Goal: Task Accomplishment & Management: Manage account settings

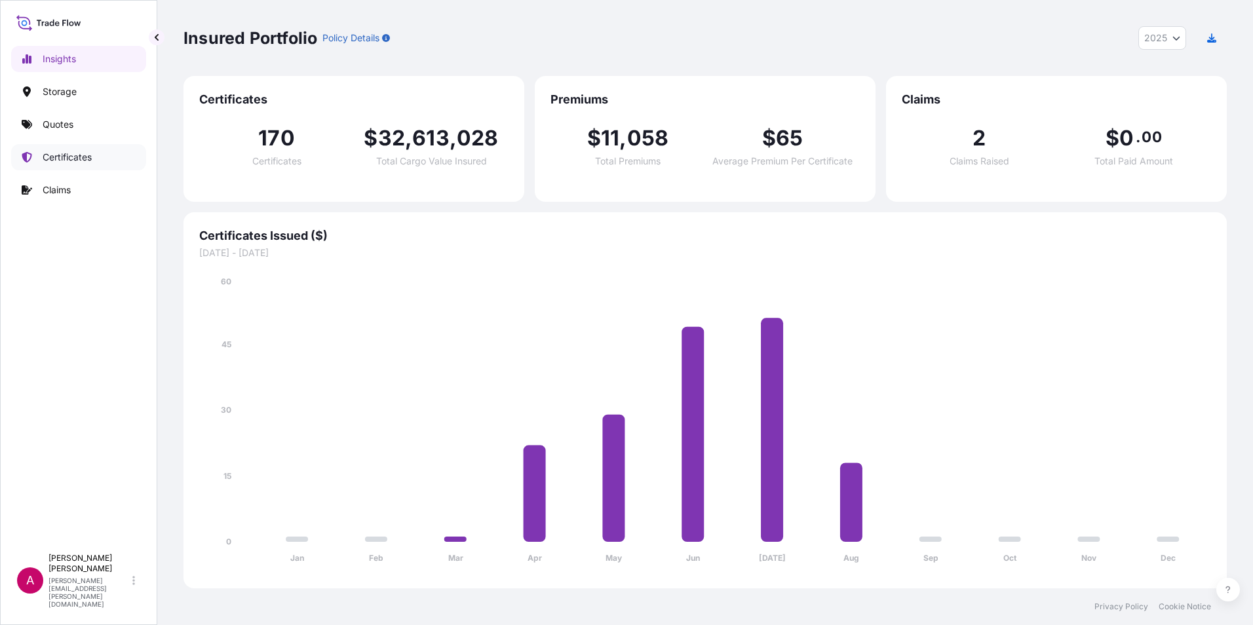
select select "2025"
click at [60, 123] on p "Quotes" at bounding box center [58, 124] width 31 height 13
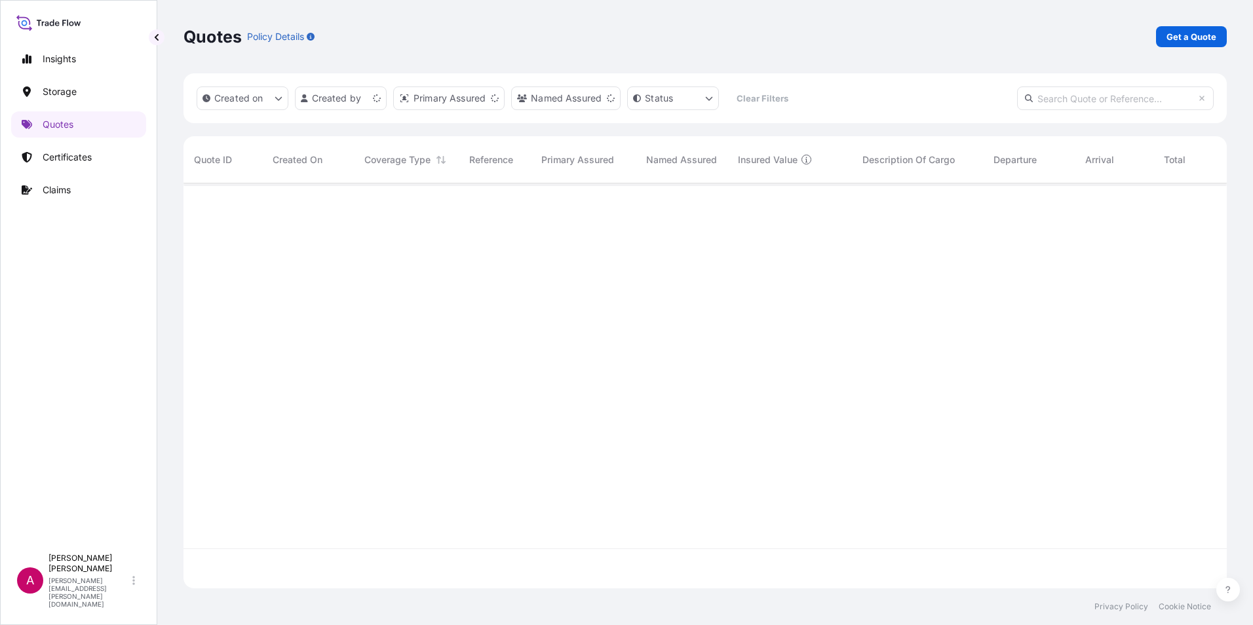
scroll to position [402, 1033]
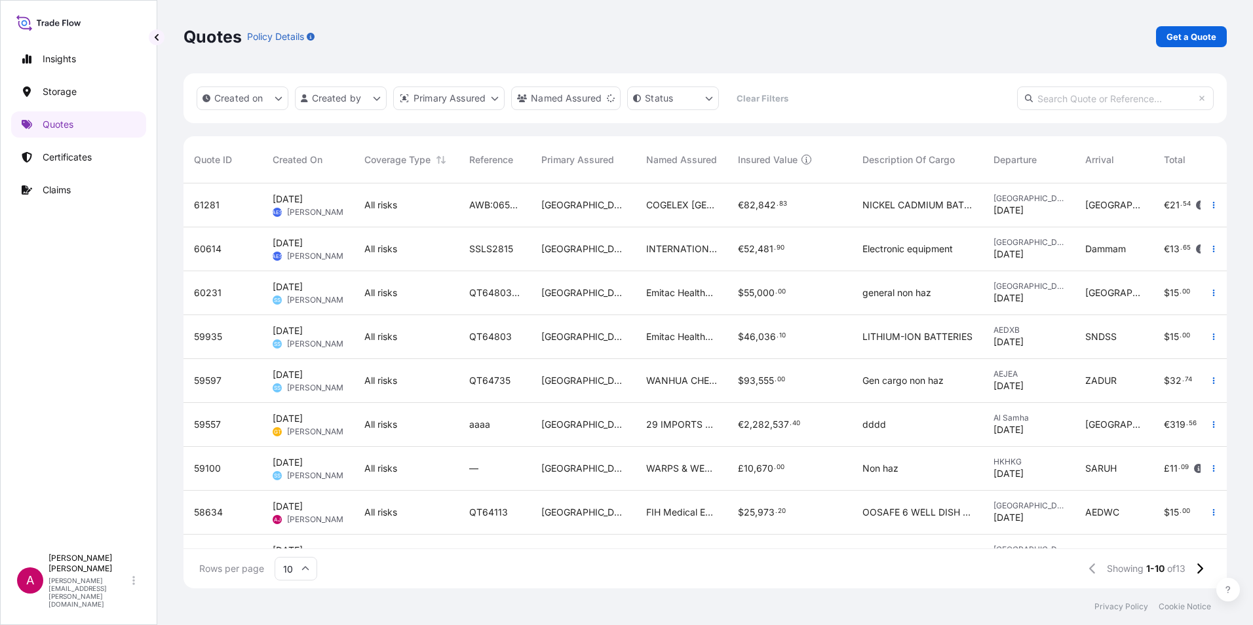
click at [1037, 103] on input "text" at bounding box center [1115, 98] width 197 height 24
paste input "QT64020"
type input "QT64020"
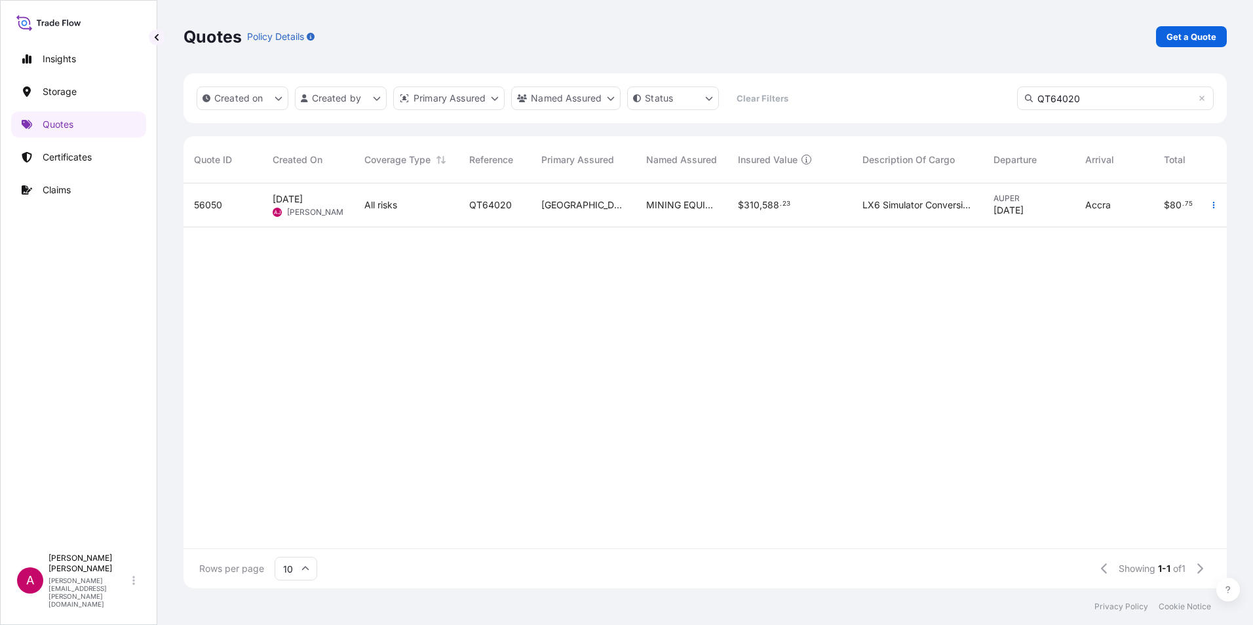
click at [292, 208] on span "[PERSON_NAME]" at bounding box center [319, 212] width 64 height 10
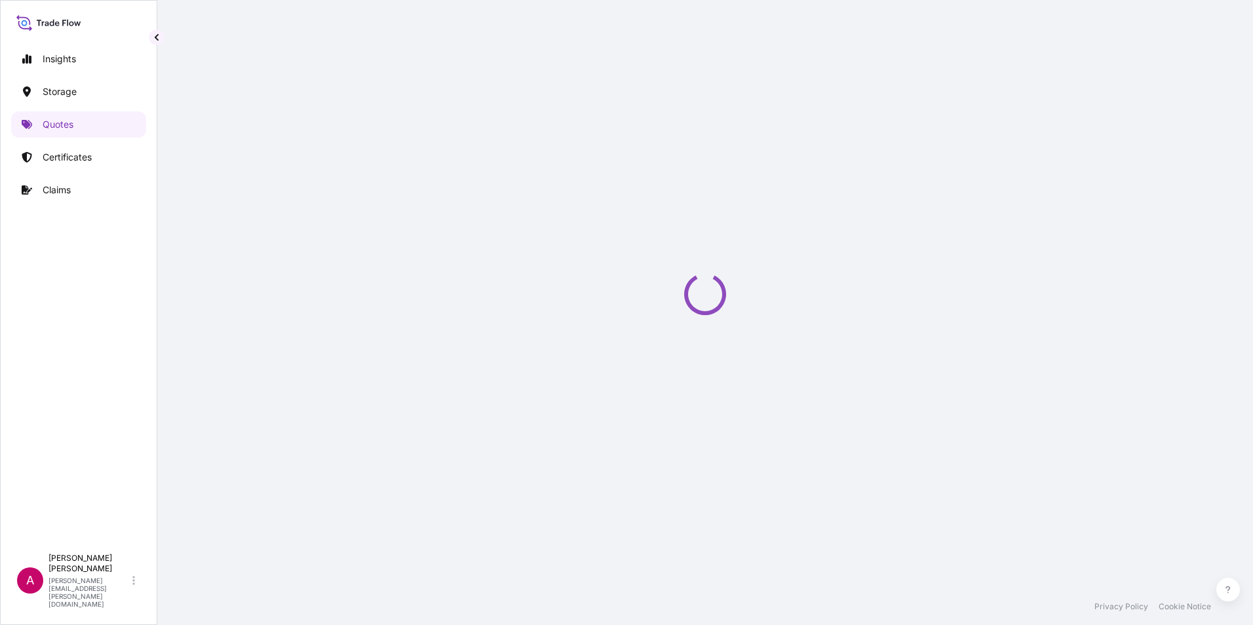
select select "Road / [GEOGRAPHIC_DATA]"
select select "Air"
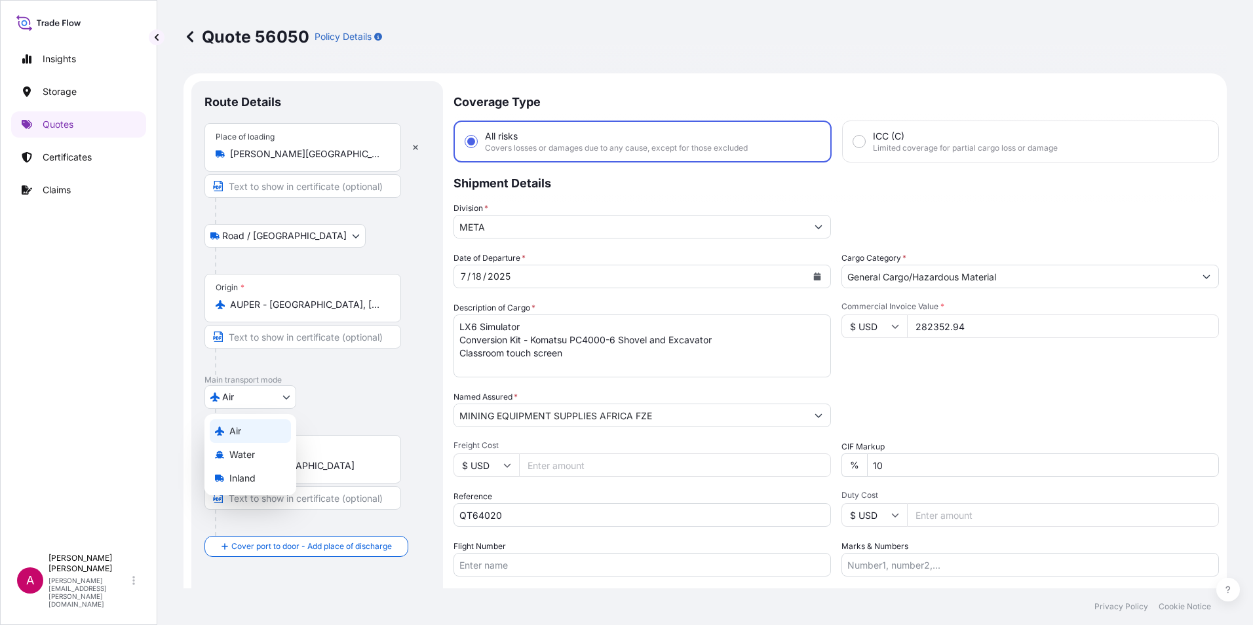
click at [279, 398] on body "Insights Storage Quotes Certificates Claims A [PERSON_NAME] [PERSON_NAME][EMAIL…" at bounding box center [626, 312] width 1253 height 625
click at [245, 457] on span "Water" at bounding box center [242, 454] width 26 height 13
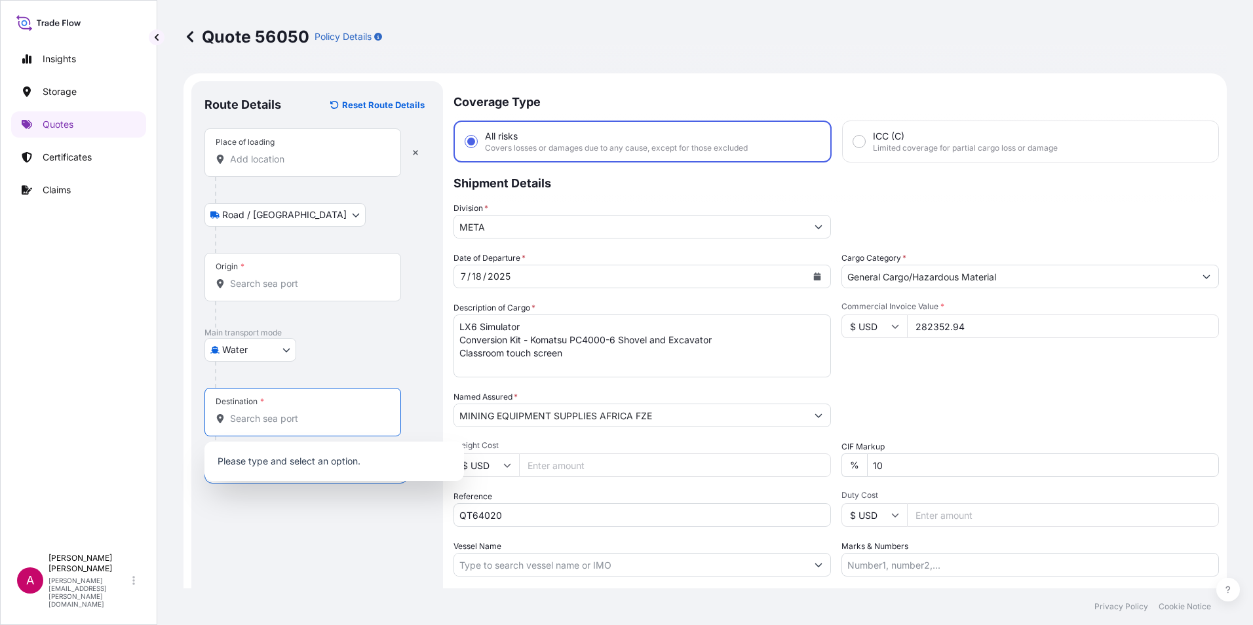
click at [251, 418] on input "Destination *" at bounding box center [307, 418] width 155 height 13
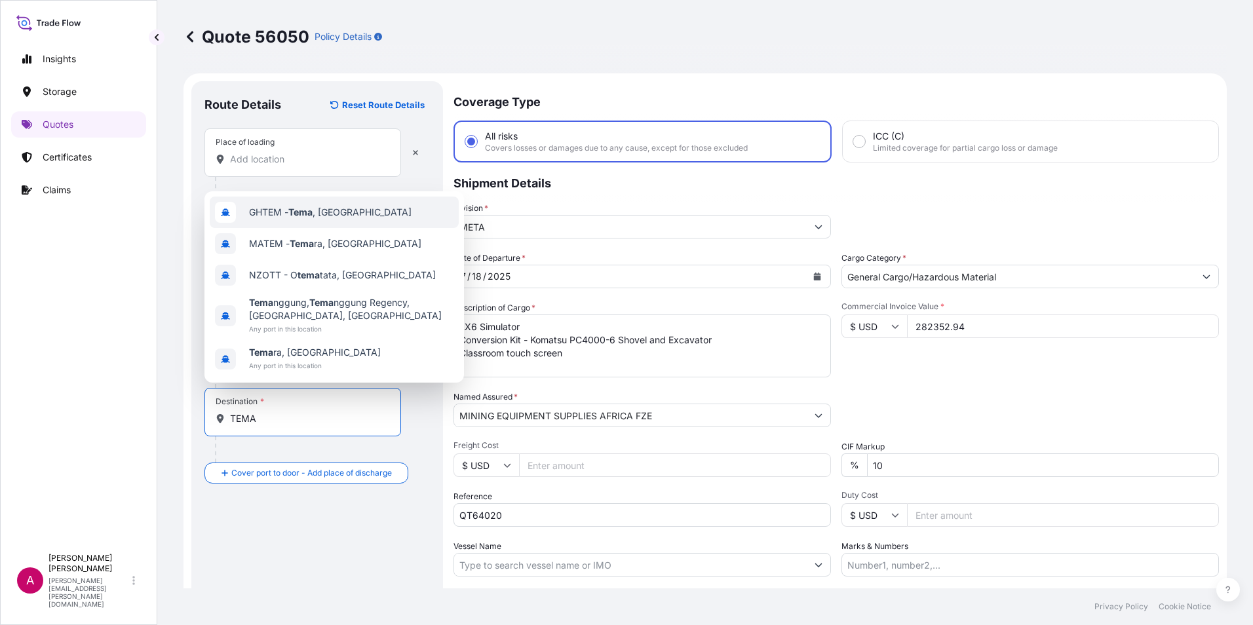
click at [317, 223] on div "GHTEM - [GEOGRAPHIC_DATA] , [GEOGRAPHIC_DATA]" at bounding box center [334, 212] width 249 height 31
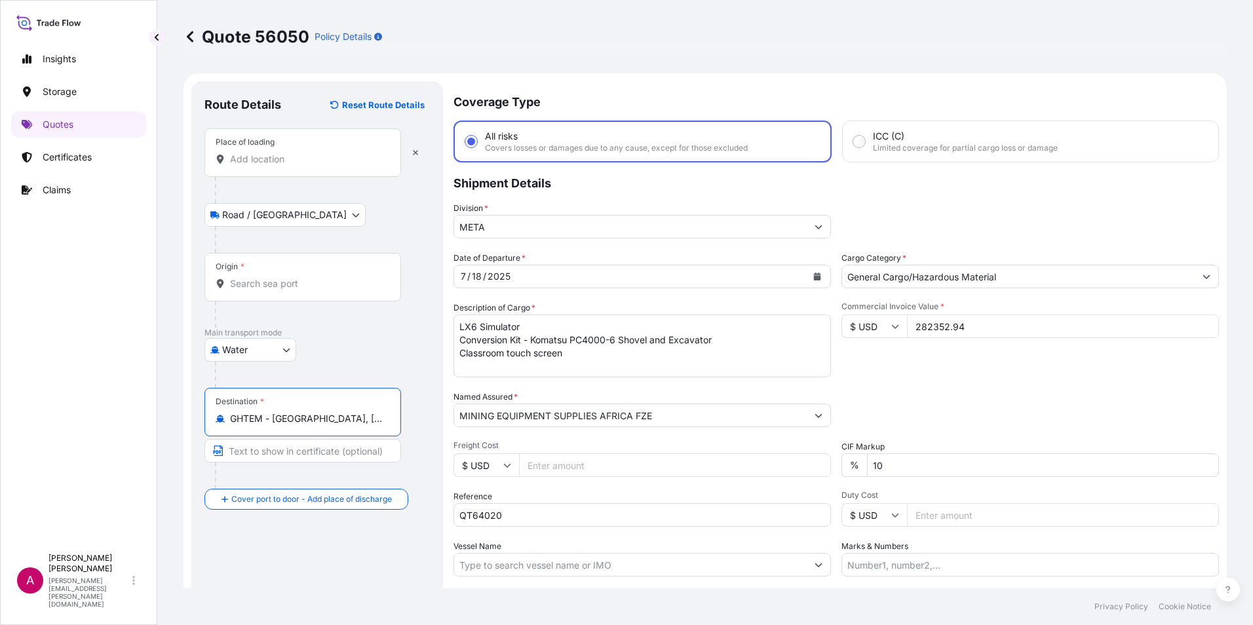
type input "GHTEM - [GEOGRAPHIC_DATA], [GEOGRAPHIC_DATA]"
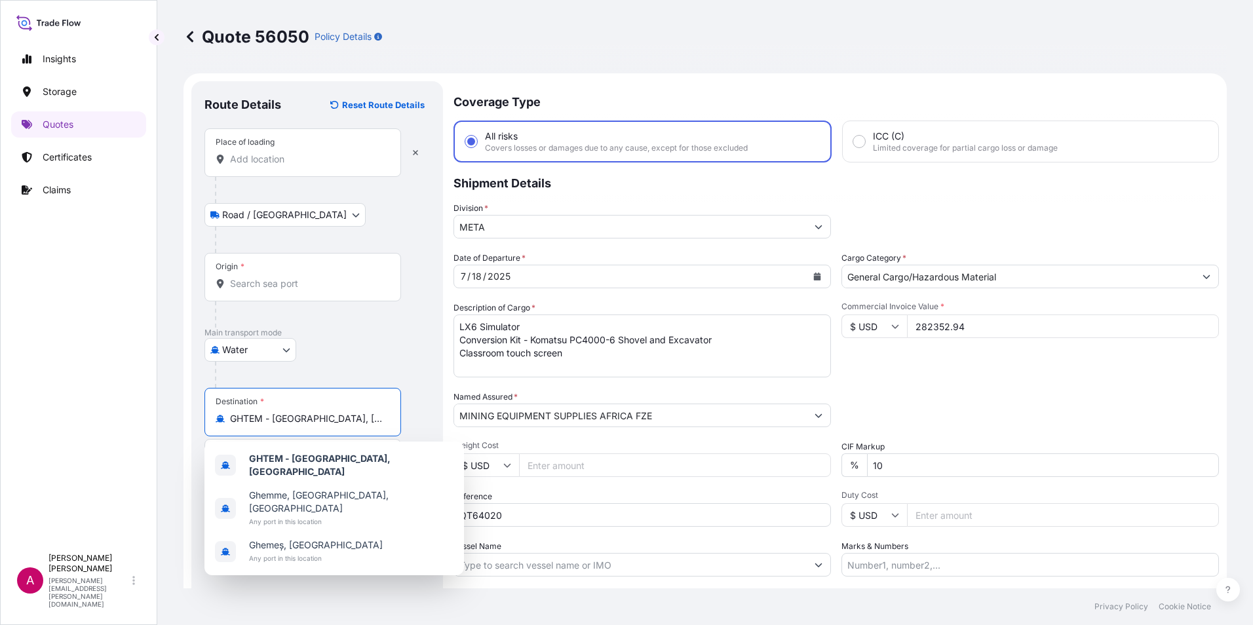
click at [505, 276] on div "2025" at bounding box center [499, 277] width 26 height 16
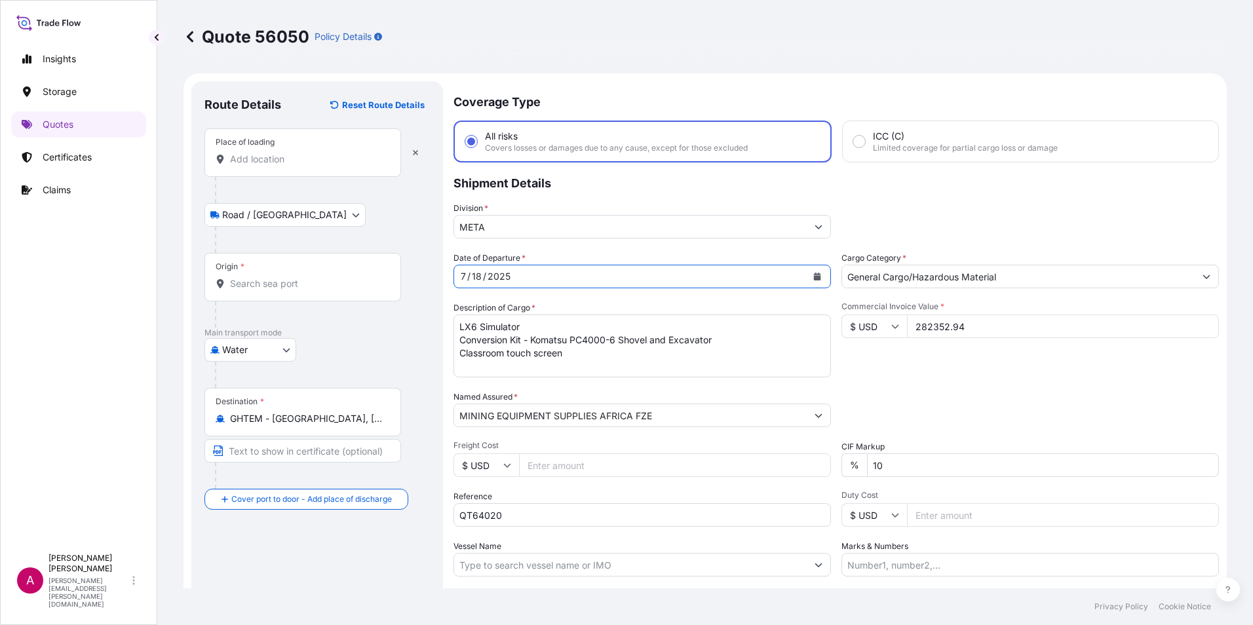
click at [813, 275] on icon "Calendar" at bounding box center [817, 277] width 8 height 8
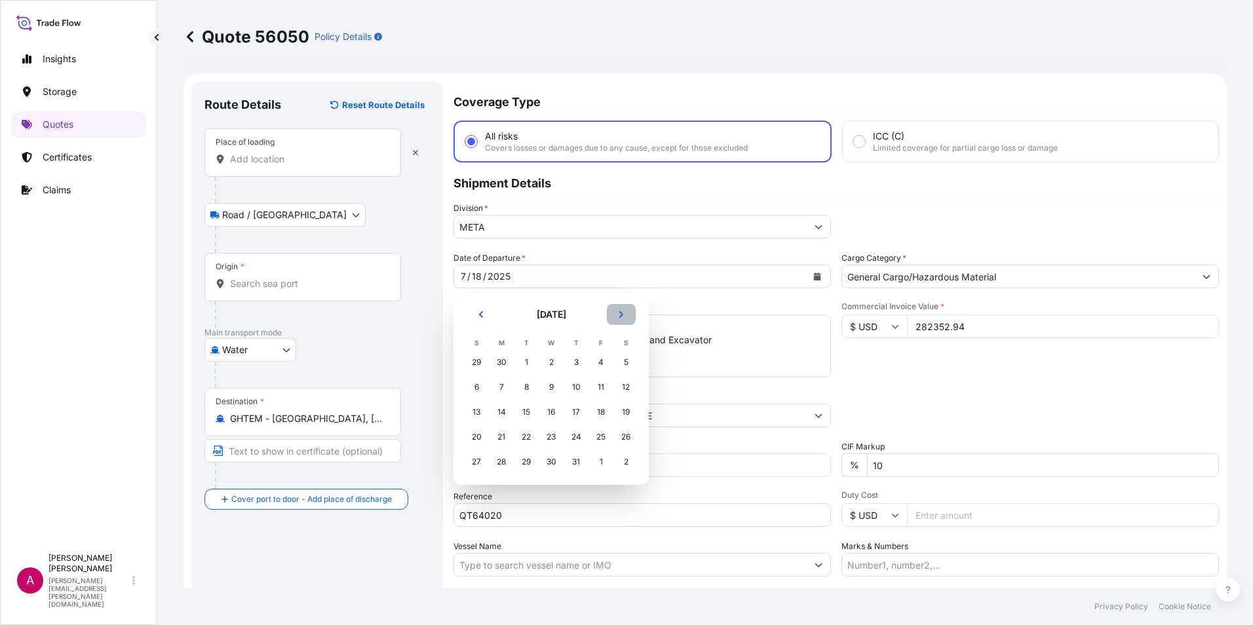
click at [619, 310] on button "Next" at bounding box center [621, 314] width 29 height 21
click at [526, 386] on div "5" at bounding box center [526, 387] width 24 height 24
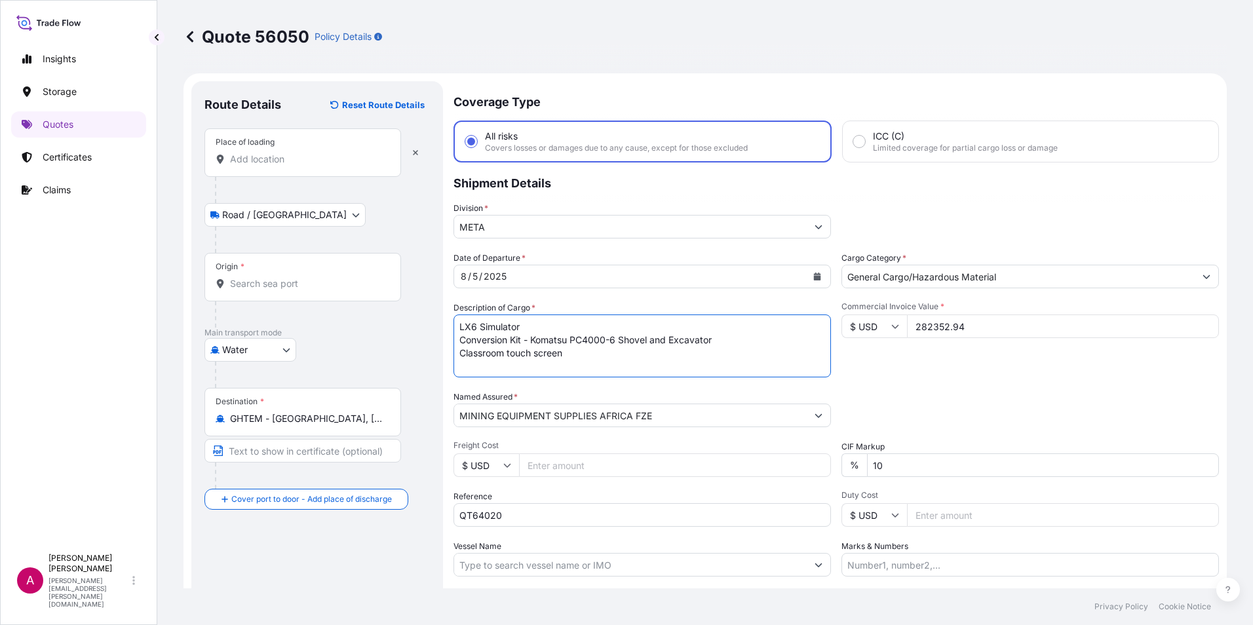
drag, startPoint x: 463, startPoint y: 322, endPoint x: 573, endPoint y: 353, distance: 114.3
click at [573, 353] on textarea "LX6 Simulator Conversion Kit - Komatsu PC4000-6 Shovel and Excavator Classroom …" at bounding box center [641, 346] width 377 height 63
paste textarea "Conversion Kit - Komatsu PC2000-11 Excavator"
type textarea "Conversion Kit - Komatsu PC2000-11 Excavator"
click at [962, 323] on input "282352.94" at bounding box center [1063, 327] width 312 height 24
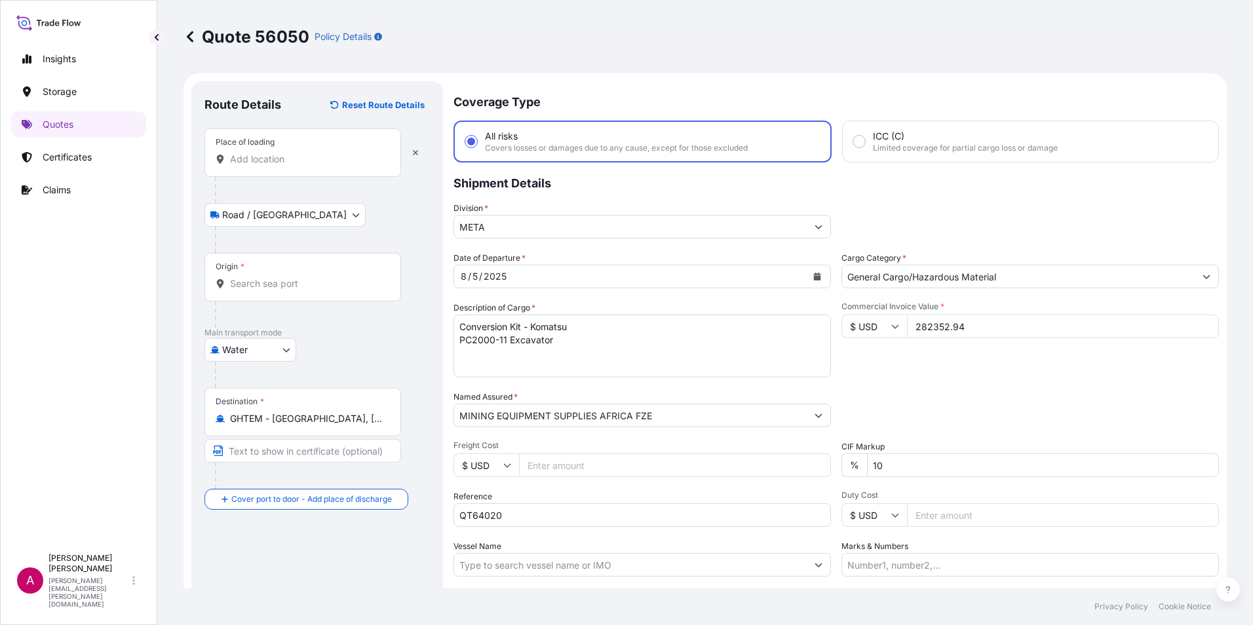
drag, startPoint x: 963, startPoint y: 326, endPoint x: 904, endPoint y: 326, distance: 59.0
click at [907, 326] on input "282352.94" at bounding box center [1063, 327] width 312 height 24
type input "235294.12"
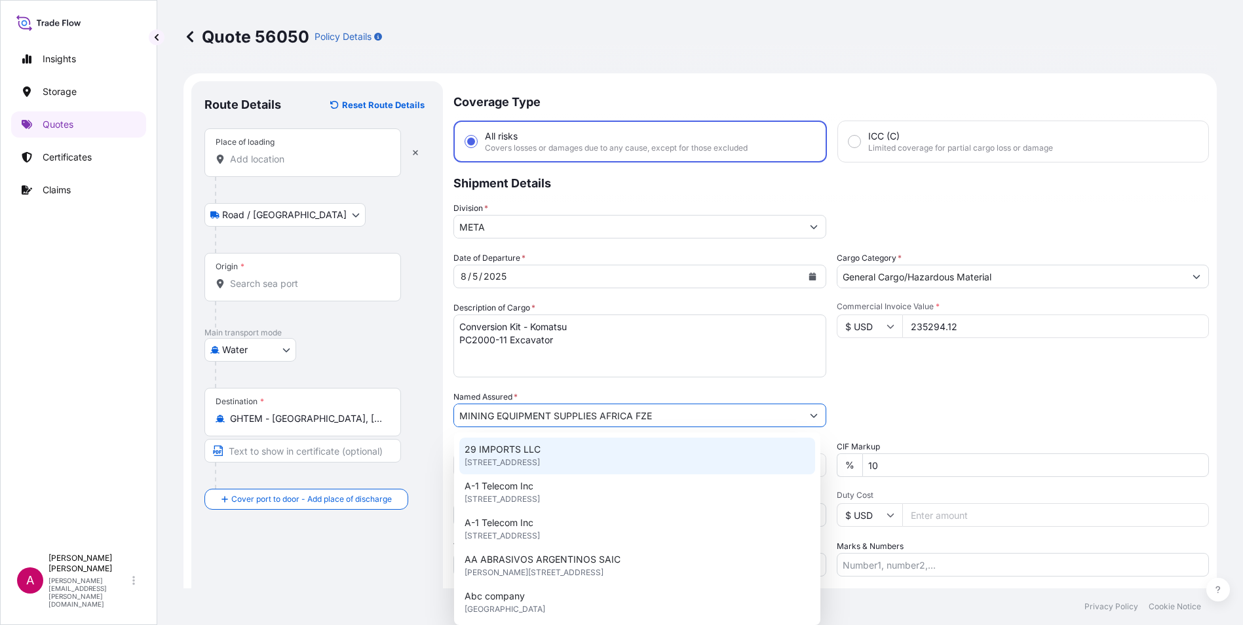
click at [645, 410] on input "MINING EQUIPMENT SUPPLIES AFRICA FZE" at bounding box center [628, 416] width 348 height 24
drag, startPoint x: 661, startPoint y: 415, endPoint x: 436, endPoint y: 415, distance: 224.1
click at [436, 415] on form "Route Details Reset Route Details Place of loading Road / Inland Road / Inland …" at bounding box center [699, 377] width 1033 height 609
paste input "ROCKSURE INTERNATIONAL LTD"
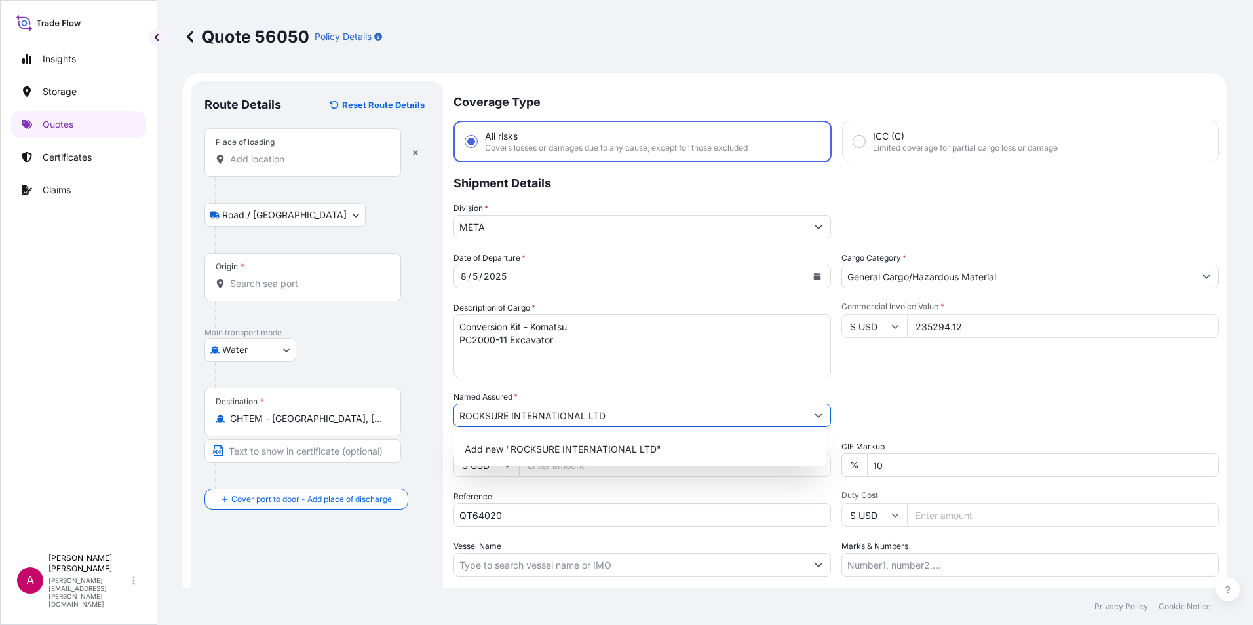
type input "ROCKSURE INTERNATIONAL LTD"
click at [700, 333] on textarea "LX6 Simulator Conversion Kit - Komatsu PC4000-6 Shovel and Excavator Classroom …" at bounding box center [641, 346] width 377 height 63
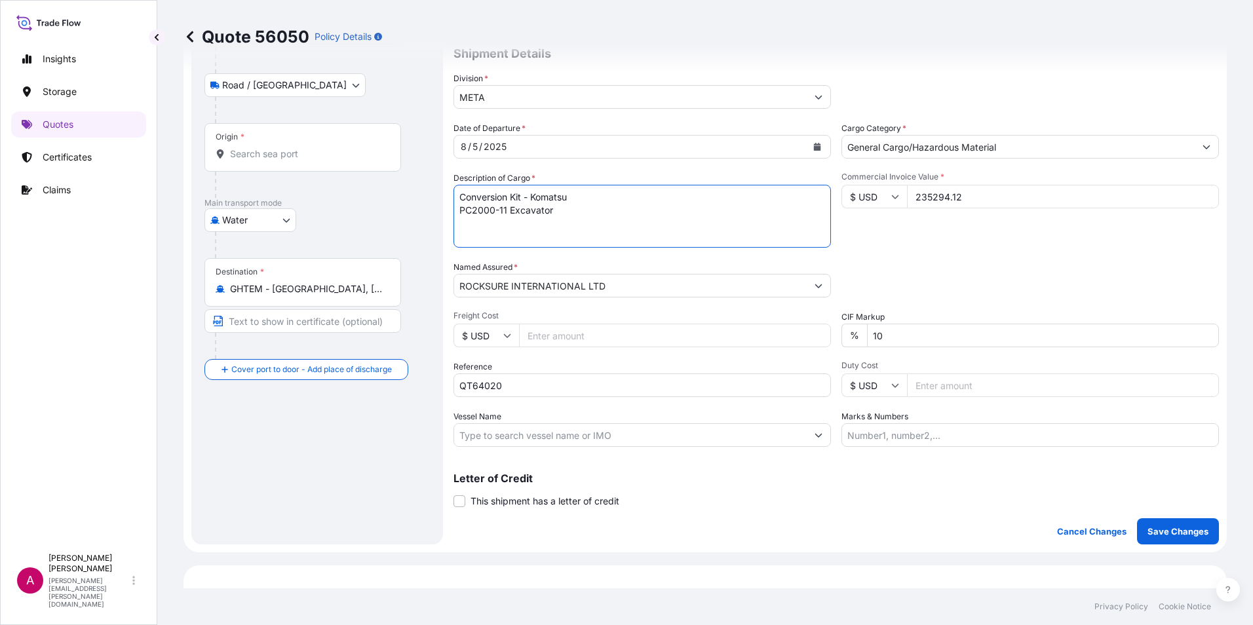
scroll to position [131, 0]
click at [512, 383] on input "QT64020" at bounding box center [641, 384] width 377 height 24
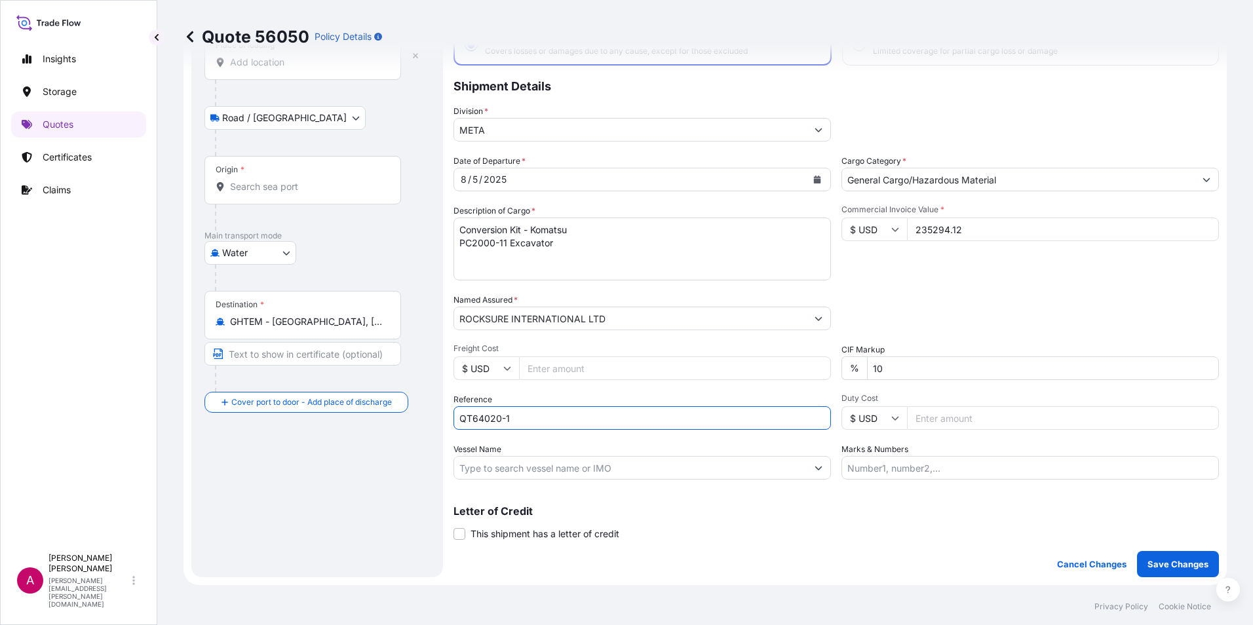
scroll to position [66, 0]
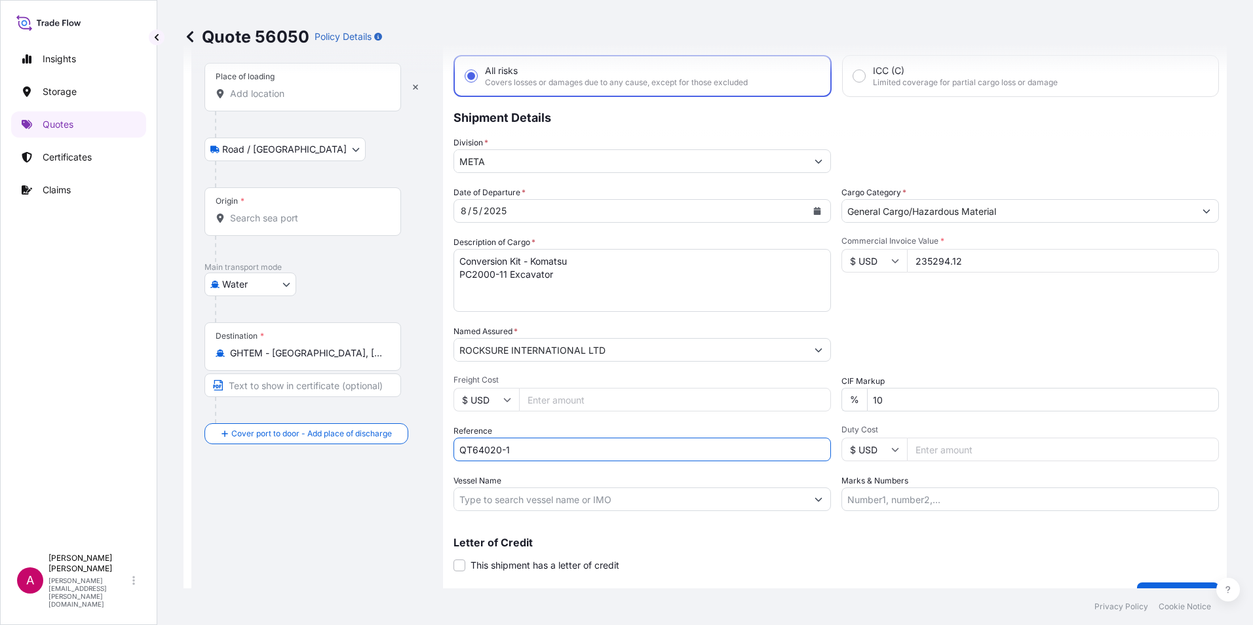
type input "QT64020-1"
drag, startPoint x: 571, startPoint y: 279, endPoint x: 431, endPoint y: 263, distance: 141.1
click at [431, 263] on form "Route Details Reset Route Details Place of loading Road / Inland Road / Inland …" at bounding box center [704, 312] width 1043 height 609
paste textarea "1 UNIT KOMATSU HD785-TRUCK DEMONSTRATION , TRAINING & EDUCATION KIT) LX3 Simula…"
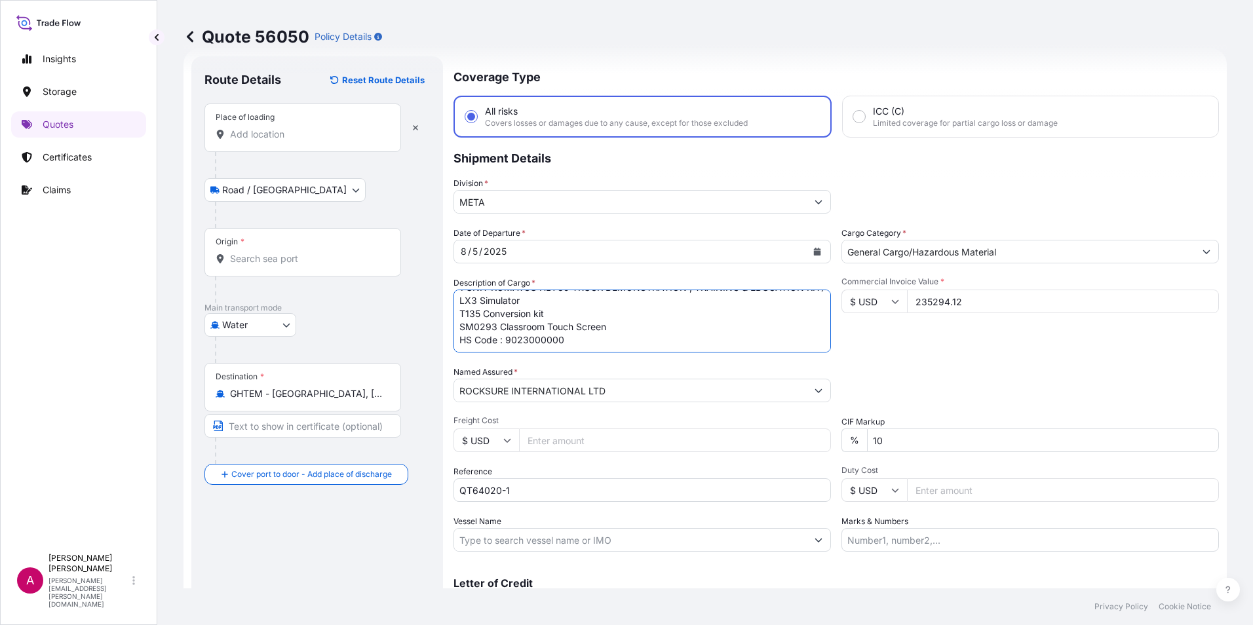
scroll to position [0, 0]
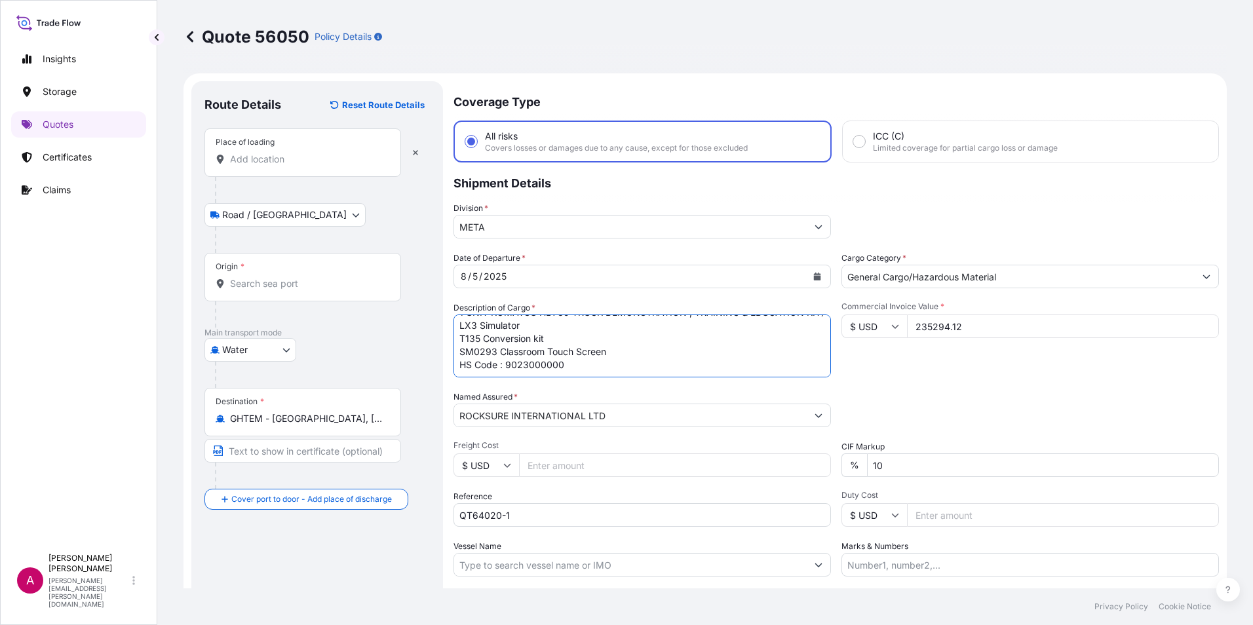
type textarea "1 UNIT KOMATSU HD785-TRUCK DEMONSTRATION , TRAINING & EDUCATION KIT) LX3 Simula…"
click at [269, 158] on input "Place of loading" at bounding box center [307, 159] width 155 height 13
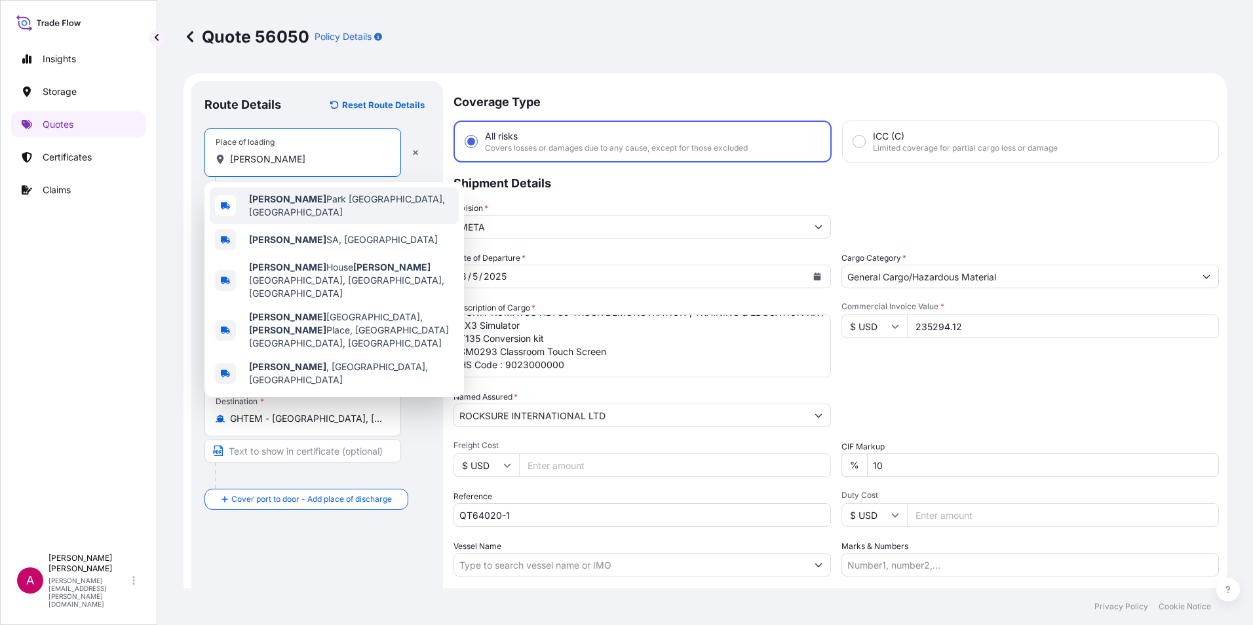
click at [298, 199] on span "[PERSON_NAME][GEOGRAPHIC_DATA] [GEOGRAPHIC_DATA], [GEOGRAPHIC_DATA]" at bounding box center [351, 206] width 204 height 26
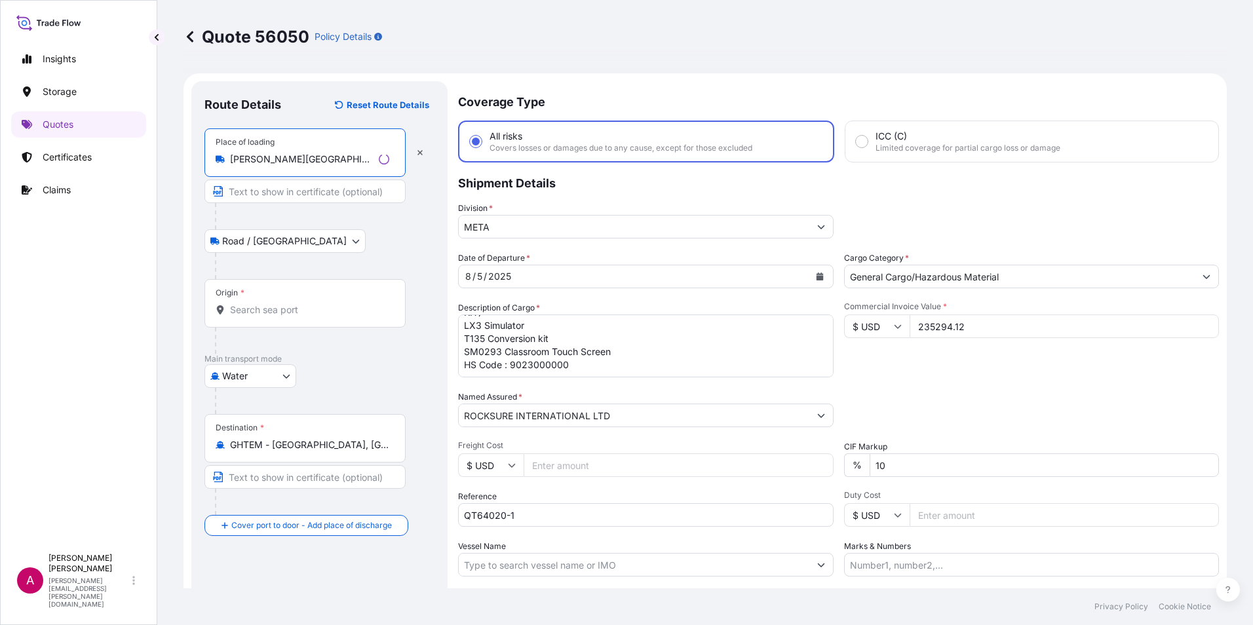
type input "[PERSON_NAME][GEOGRAPHIC_DATA] [GEOGRAPHIC_DATA], [GEOGRAPHIC_DATA]"
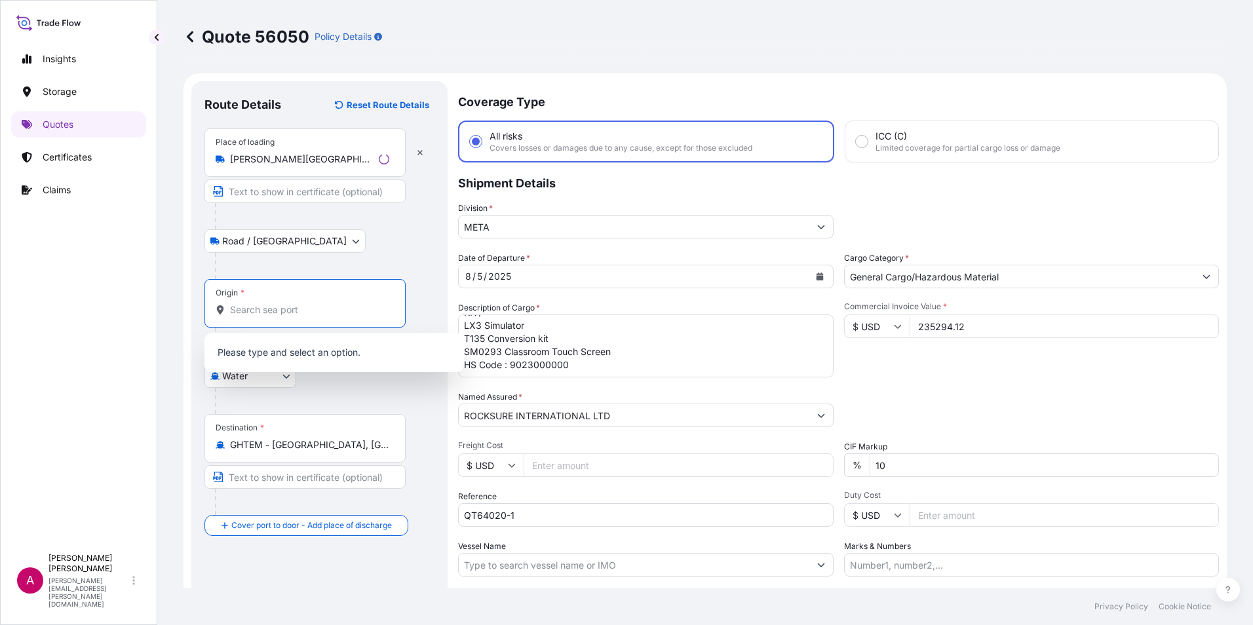
click at [230, 311] on input "Origin *" at bounding box center [309, 309] width 159 height 13
click at [229, 306] on div at bounding box center [303, 309] width 174 height 13
click at [230, 306] on input "Origin * Please select an origin" at bounding box center [307, 309] width 155 height 13
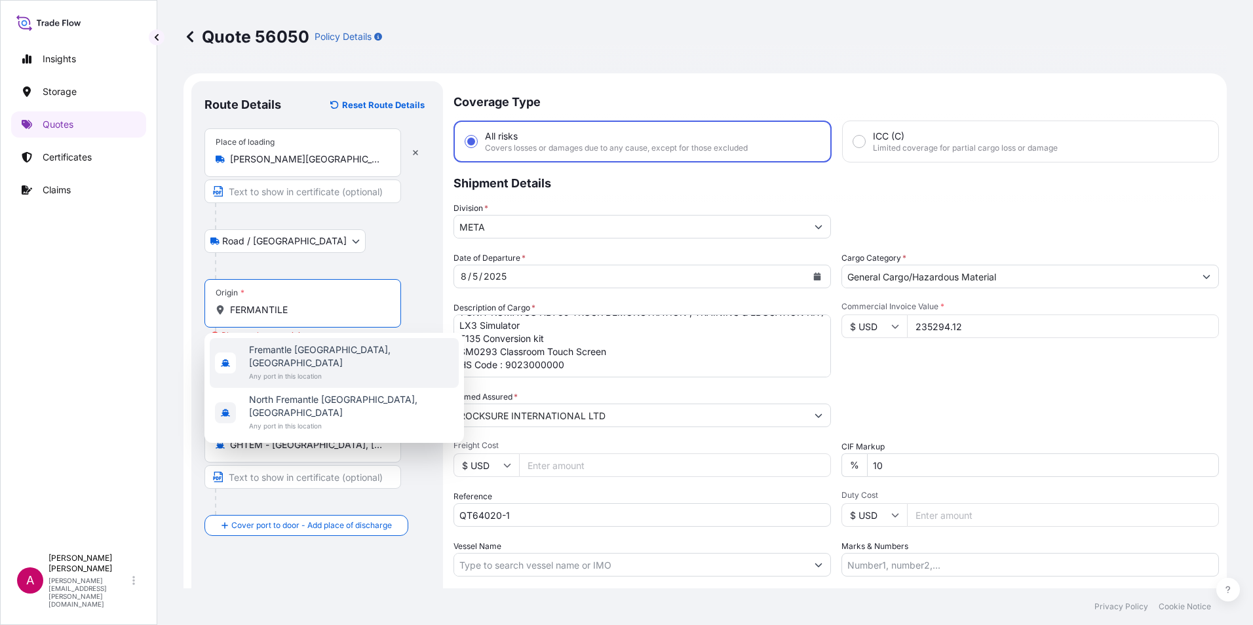
click at [286, 353] on span "Fremantle [GEOGRAPHIC_DATA], [GEOGRAPHIC_DATA]" at bounding box center [351, 356] width 204 height 26
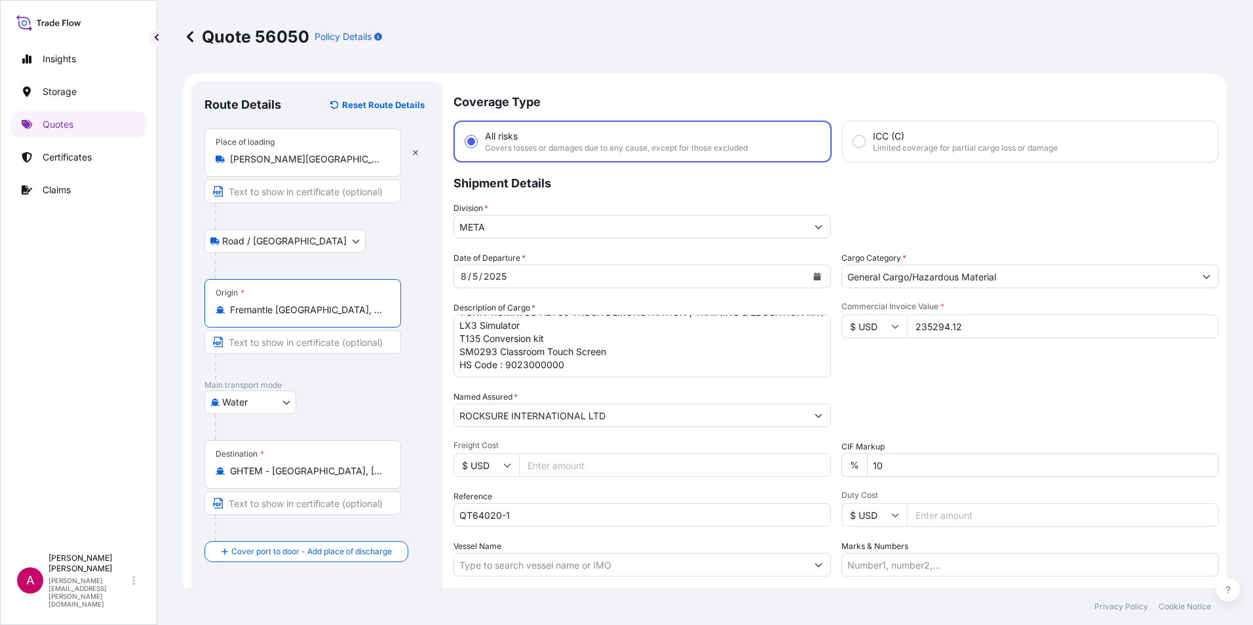
type input "Fremantle [GEOGRAPHIC_DATA], [GEOGRAPHIC_DATA]"
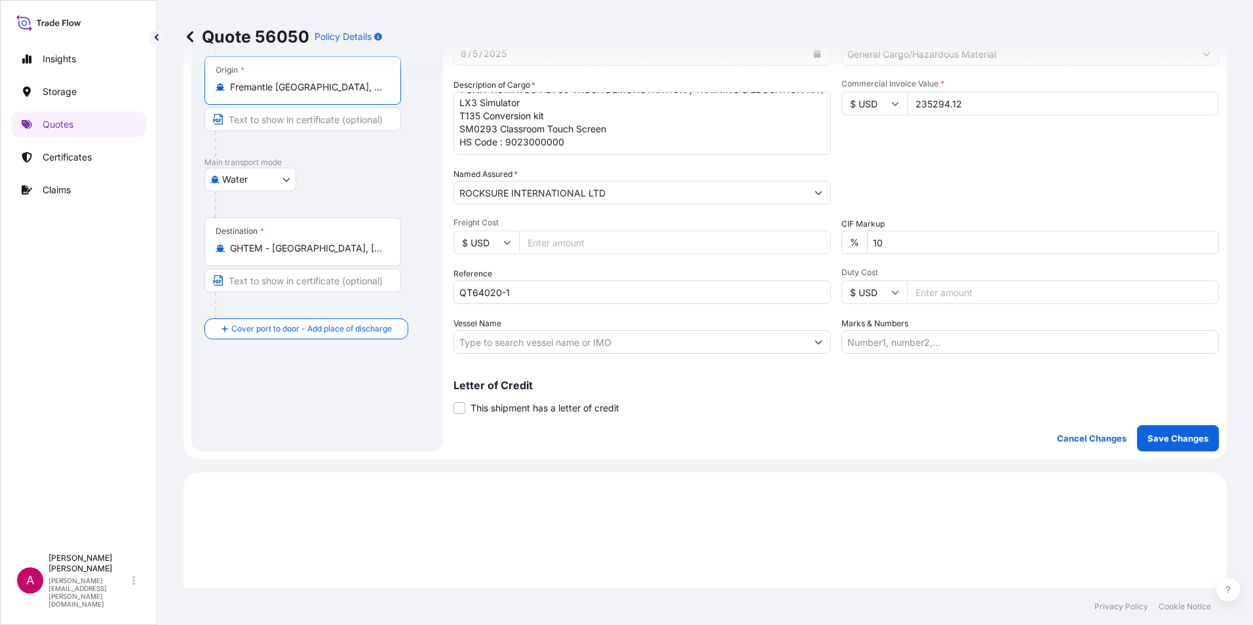
scroll to position [262, 0]
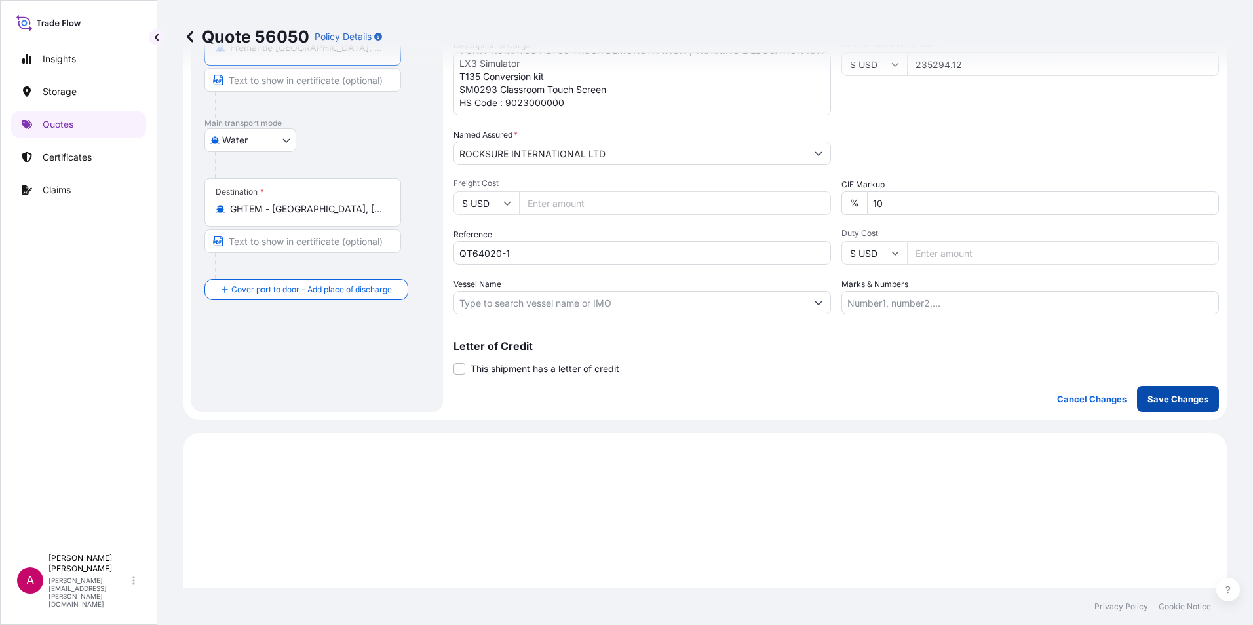
click at [1174, 400] on p "Save Changes" at bounding box center [1177, 399] width 61 height 13
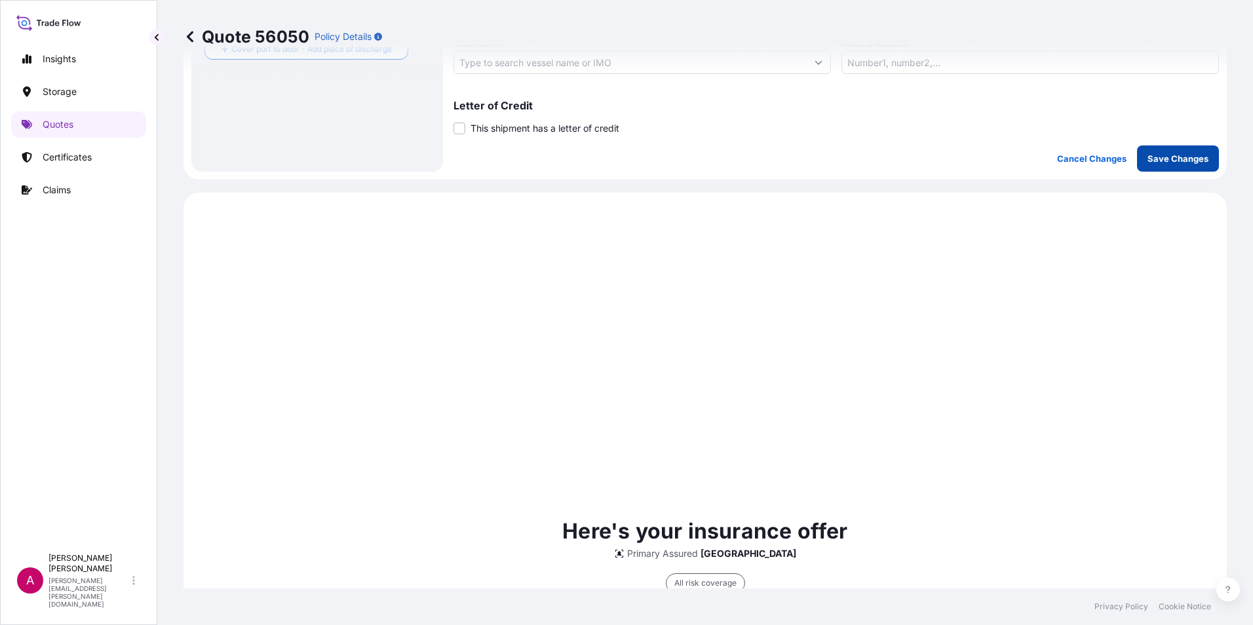
scroll to position [630, 0]
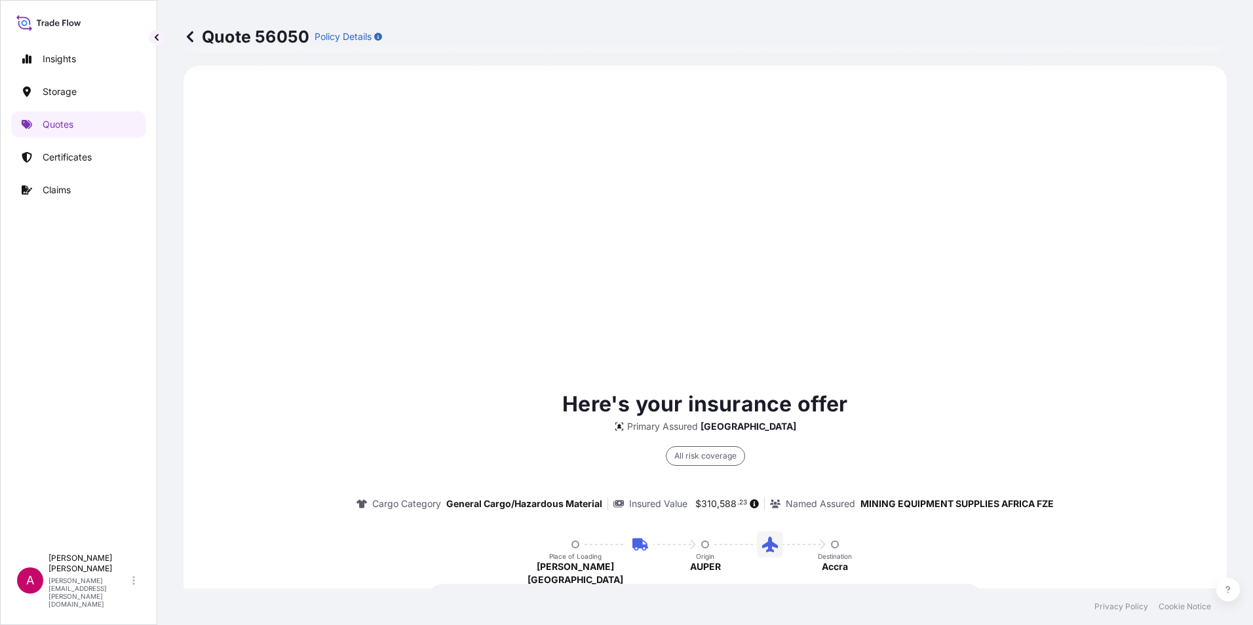
select select "Road / [GEOGRAPHIC_DATA]"
select select "Water"
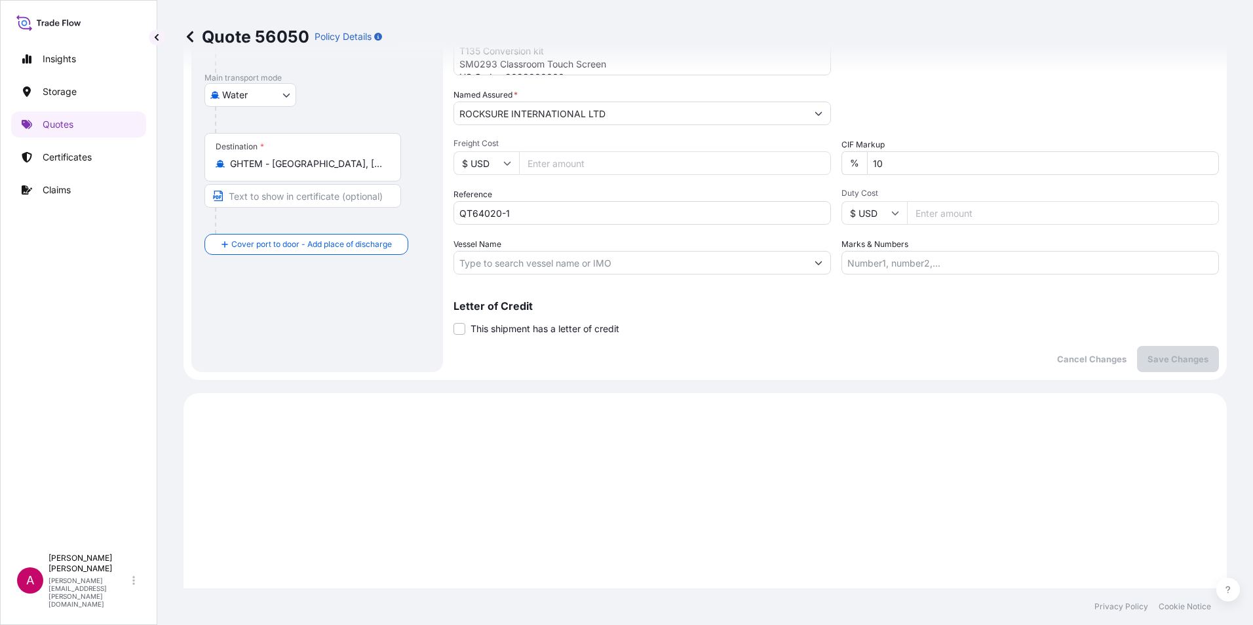
scroll to position [171, 0]
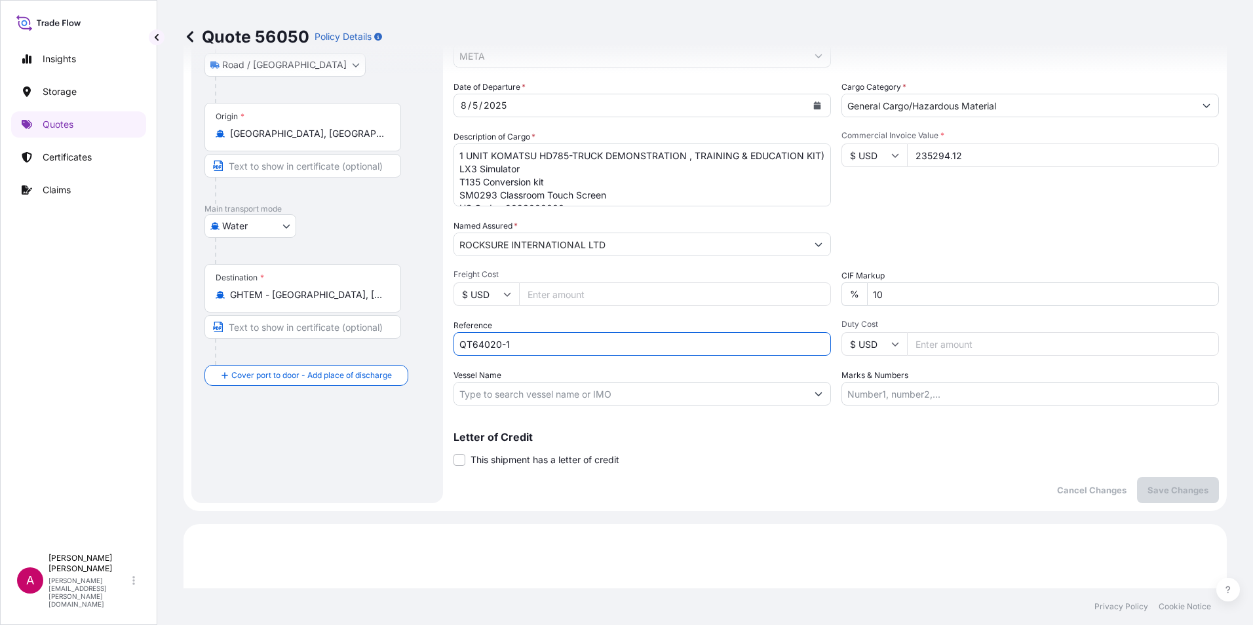
click at [519, 338] on input "QT64020-1" at bounding box center [641, 344] width 377 height 24
drag, startPoint x: 517, startPoint y: 343, endPoint x: 442, endPoint y: 341, distance: 74.7
click at [442, 341] on form "Route Details Place of loading [PERSON_NAME][GEOGRAPHIC_DATA] / [GEOGRAPHIC_DAT…" at bounding box center [704, 206] width 1043 height 609
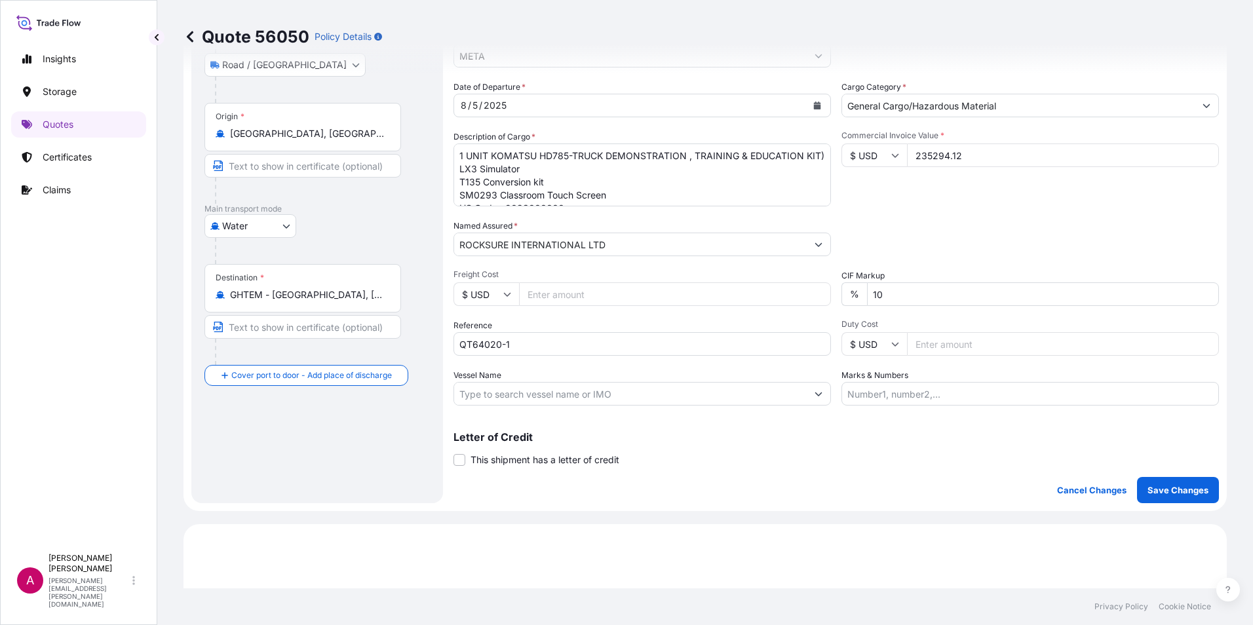
click at [969, 153] on input "235294.12" at bounding box center [1063, 156] width 312 height 24
drag, startPoint x: 965, startPoint y: 156, endPoint x: 903, endPoint y: 157, distance: 62.3
click at [907, 157] on input "235294.12" at bounding box center [1063, 156] width 312 height 24
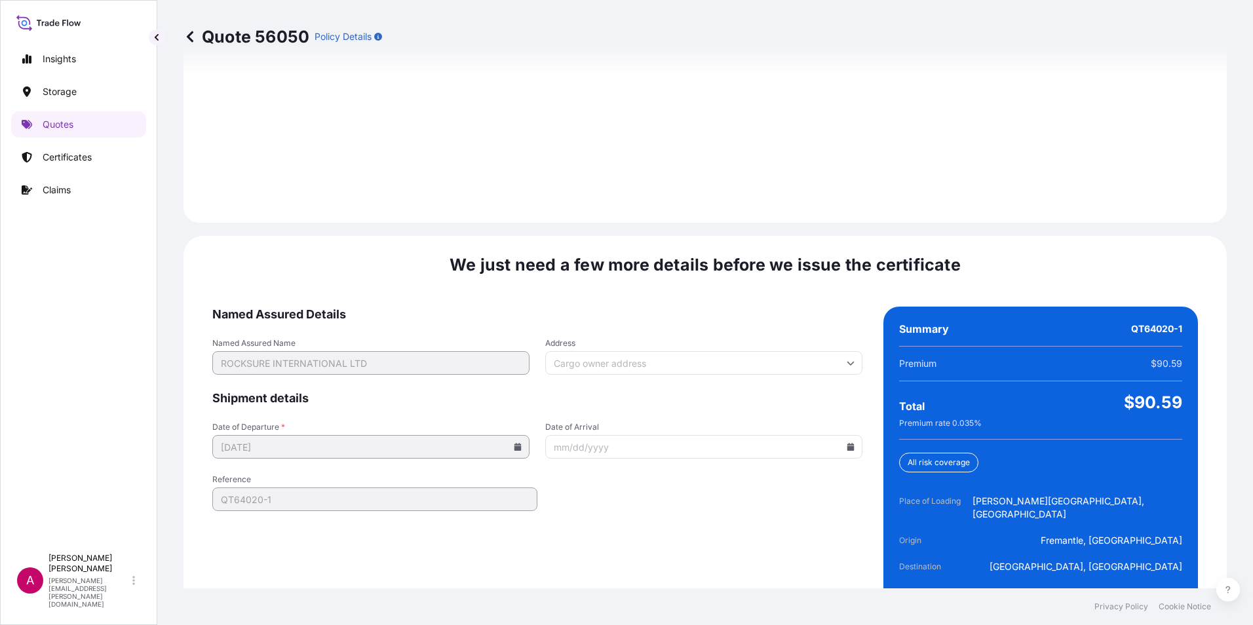
scroll to position [1898, 0]
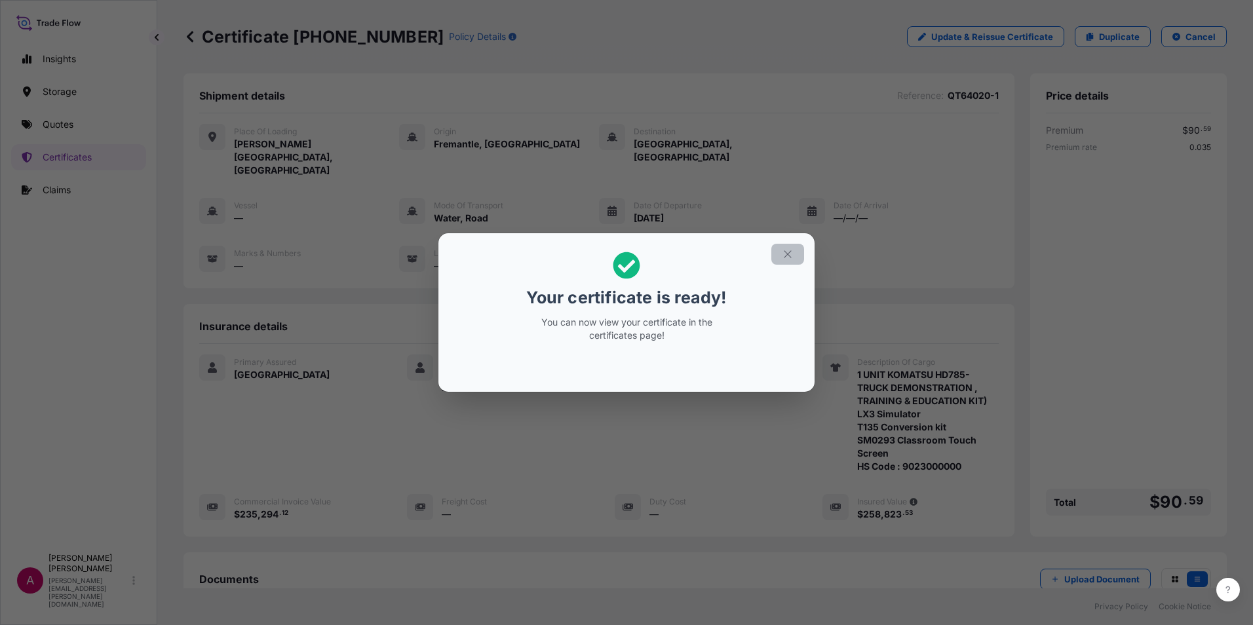
click at [796, 254] on button "button" at bounding box center [787, 254] width 33 height 21
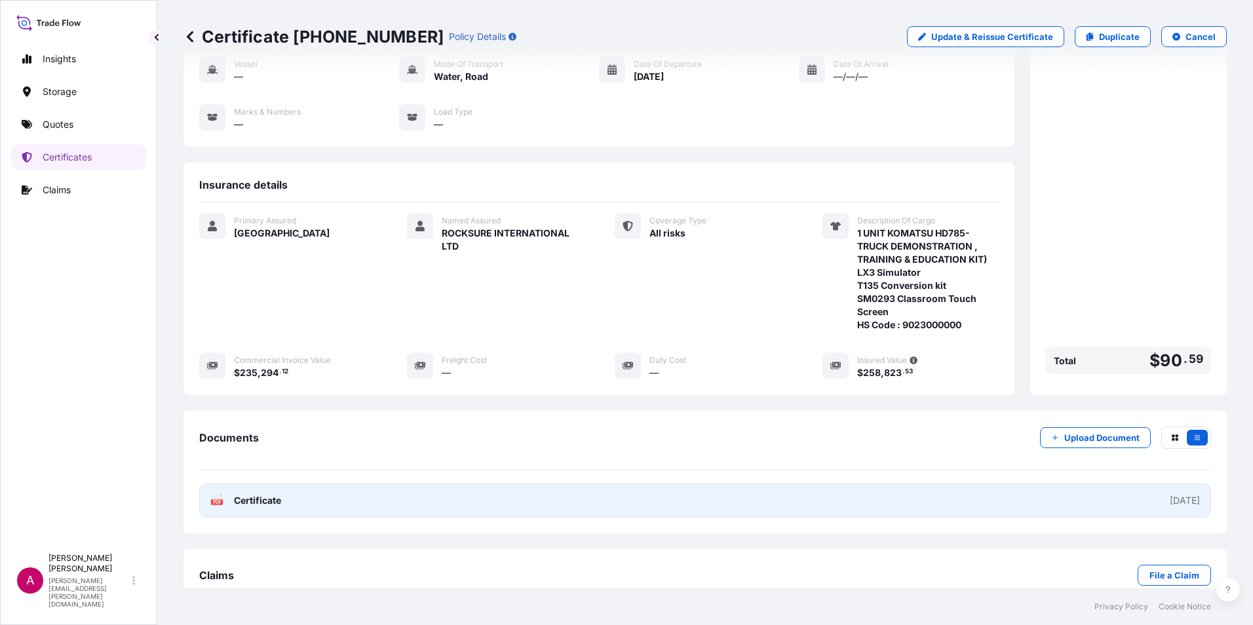
scroll to position [142, 0]
click at [265, 493] on span "Certificate" at bounding box center [257, 499] width 47 height 13
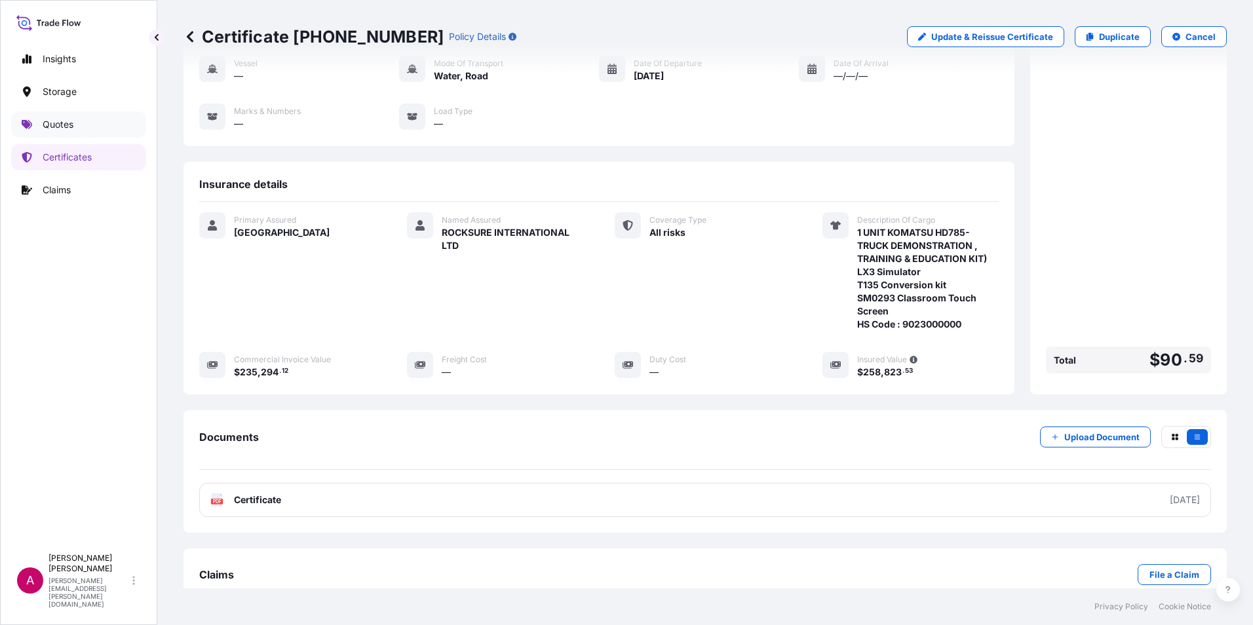
click at [64, 121] on p "Quotes" at bounding box center [58, 124] width 31 height 13
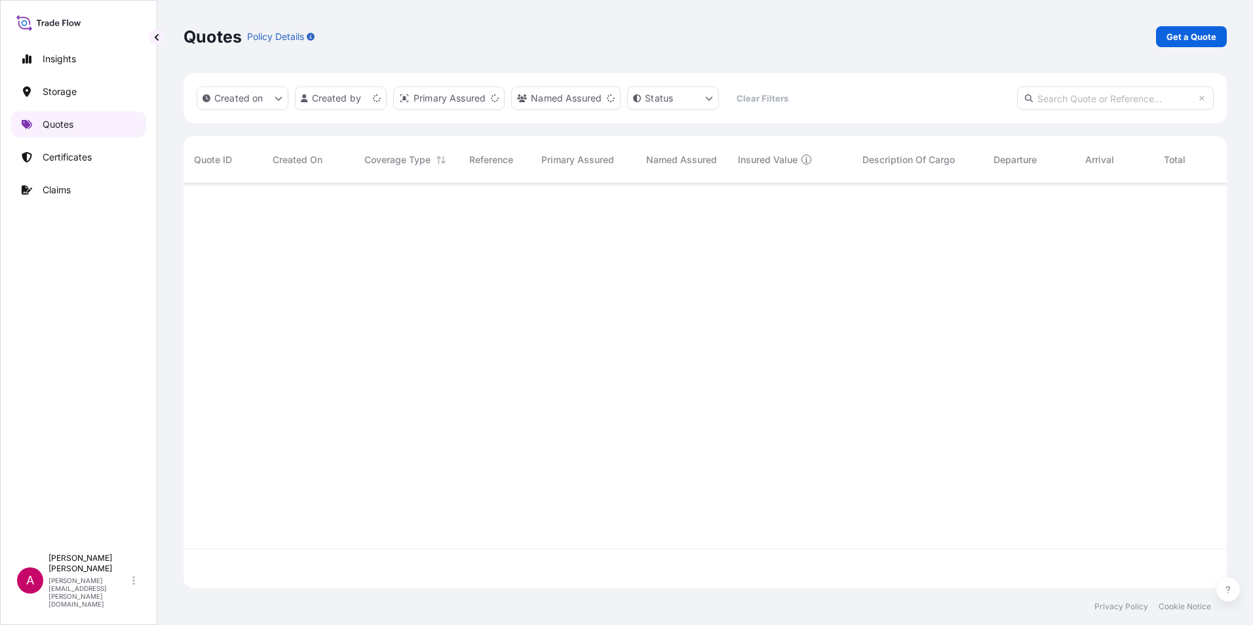
scroll to position [402, 1033]
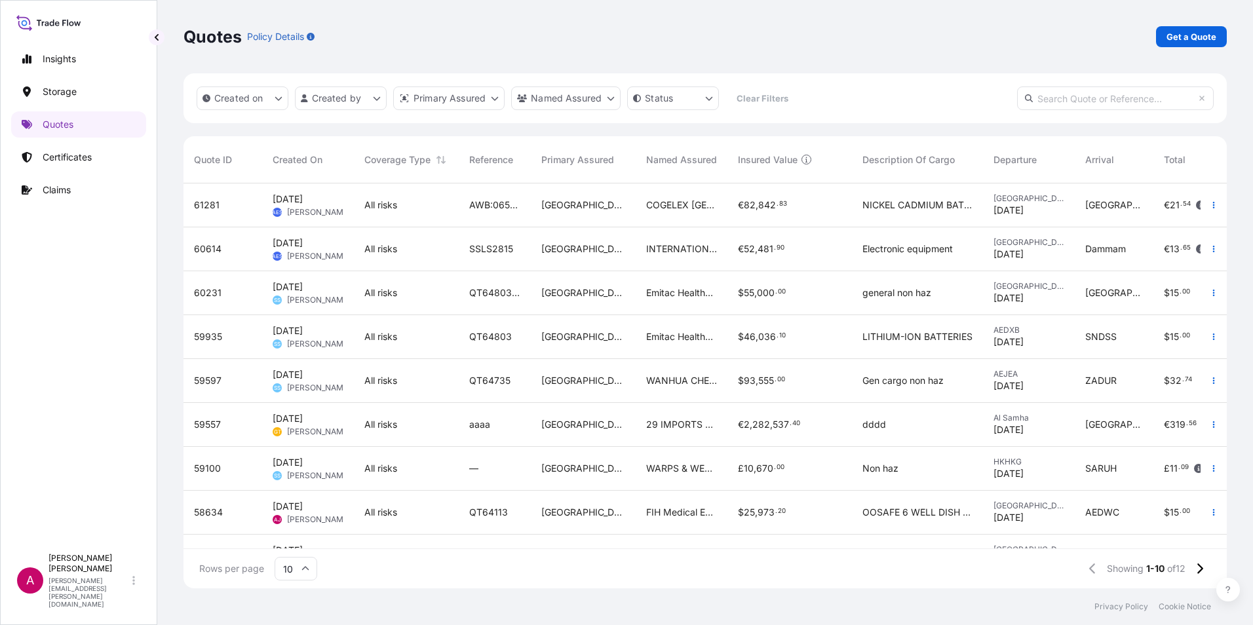
click at [1083, 102] on input "text" at bounding box center [1115, 98] width 197 height 24
paste input "QT64020"
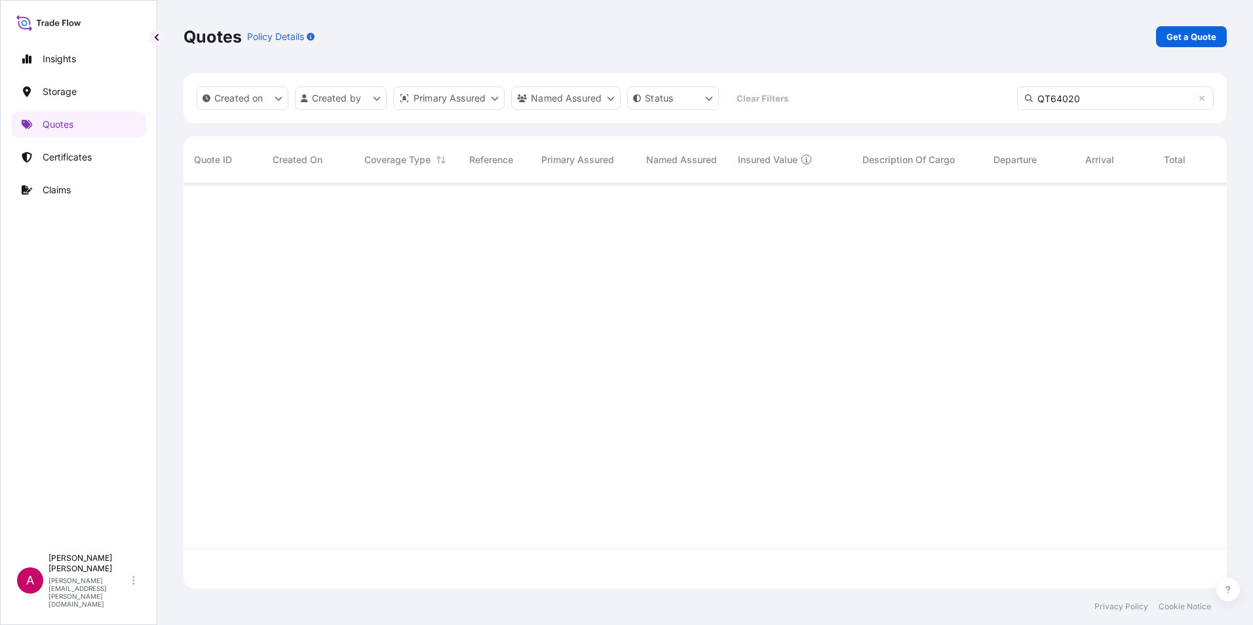
scroll to position [442, 1033]
click at [1107, 100] on input "QT64020" at bounding box center [1115, 98] width 197 height 24
type input "QT64020-1"
click at [85, 160] on p "Certificates" at bounding box center [67, 157] width 49 height 13
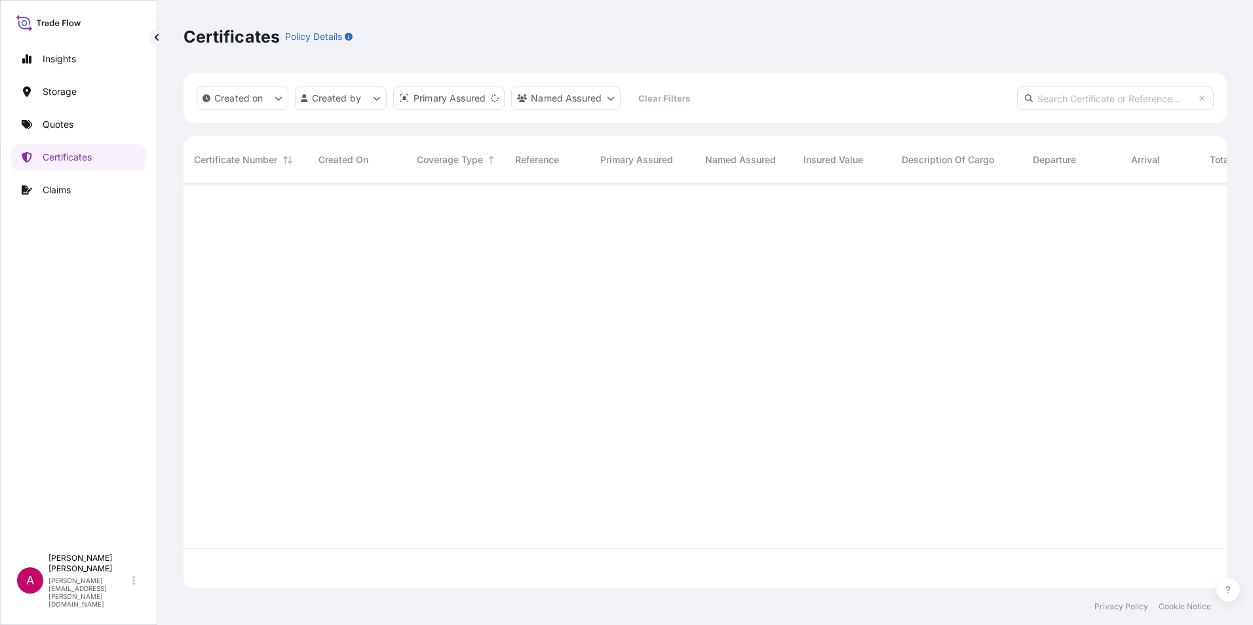
scroll to position [402, 1033]
click at [1047, 100] on input "text" at bounding box center [1115, 98] width 197 height 24
paste input "QT64020"
type input "QT64020"
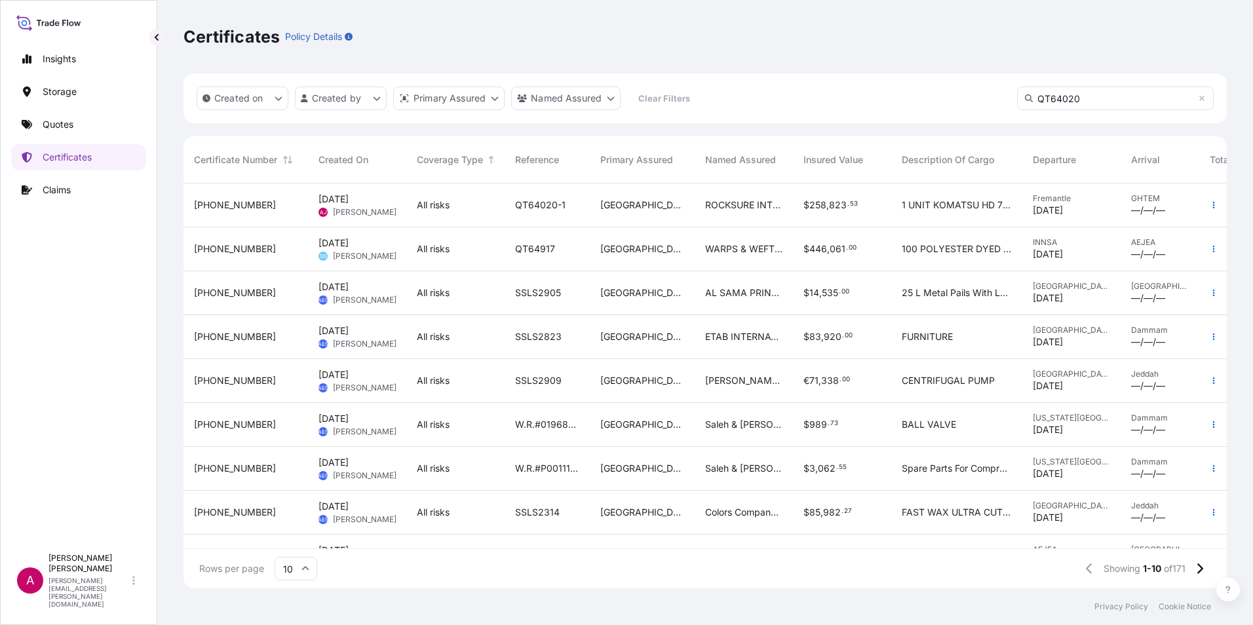
click at [348, 207] on span "[PERSON_NAME]" at bounding box center [365, 212] width 64 height 10
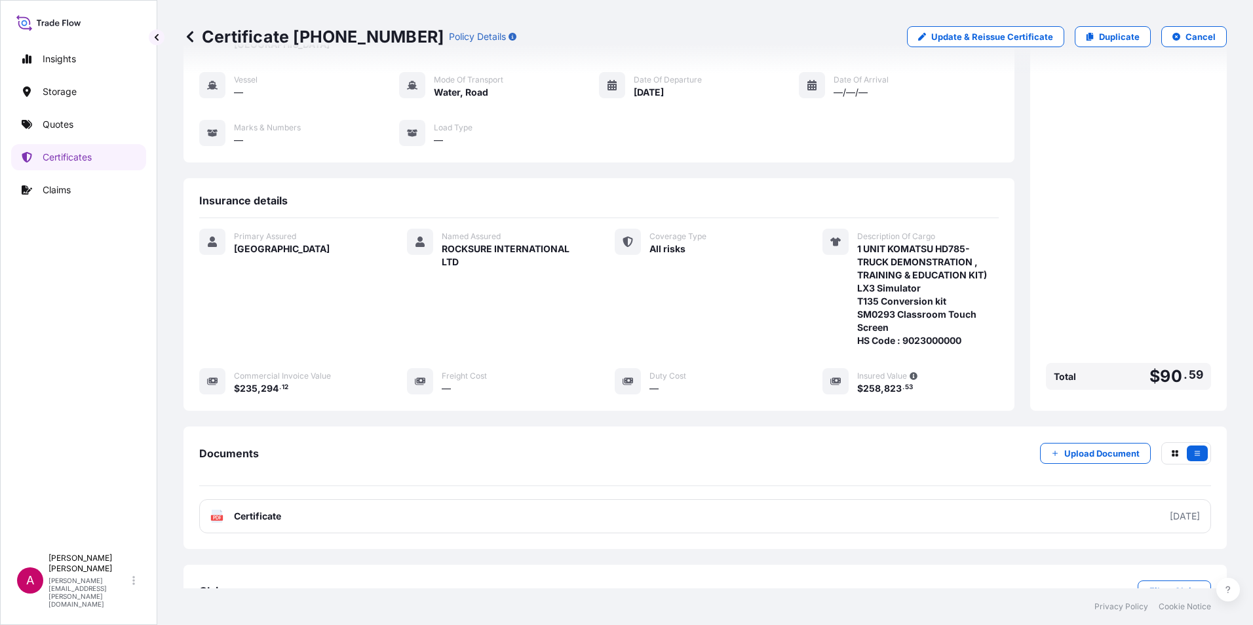
scroll to position [131, 0]
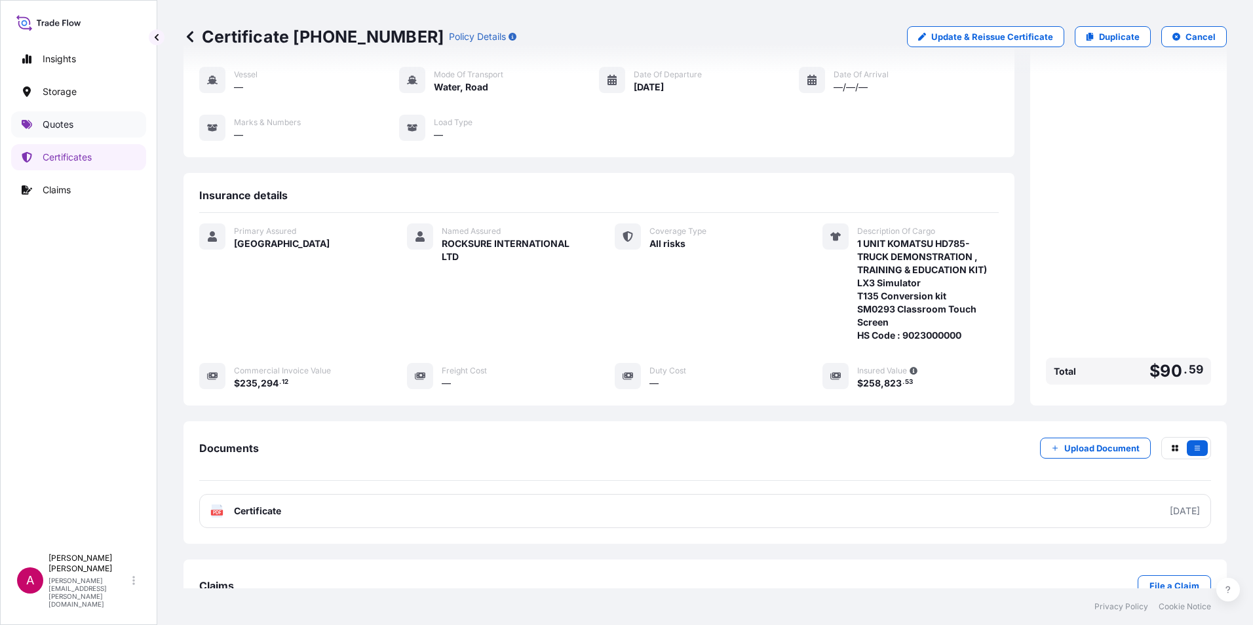
click at [52, 125] on p "Quotes" at bounding box center [58, 124] width 31 height 13
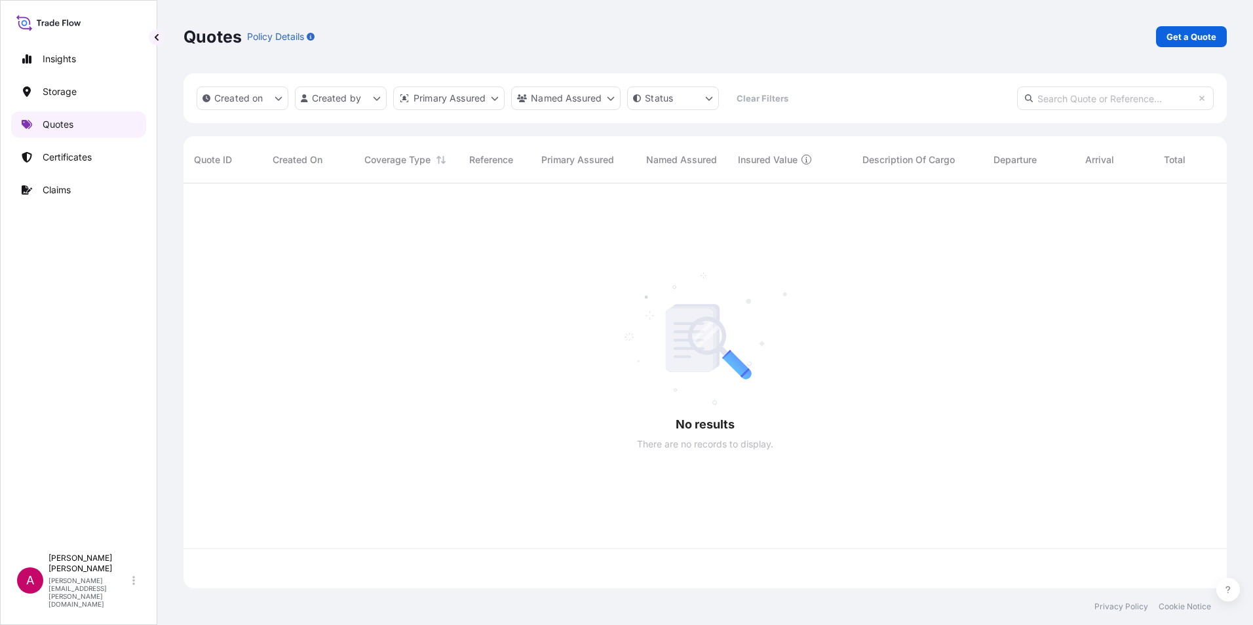
scroll to position [402, 1033]
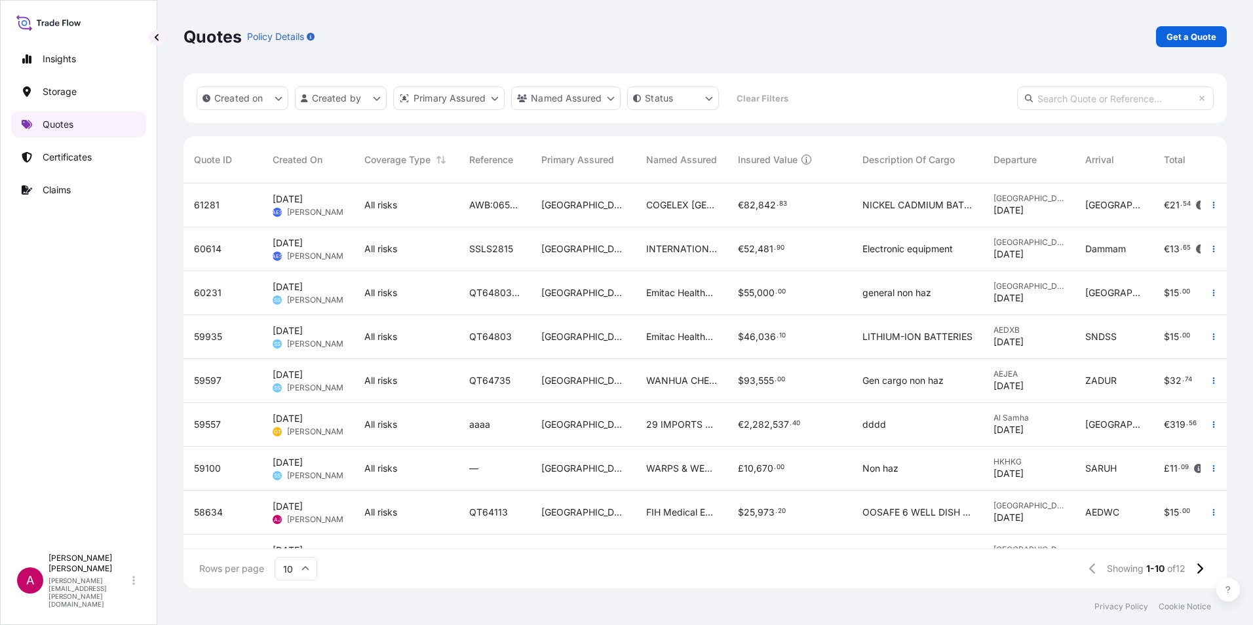
click at [62, 119] on p "Quotes" at bounding box center [58, 124] width 31 height 13
click at [1176, 36] on p "Get a Quote" at bounding box center [1191, 36] width 50 height 13
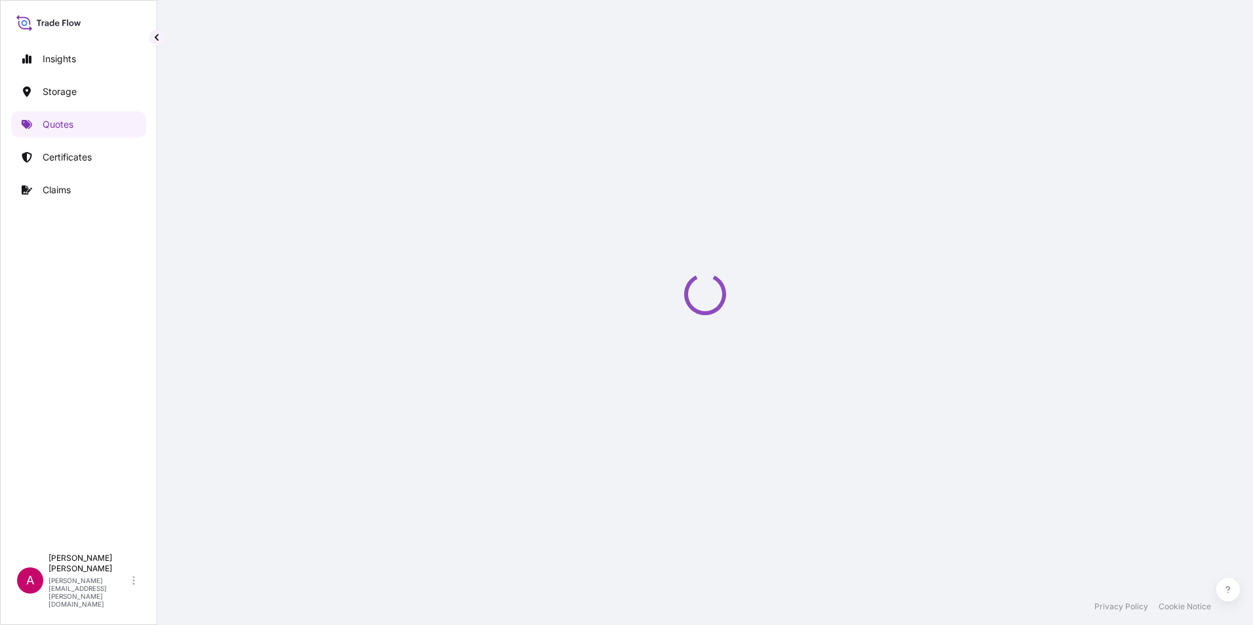
select select "Water"
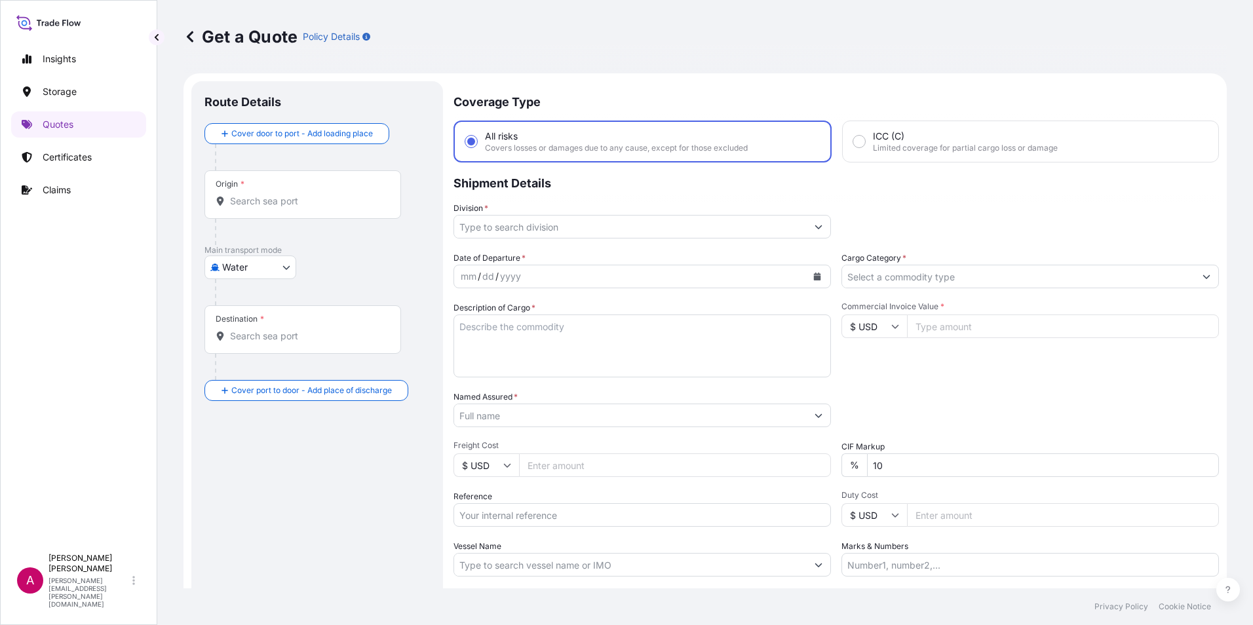
scroll to position [21, 0]
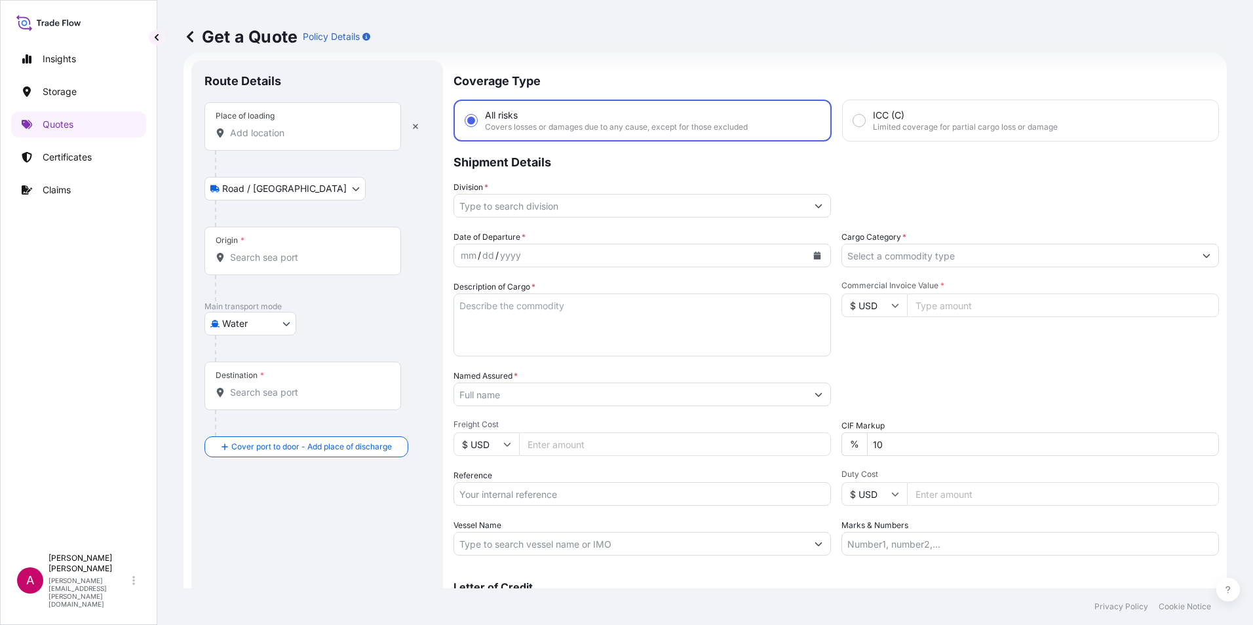
click at [233, 129] on input "Place of loading" at bounding box center [307, 132] width 155 height 13
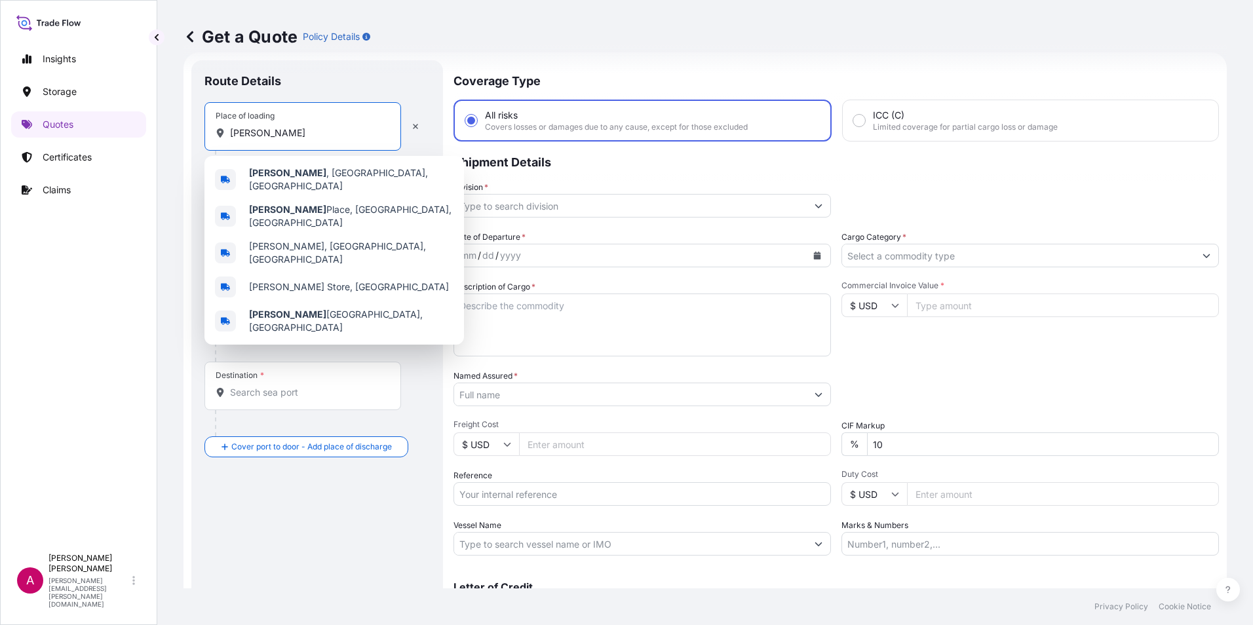
click at [260, 133] on input "[PERSON_NAME]" at bounding box center [307, 132] width 155 height 13
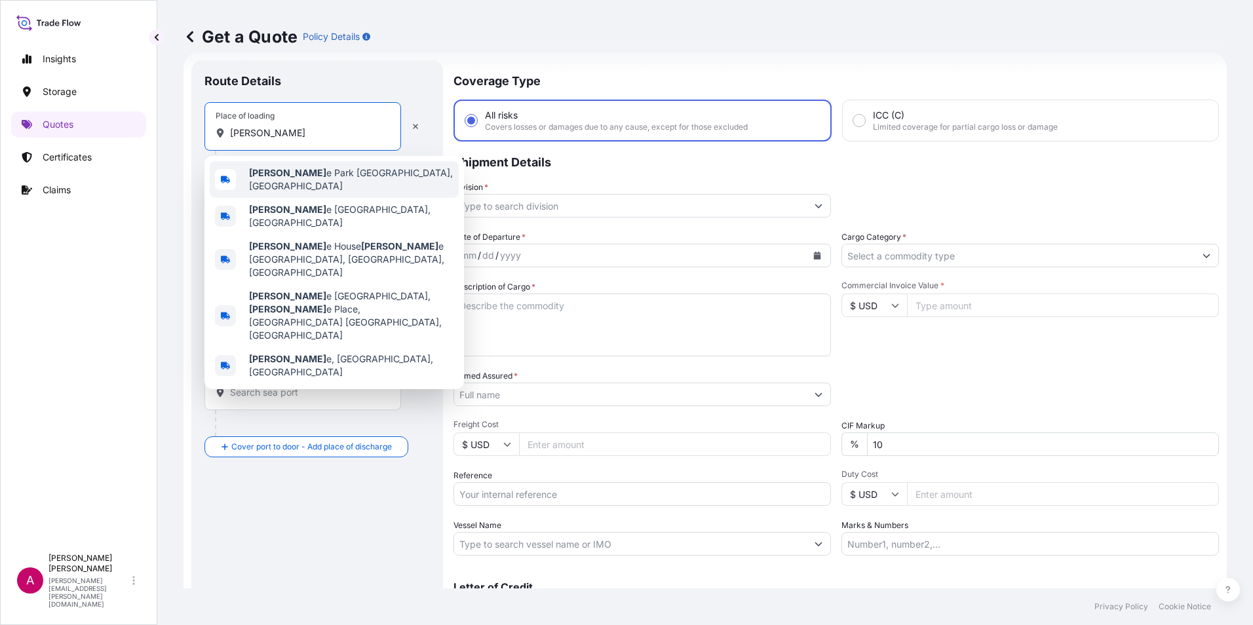
click at [278, 178] on b "[PERSON_NAME]" at bounding box center [287, 172] width 77 height 11
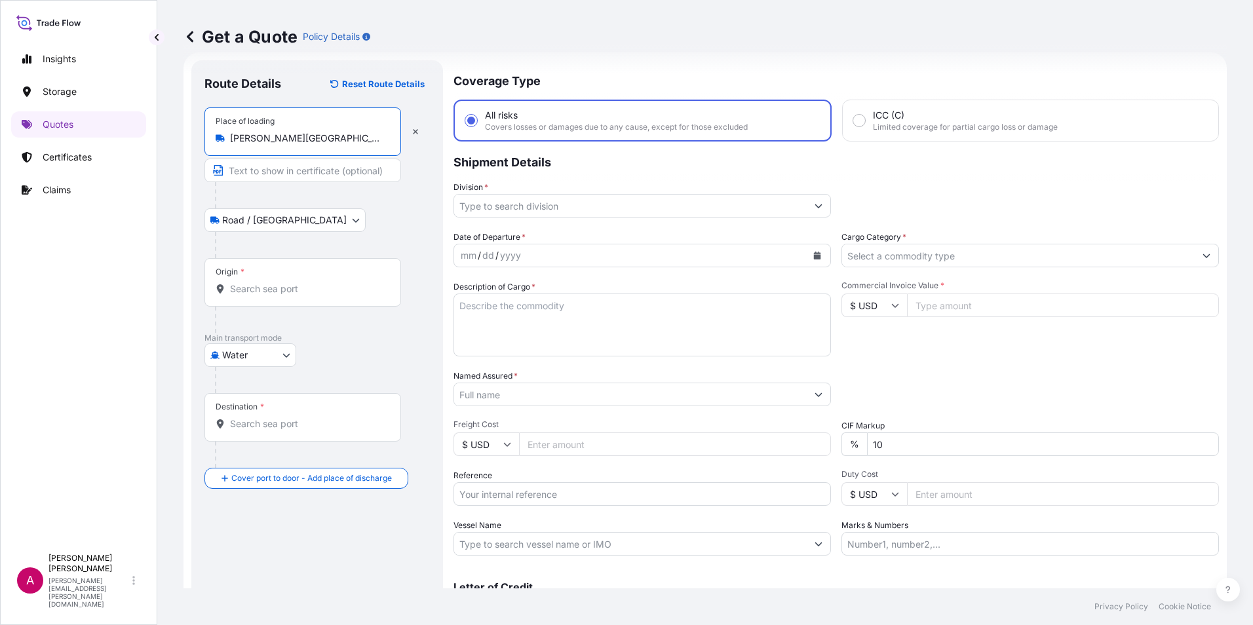
type input "[PERSON_NAME][GEOGRAPHIC_DATA] [GEOGRAPHIC_DATA], [GEOGRAPHIC_DATA]"
click at [261, 219] on body "3 options available. 0 options available. 5 options available. 0 options availa…" at bounding box center [626, 312] width 1253 height 625
click at [252, 284] on input "Origin *" at bounding box center [307, 288] width 155 height 13
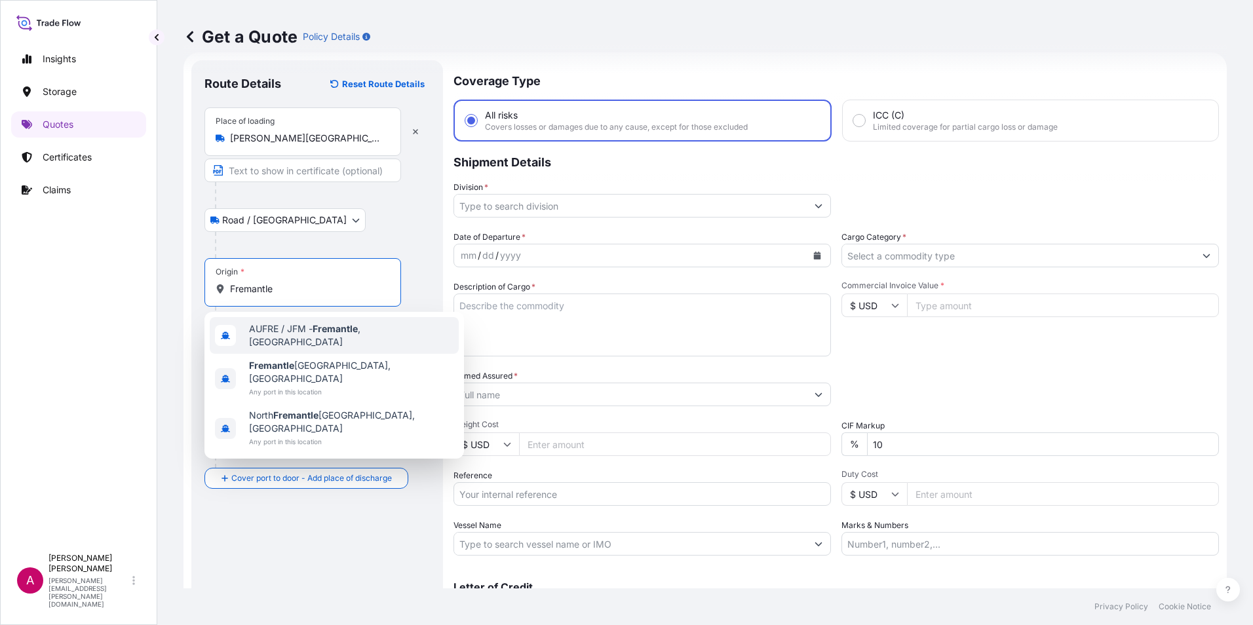
click at [299, 336] on span "AUFRE / JFM - Fremantle , [GEOGRAPHIC_DATA]" at bounding box center [351, 335] width 204 height 26
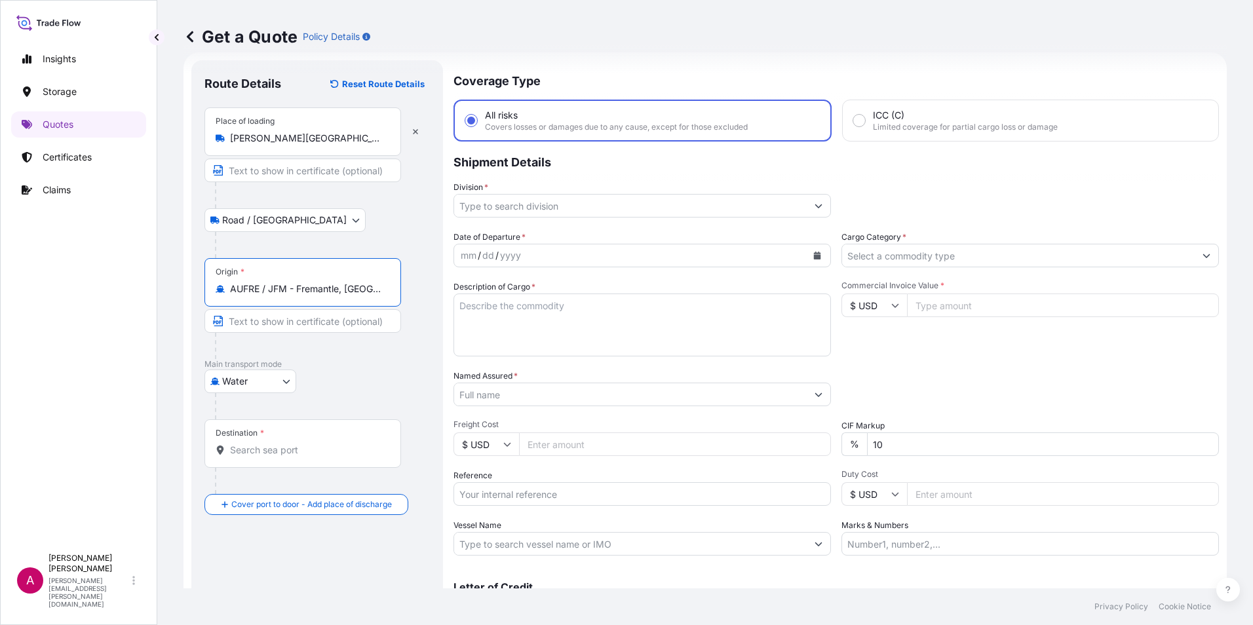
type input "AUFRE / JFM - Fremantle, [GEOGRAPHIC_DATA]"
click at [250, 457] on div "Destination *" at bounding box center [302, 443] width 197 height 48
click at [250, 457] on input "Destination *" at bounding box center [307, 450] width 155 height 13
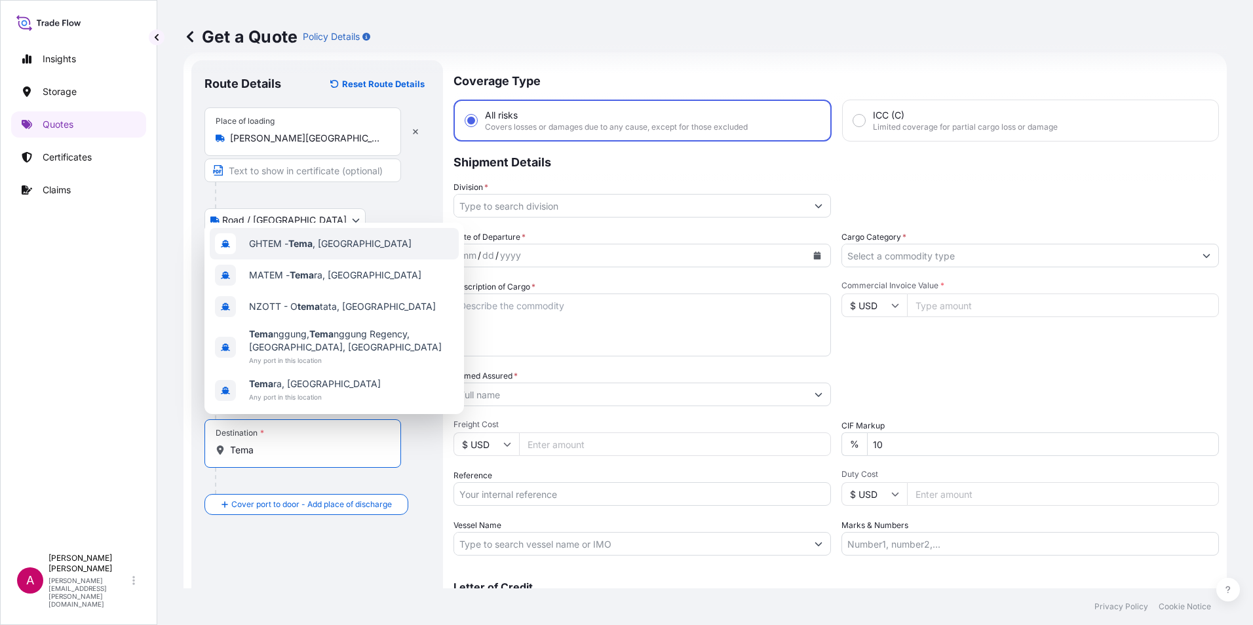
click at [305, 256] on div "GHTEM - [GEOGRAPHIC_DATA] , [GEOGRAPHIC_DATA]" at bounding box center [334, 243] width 249 height 31
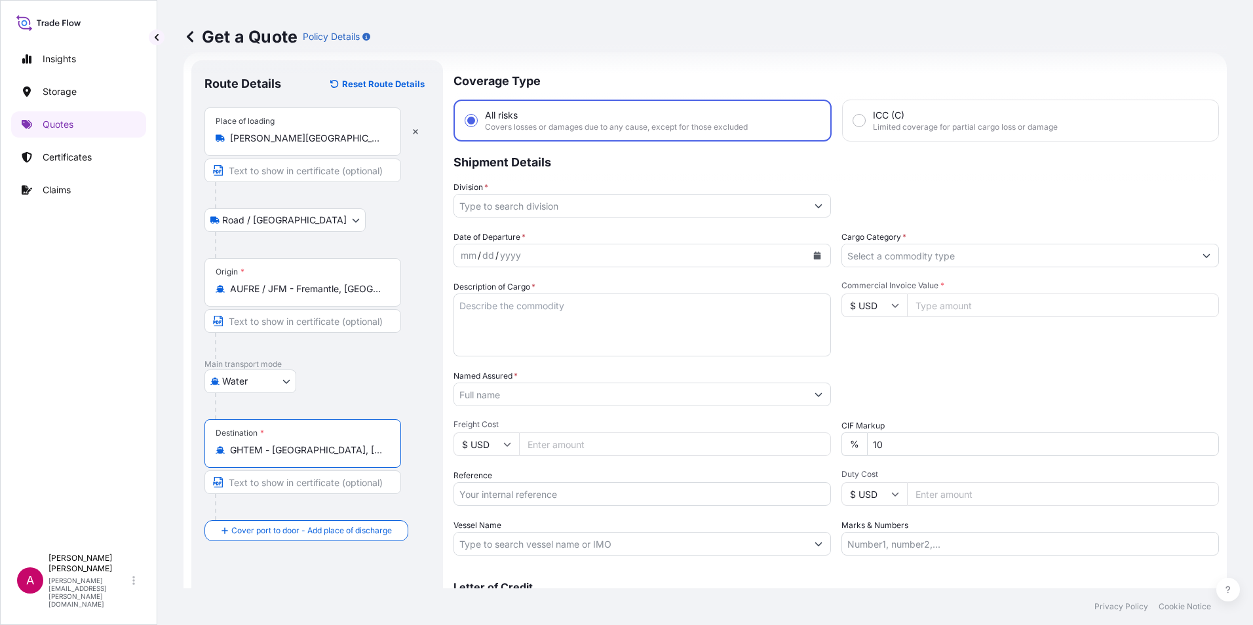
type input "GHTEM - [GEOGRAPHIC_DATA], [GEOGRAPHIC_DATA]"
click at [485, 203] on input "Division *" at bounding box center [630, 206] width 353 height 24
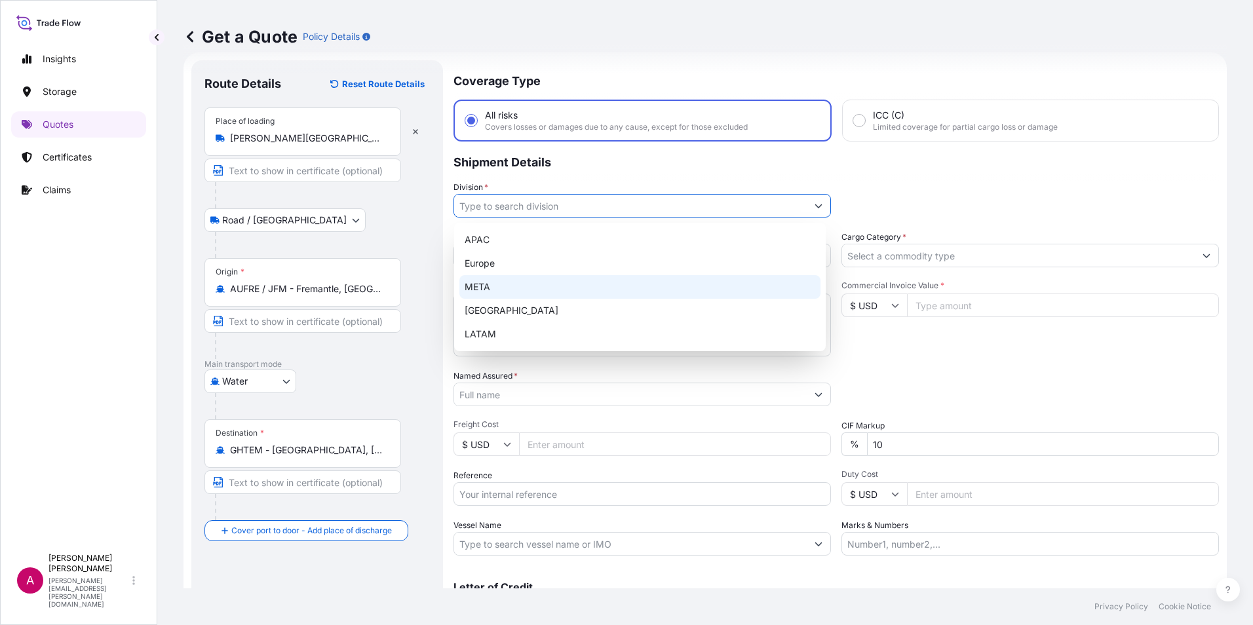
click at [481, 290] on div "META" at bounding box center [639, 287] width 361 height 24
type input "META"
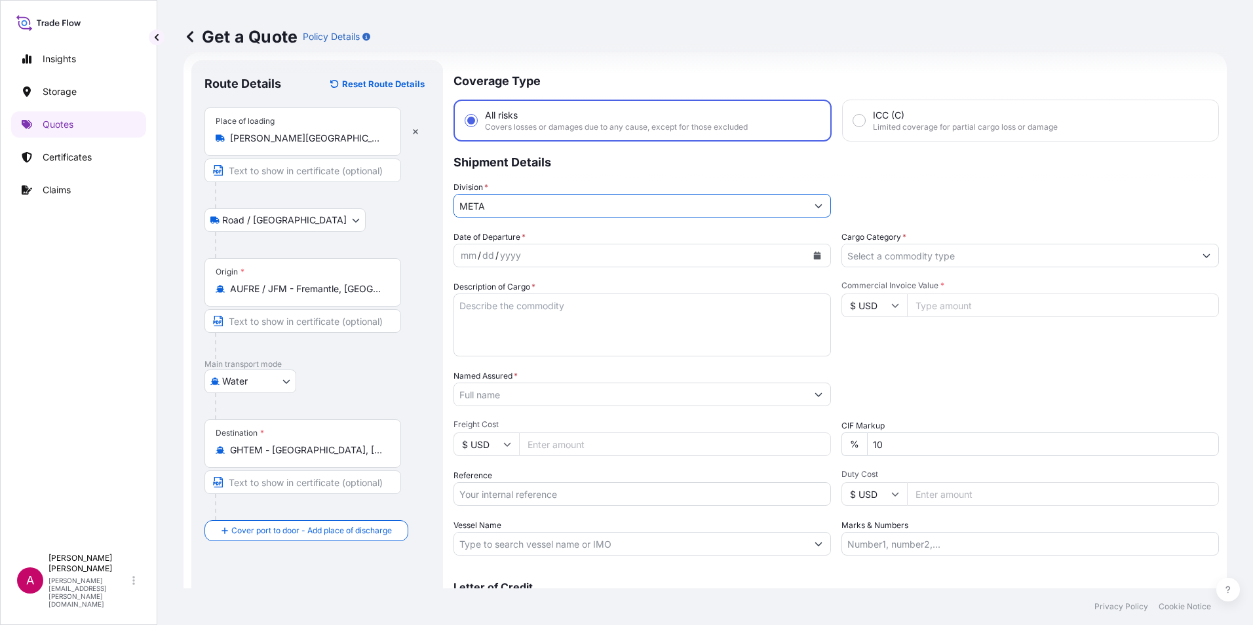
click at [541, 258] on div "mm / dd / yyyy" at bounding box center [630, 256] width 353 height 24
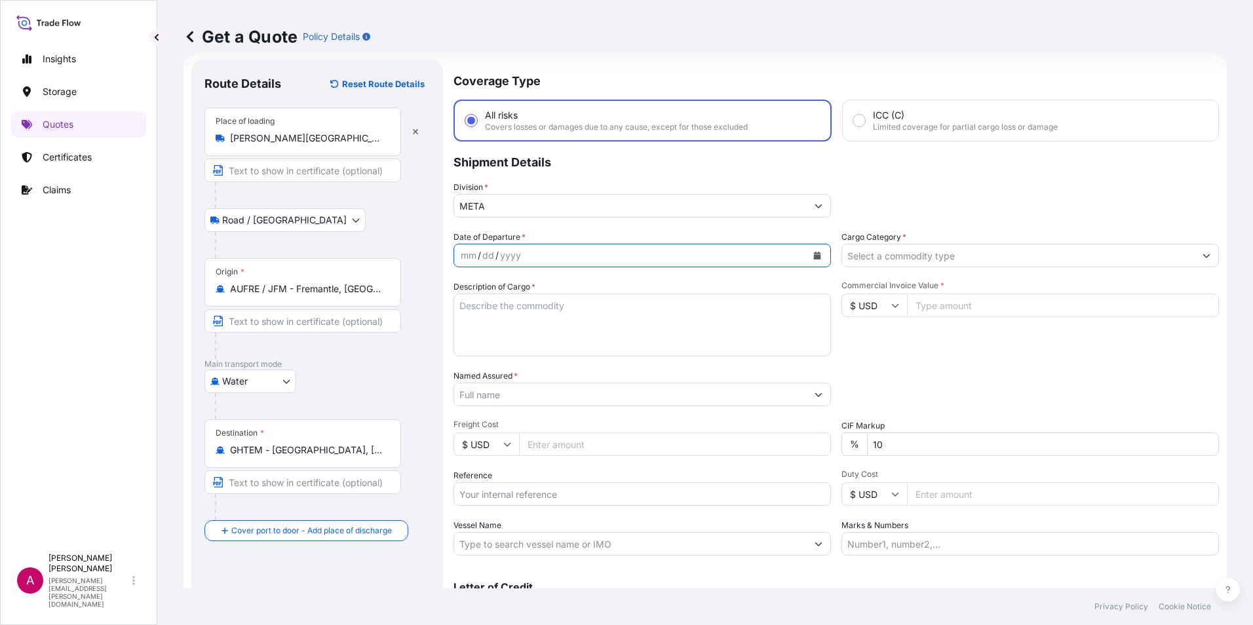
click at [813, 257] on icon "Calendar" at bounding box center [817, 256] width 8 height 8
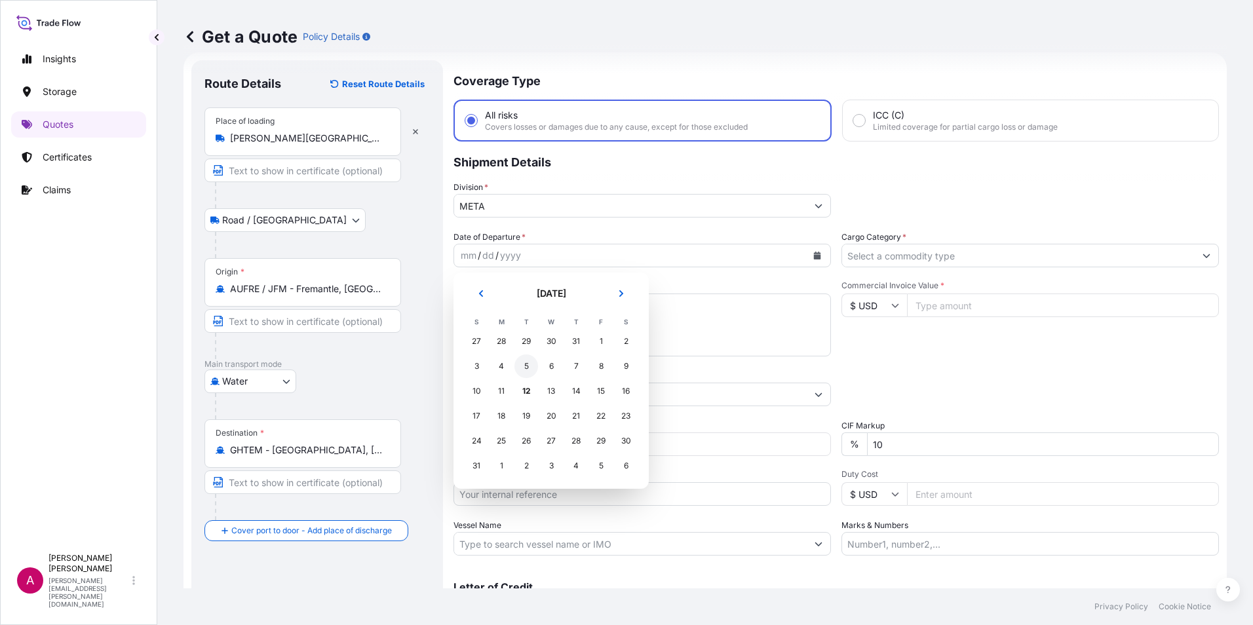
click at [526, 367] on div "5" at bounding box center [526, 367] width 24 height 24
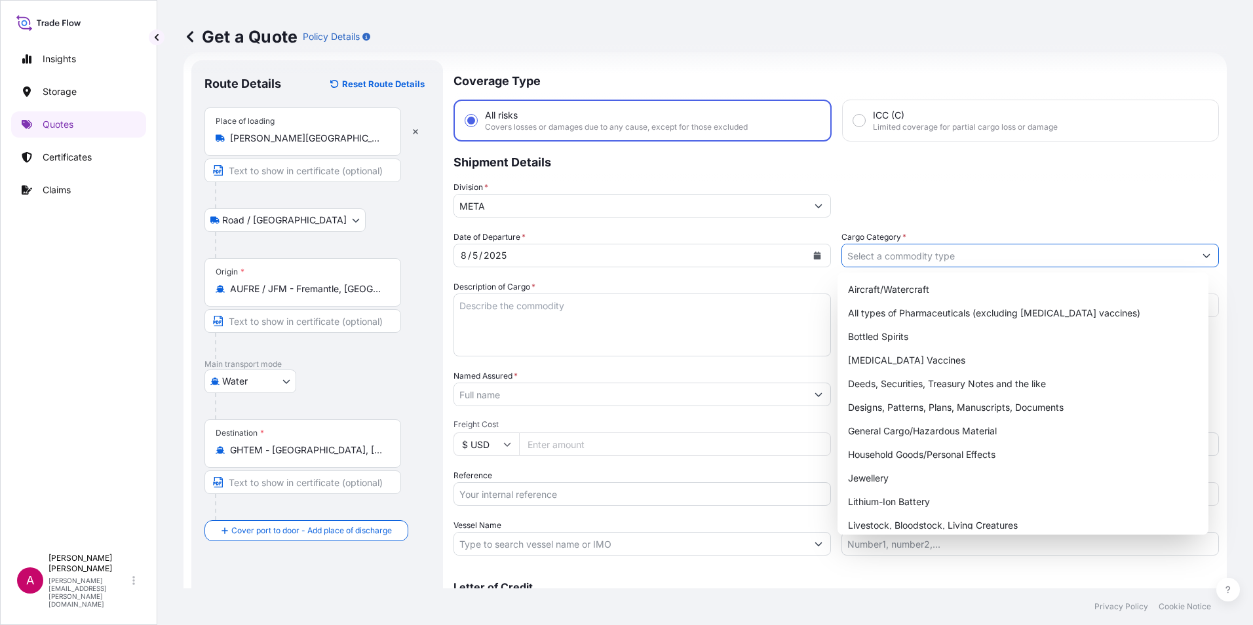
click at [877, 256] on input "Cargo Category *" at bounding box center [1018, 256] width 353 height 24
click at [900, 432] on div "General Cargo/Hazardous Material" at bounding box center [1023, 431] width 361 height 24
type input "General Cargo/Hazardous Material"
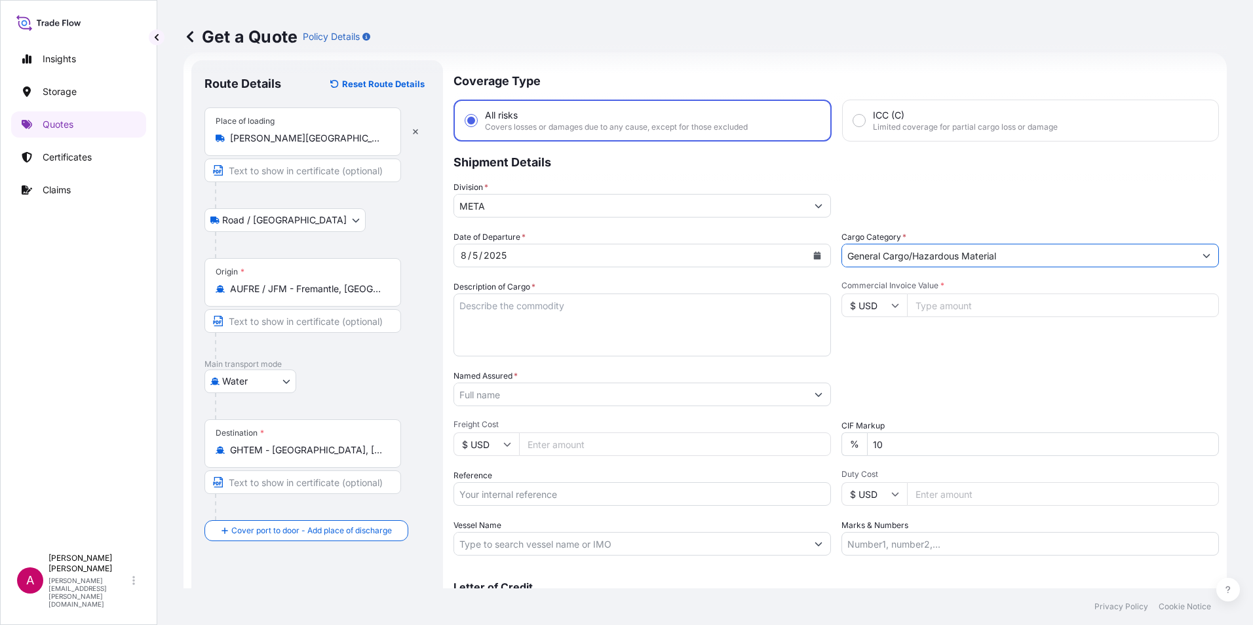
click at [518, 318] on textarea "Description of Cargo *" at bounding box center [641, 325] width 377 height 63
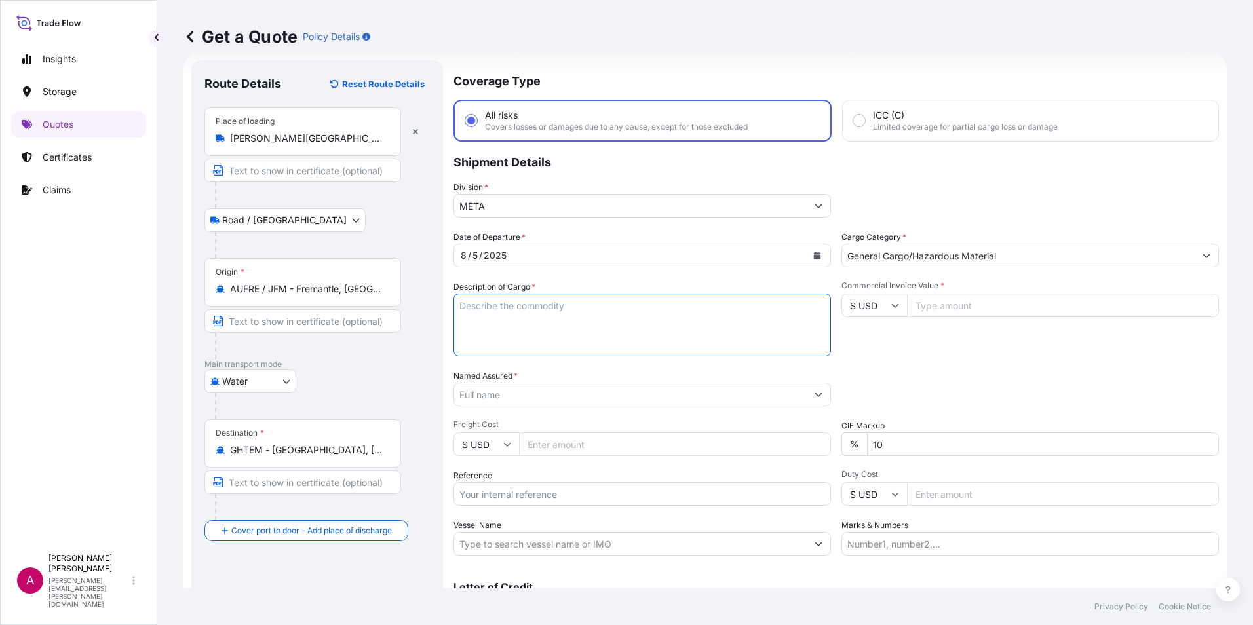
paste textarea "3 Package(s) Conversion Kit - Komatsu PC2000-11 Excavator"
type textarea "3 Package(s) Conversion Kit - Komatsu PC2000-11 Excavator"
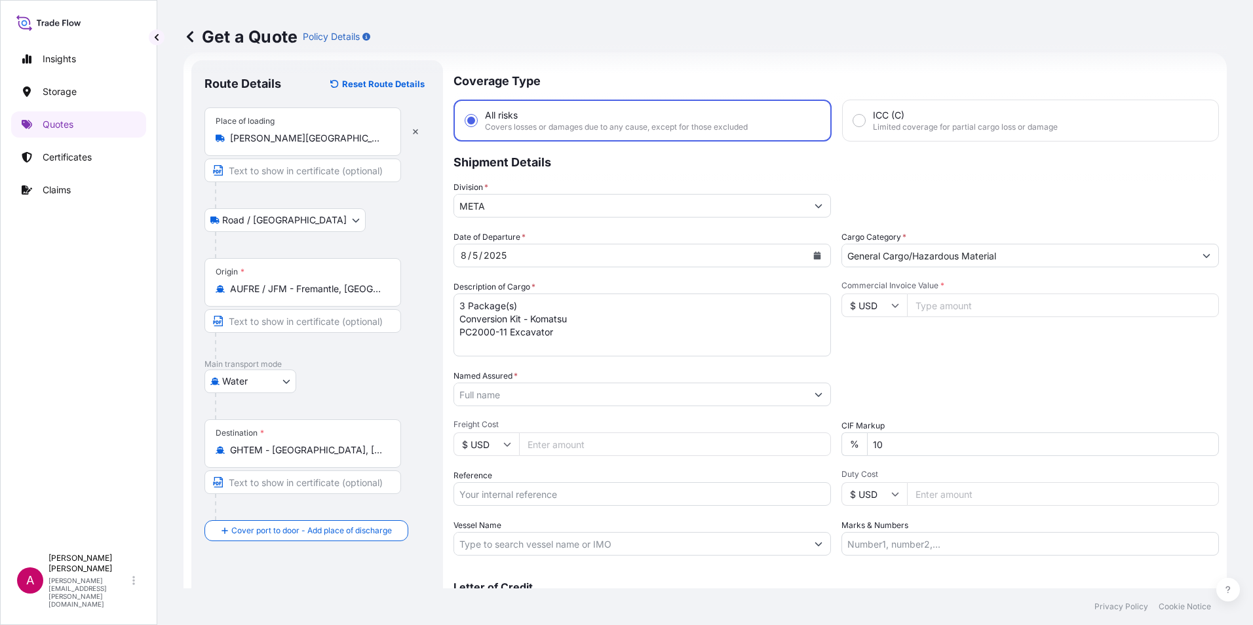
click at [919, 306] on input "Commercial Invoice Value *" at bounding box center [1063, 306] width 312 height 24
type input "95000"
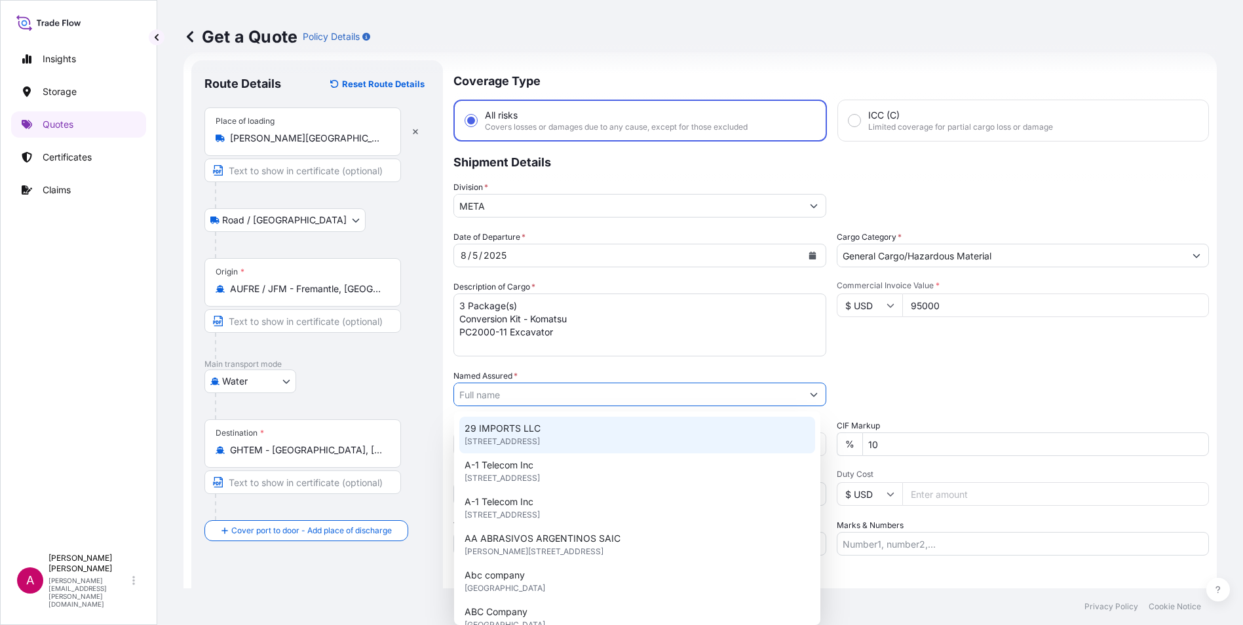
click at [493, 395] on input "Named Assured *" at bounding box center [628, 395] width 348 height 24
click at [485, 392] on input "Named Assured *" at bounding box center [628, 395] width 348 height 24
paste input "PANAFRICAN MINING SERVICES GHANA LT"
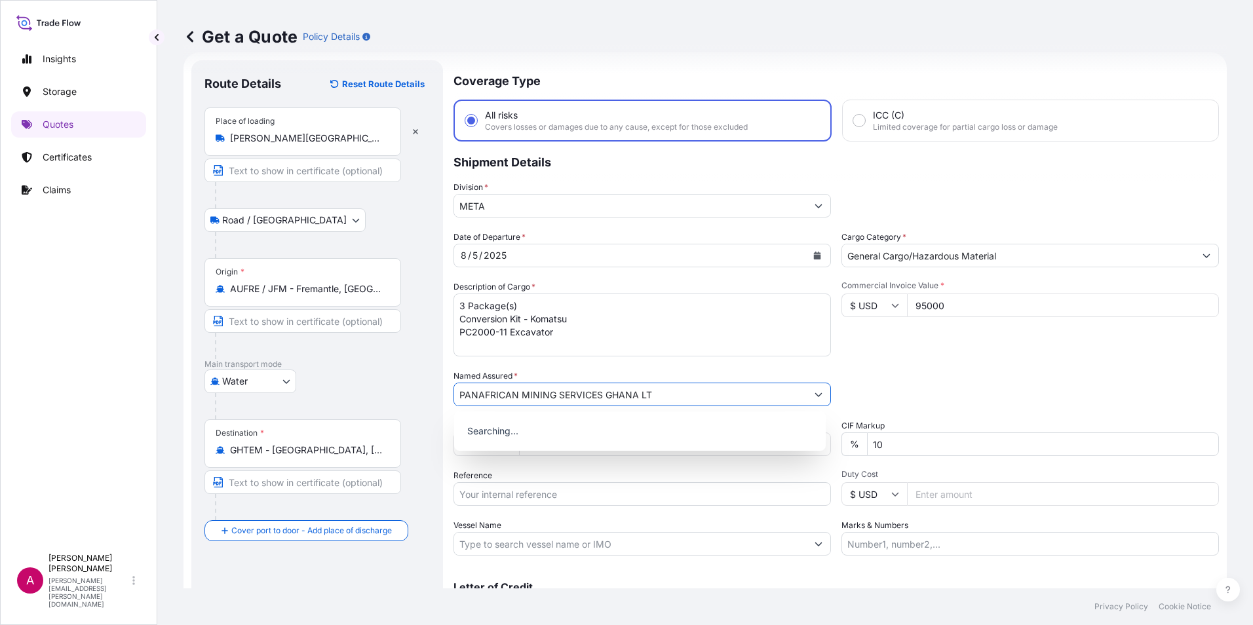
click at [794, 316] on textarea "3 Package(s) Conversion Kit - Komatsu PC2000-11 Excavator" at bounding box center [641, 325] width 377 height 63
click at [652, 393] on input "PANAFRICAN MINING SERVICES GHANA LT" at bounding box center [630, 395] width 353 height 24
type input "PANAFRICAN MINING SERVICES GHANA LTD"
click at [741, 306] on textarea "3 Package(s) Conversion Kit - Komatsu PC2000-11 Excavator" at bounding box center [641, 325] width 377 height 63
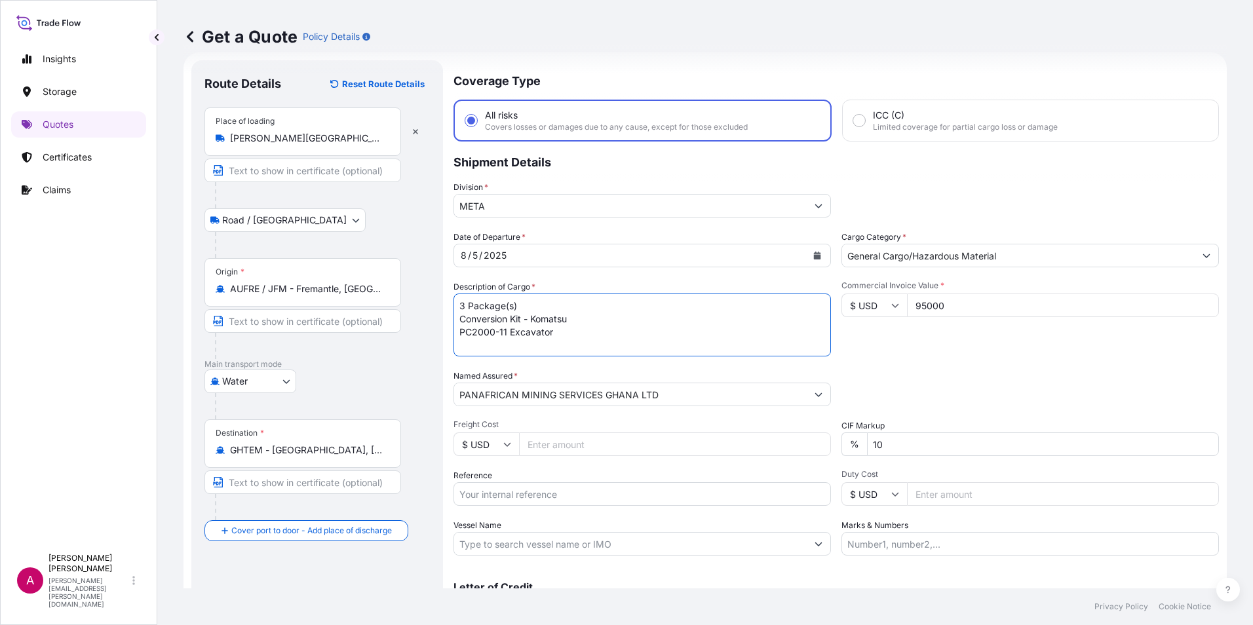
scroll to position [94, 0]
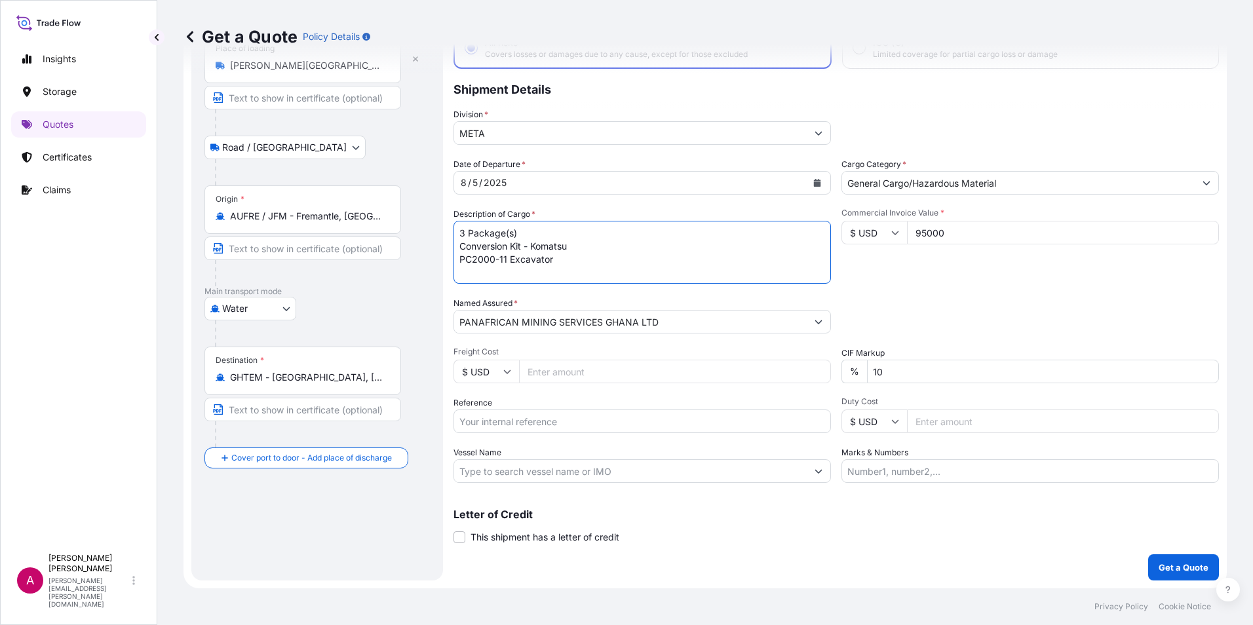
click at [531, 429] on input "Reference" at bounding box center [641, 422] width 377 height 24
click at [463, 423] on input "Reference" at bounding box center [641, 422] width 377 height 24
paste input "QT64020"
type input "QT64020-2"
click at [488, 474] on input "Vessel Name" at bounding box center [630, 471] width 353 height 24
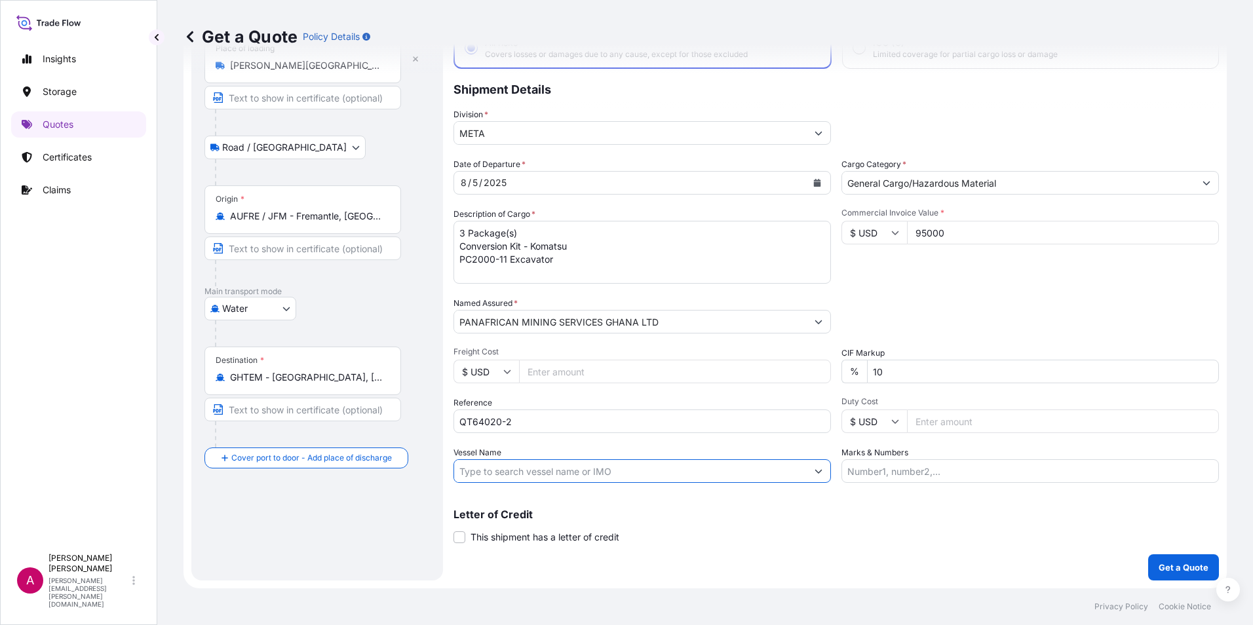
paste input "HOLSATIA / 531N"
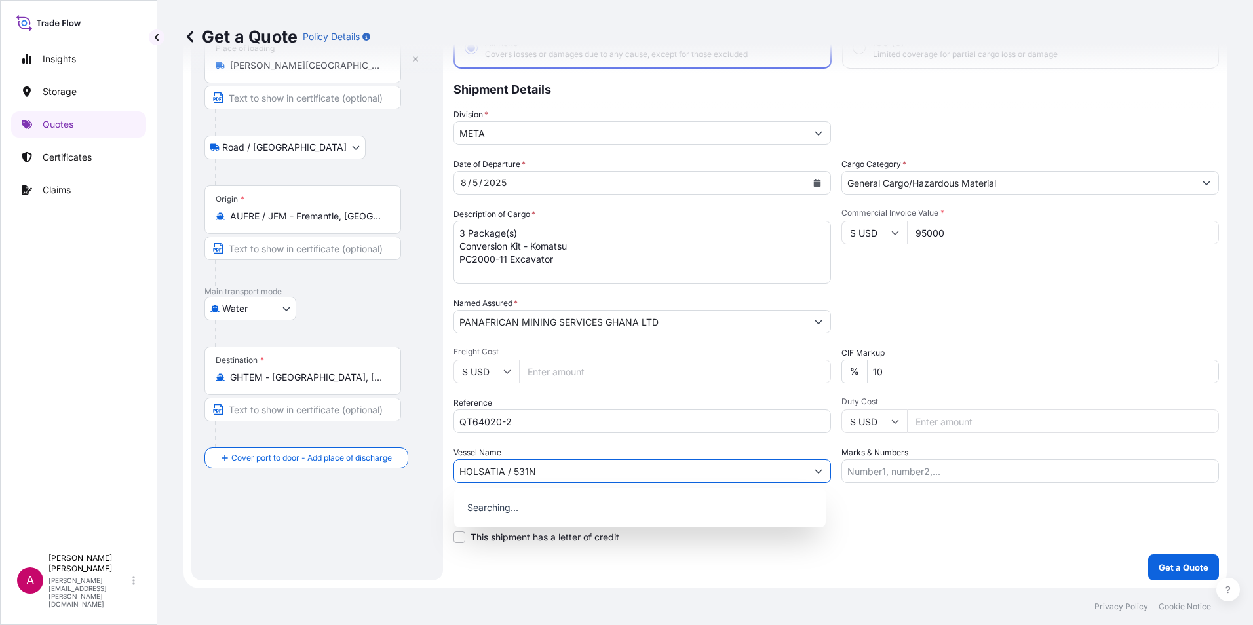
type input "HOLSATIA / 531N"
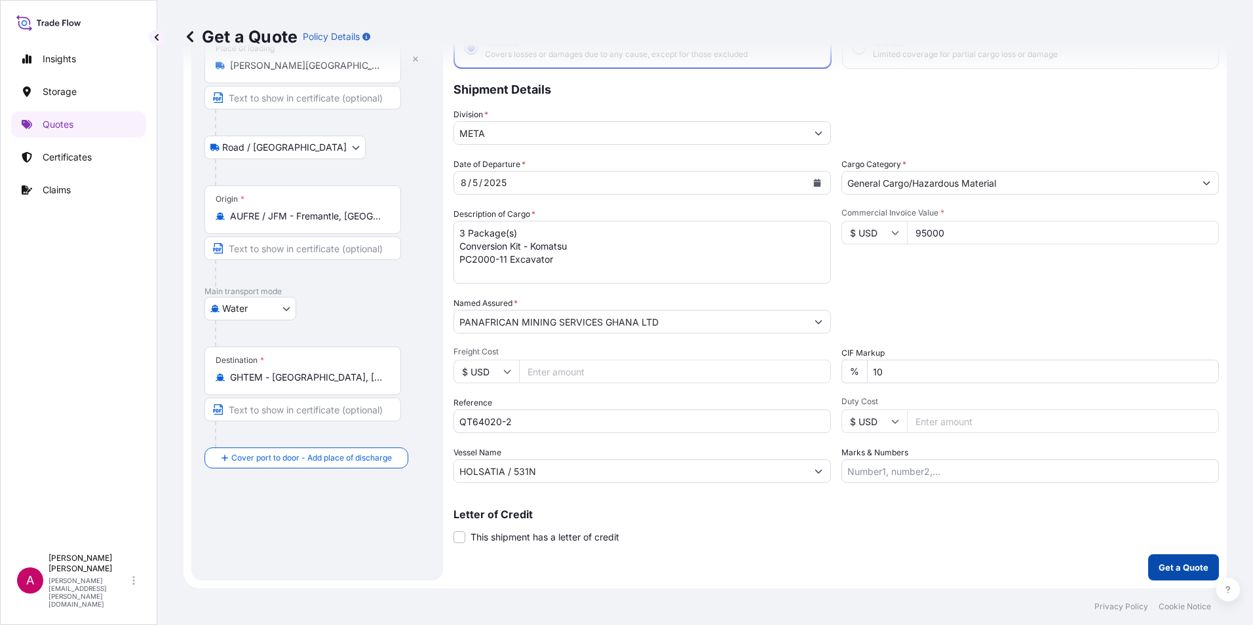
click at [1168, 566] on p "Get a Quote" at bounding box center [1184, 567] width 50 height 13
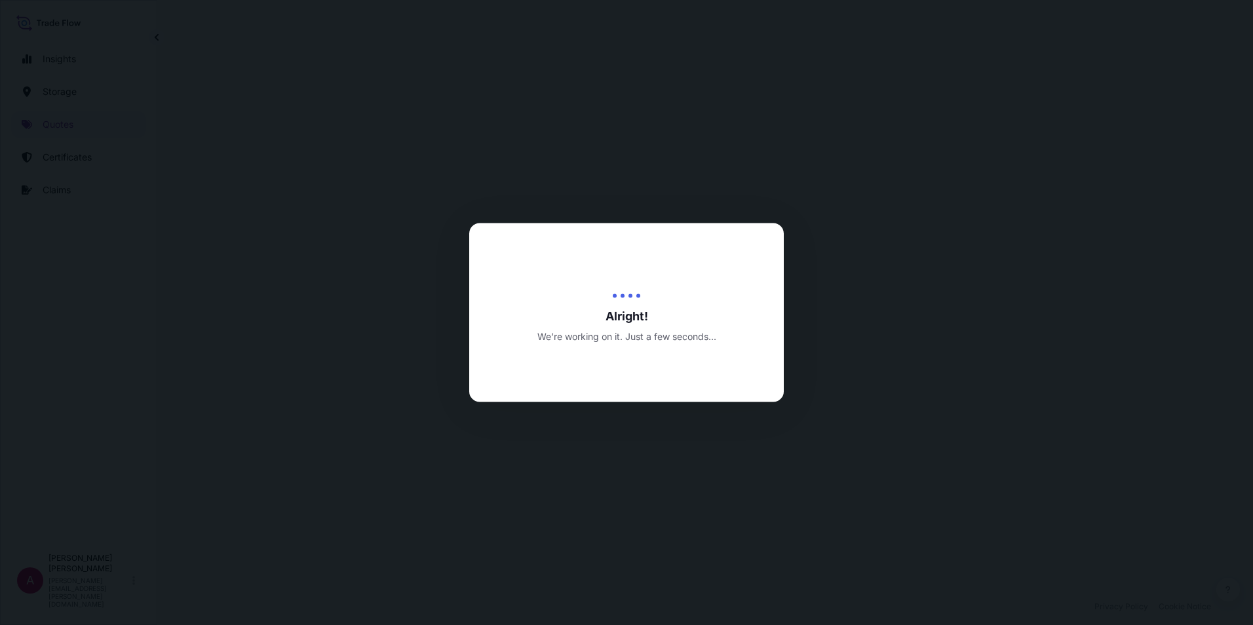
select select "Road / [GEOGRAPHIC_DATA]"
select select "Water"
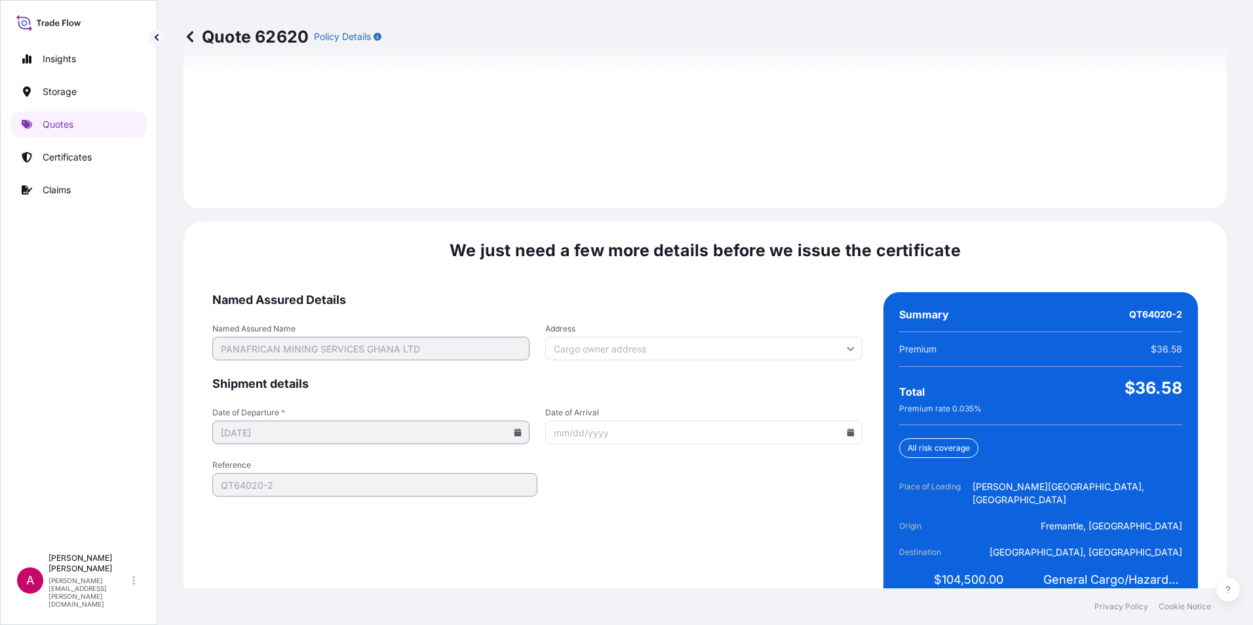
scroll to position [1898, 0]
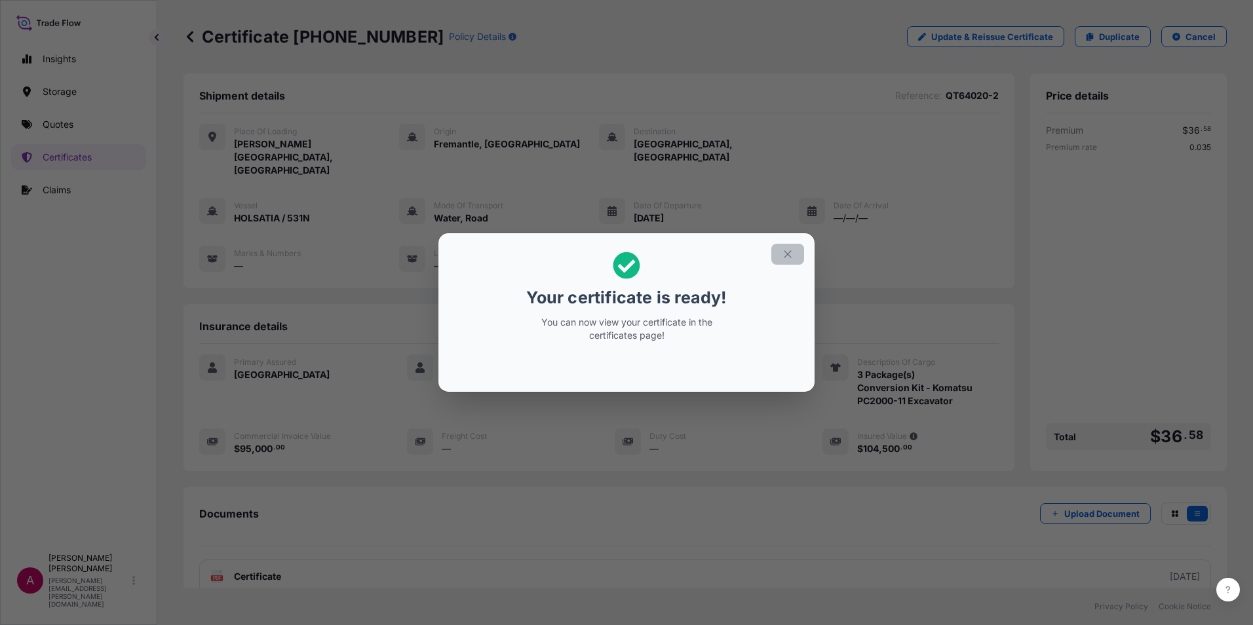
click at [786, 256] on icon "button" at bounding box center [788, 254] width 12 height 12
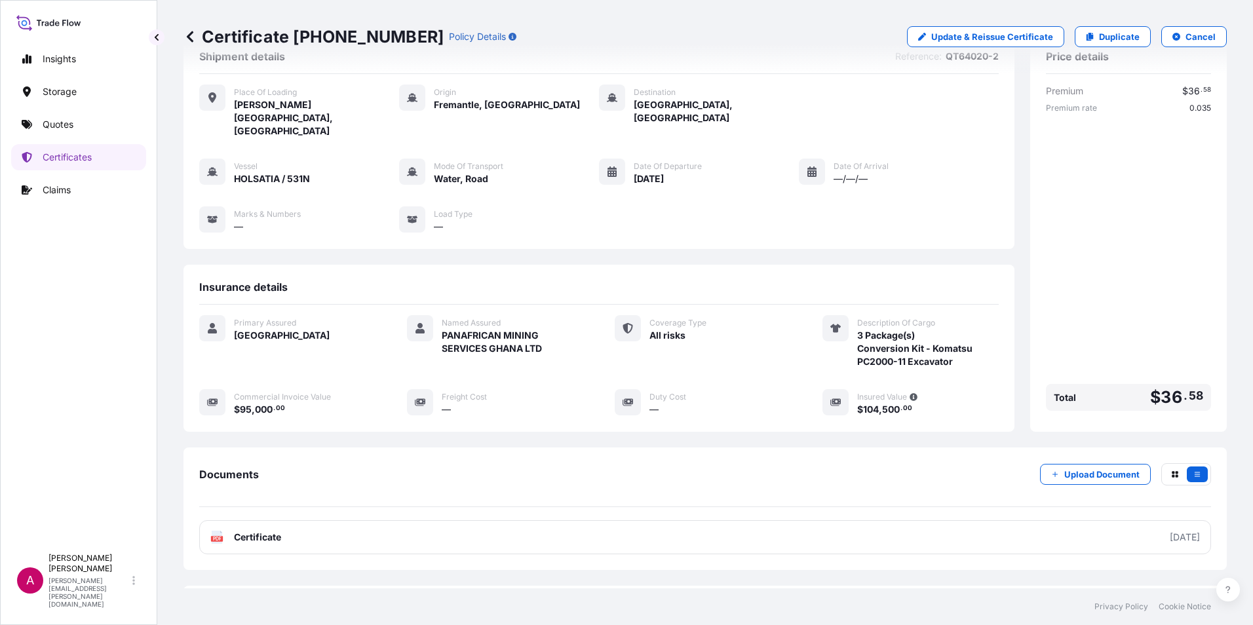
scroll to position [77, 0]
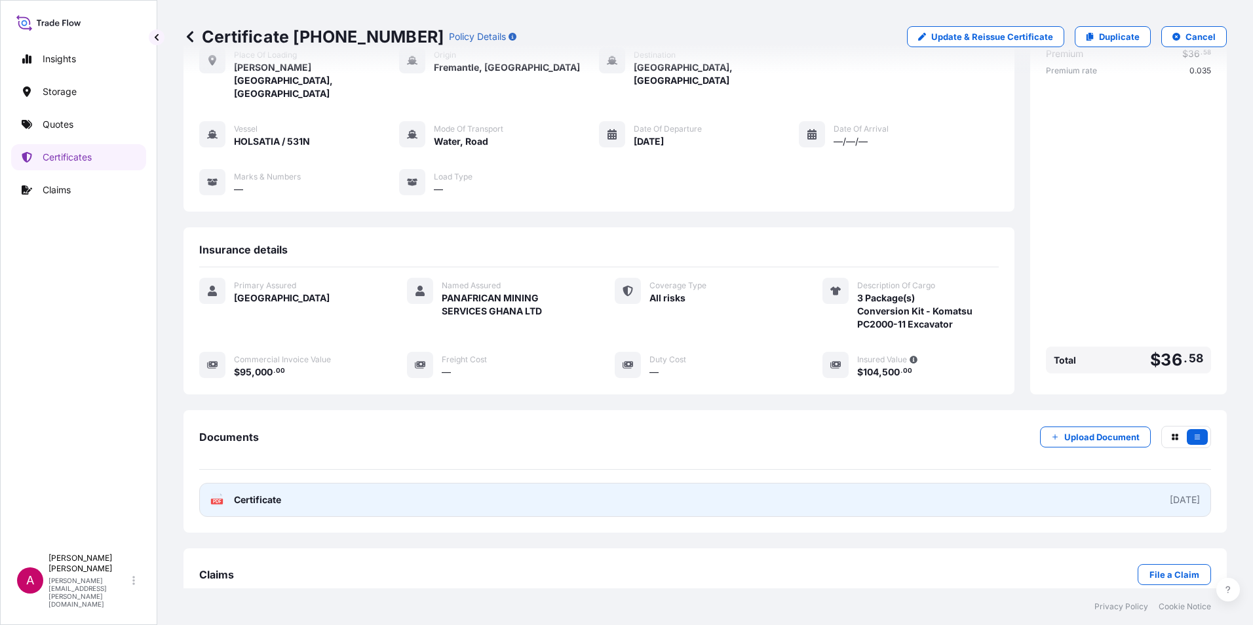
click at [254, 493] on span "Certificate" at bounding box center [257, 499] width 47 height 13
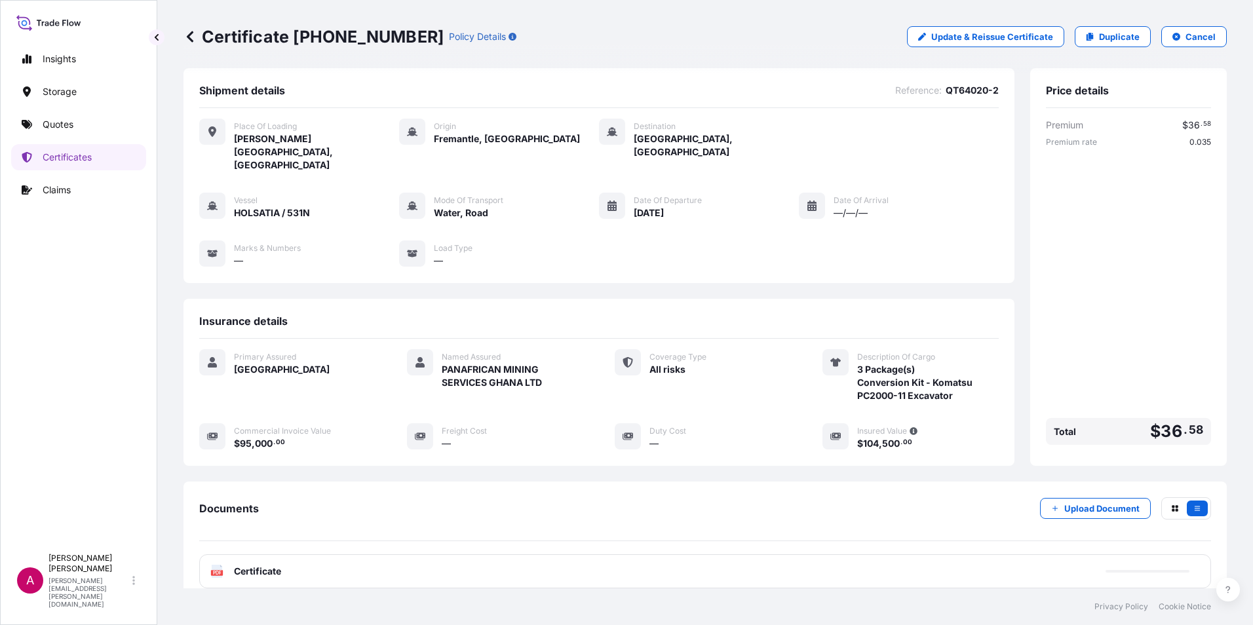
scroll to position [0, 0]
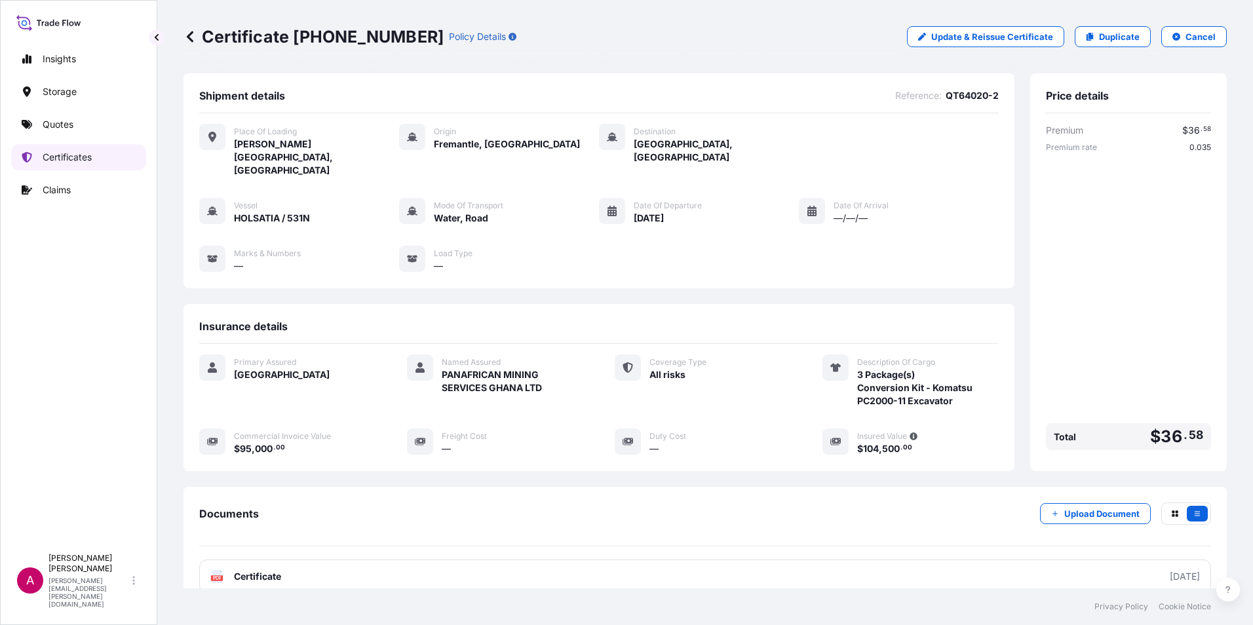
click at [61, 155] on p "Certificates" at bounding box center [67, 157] width 49 height 13
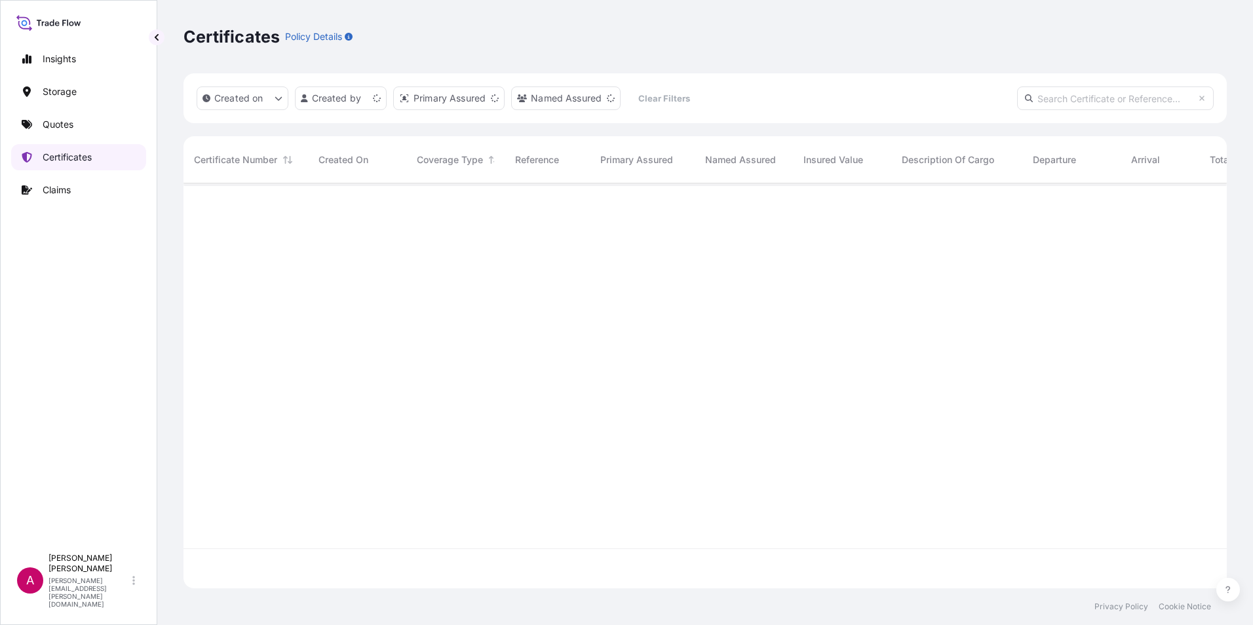
scroll to position [402, 1033]
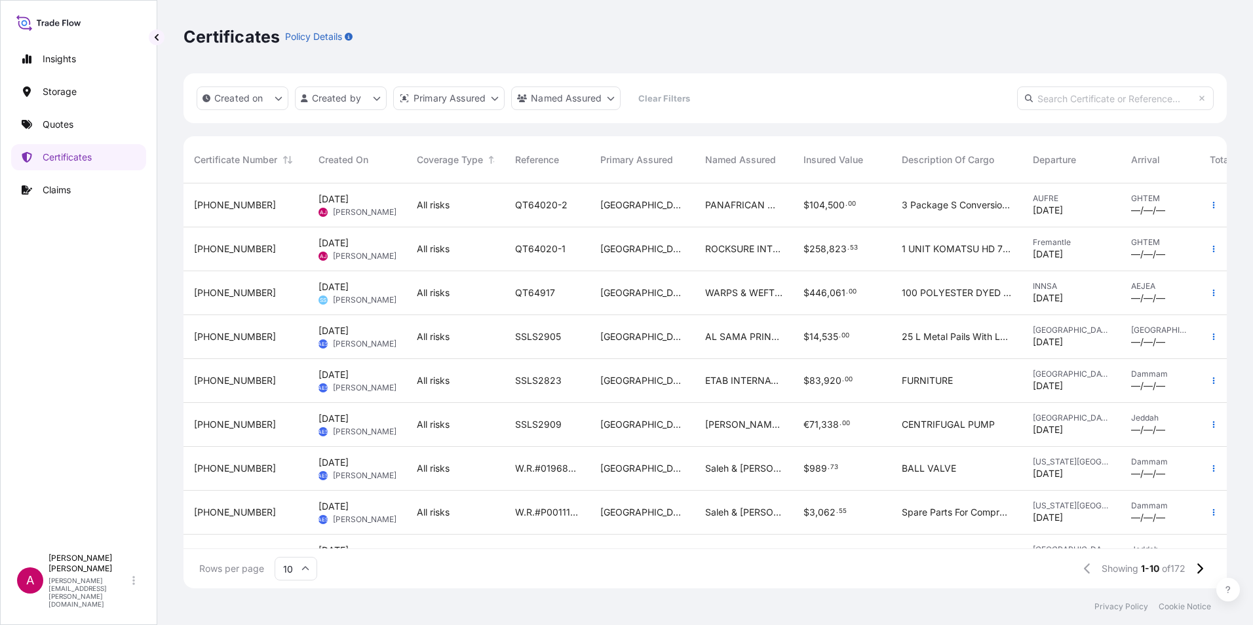
click at [233, 244] on span "[PHONE_NUMBER]" at bounding box center [235, 248] width 82 height 13
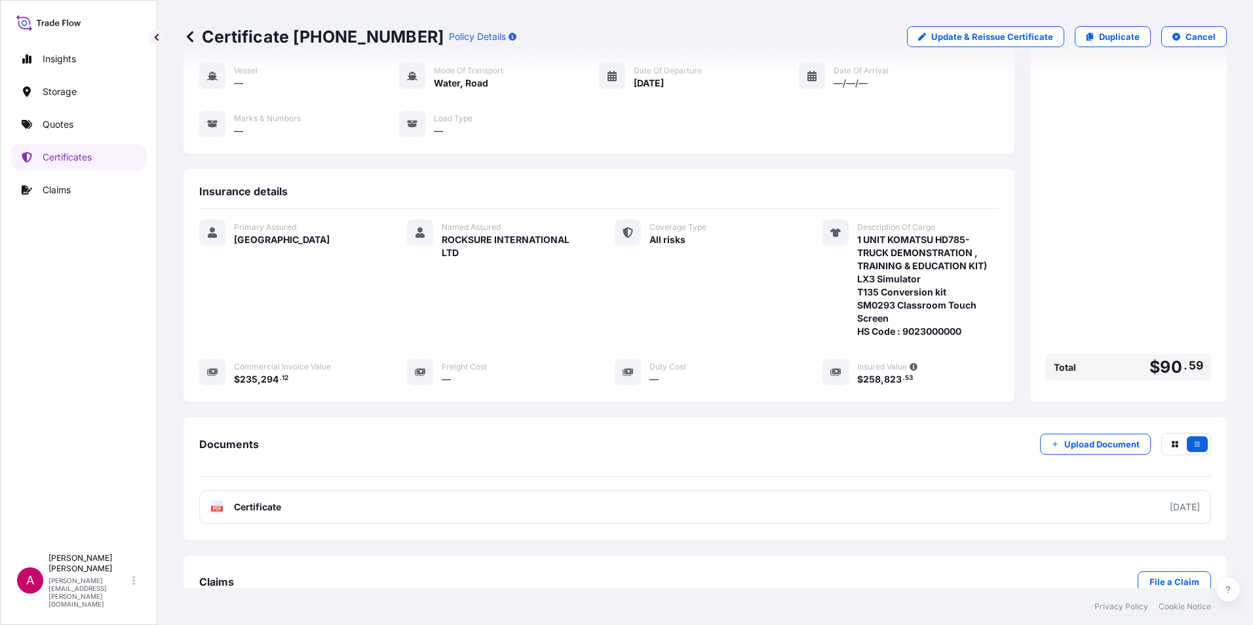
scroll to position [142, 0]
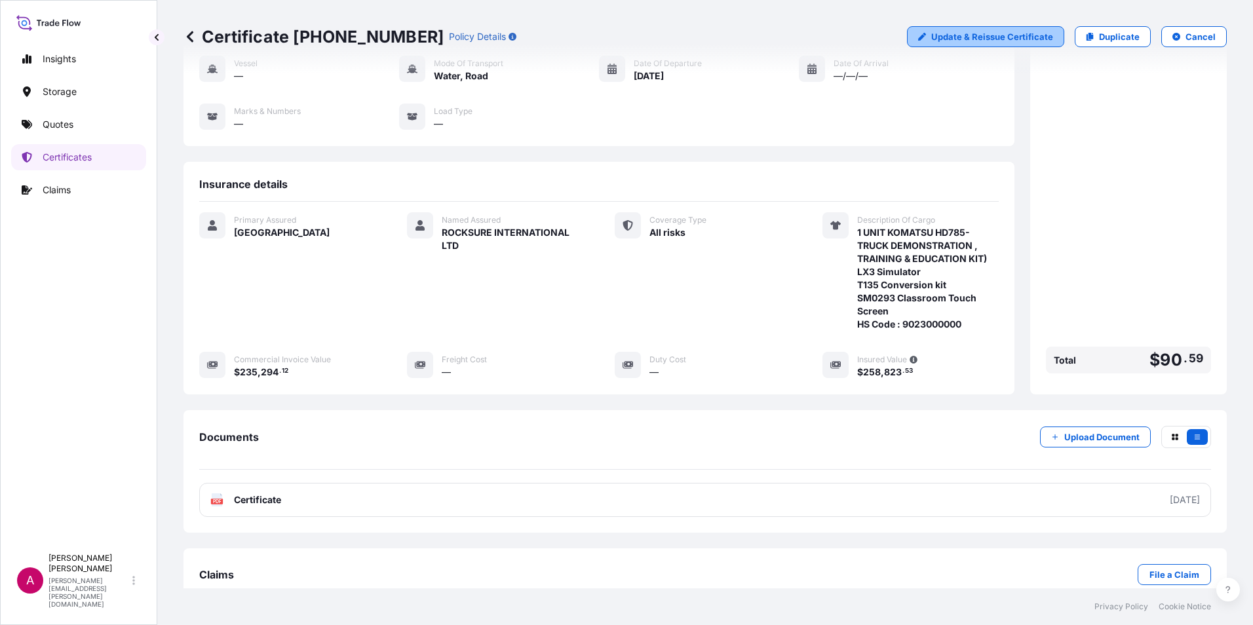
click at [988, 37] on p "Update & Reissue Certificate" at bounding box center [992, 36] width 122 height 13
select select "Road / [GEOGRAPHIC_DATA]"
select select "Water"
select select "31615"
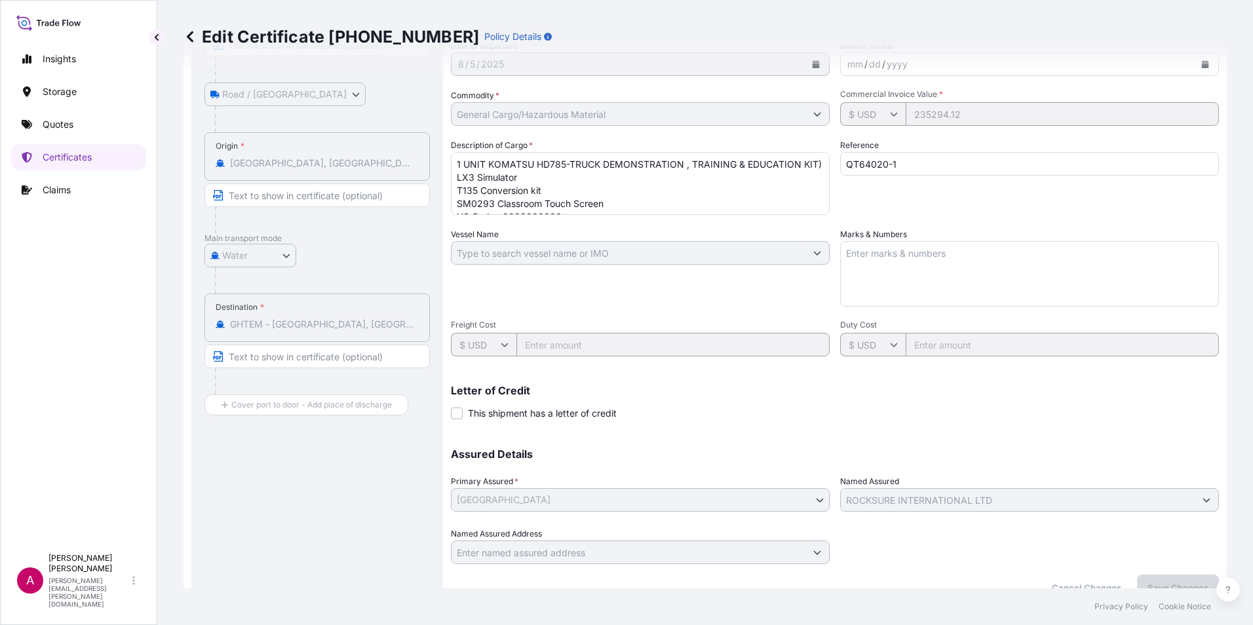
scroll to position [206, 0]
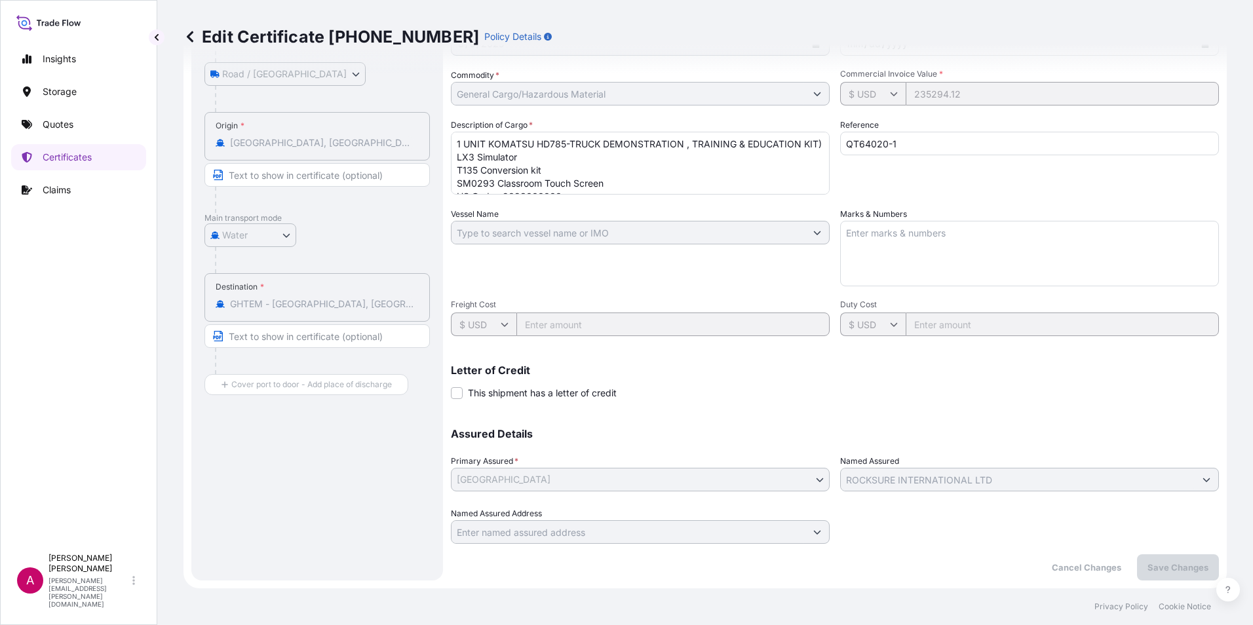
click at [210, 39] on p "Edit Certificate [PHONE_NUMBER]" at bounding box center [331, 36] width 296 height 21
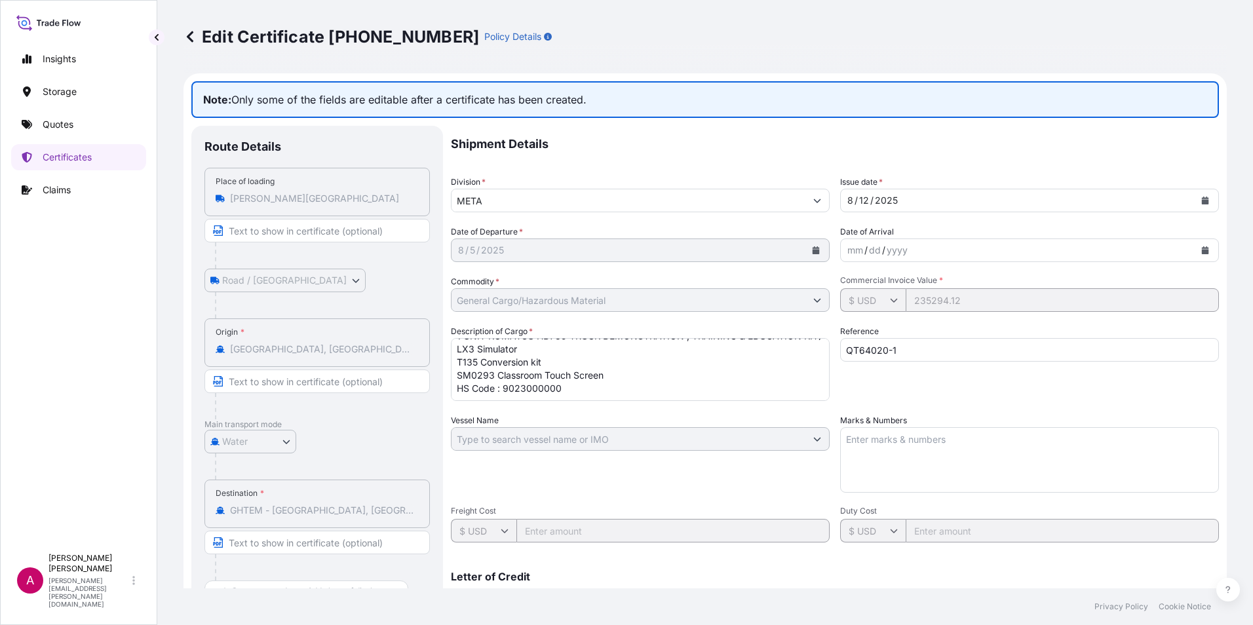
scroll to position [28, 0]
click at [575, 386] on textarea "1 UNIT KOMATSU HD785-TRUCK DEMONSTRATION , TRAINING & EDUCATION KIT) LX3 Simula…" at bounding box center [640, 369] width 379 height 63
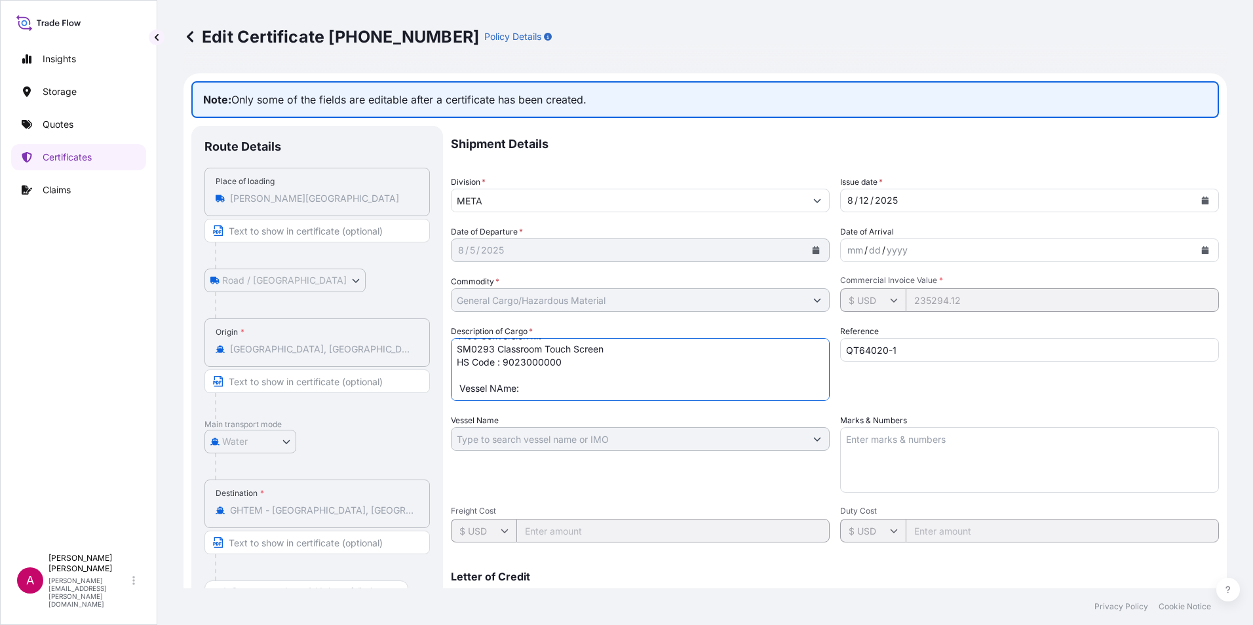
paste textarea "HOLSATIA / 531"
click at [626, 386] on textarea "1 UNIT KOMATSU HD785-TRUCK DEMONSTRATION , TRAINING & EDUCATION KIT) LX3 Simula…" at bounding box center [640, 369] width 379 height 63
click at [615, 392] on textarea "1 UNIT KOMATSU HD785-TRUCK DEMONSTRATION , TRAINING & EDUCATION KIT) LX3 Simula…" at bounding box center [640, 369] width 379 height 63
click at [613, 378] on textarea "1 UNIT KOMATSU HD785-TRUCK DEMONSTRATION , TRAINING & EDUCATION KIT) LX3 Simula…" at bounding box center [640, 369] width 379 height 63
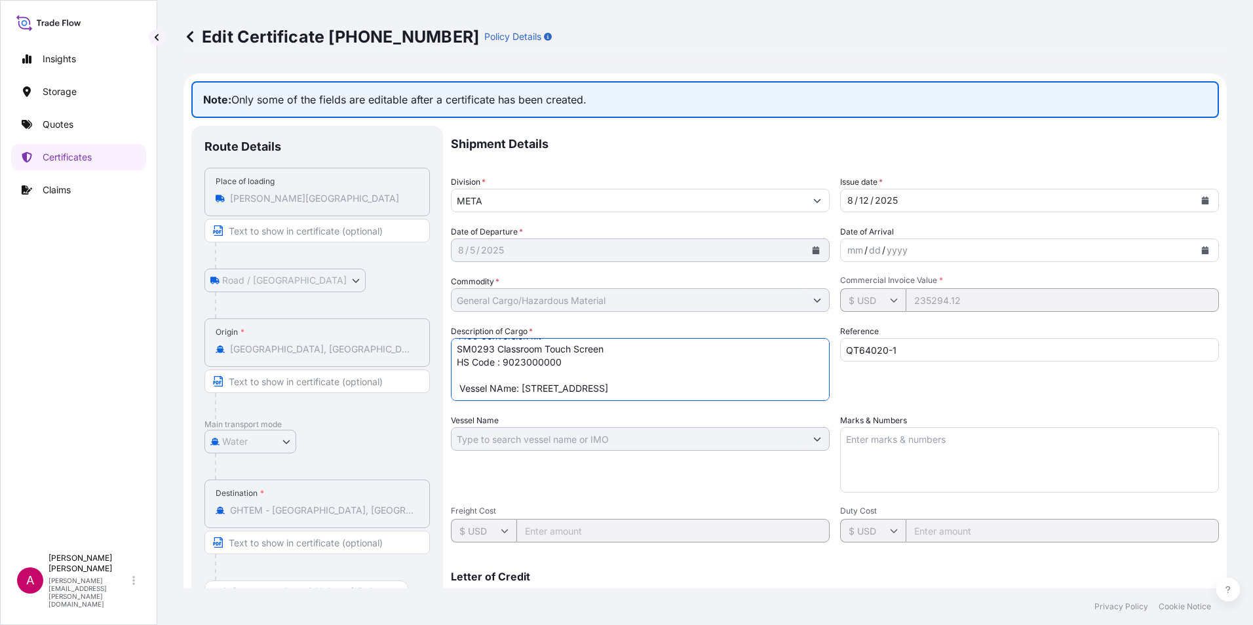
paste textarea "S00013951"
click at [459, 371] on textarea "1 UNIT KOMATSU HD785-TRUCK DEMONSTRATION , TRAINING & EDUCATION KIT) LX3 Simula…" at bounding box center [640, 369] width 379 height 63
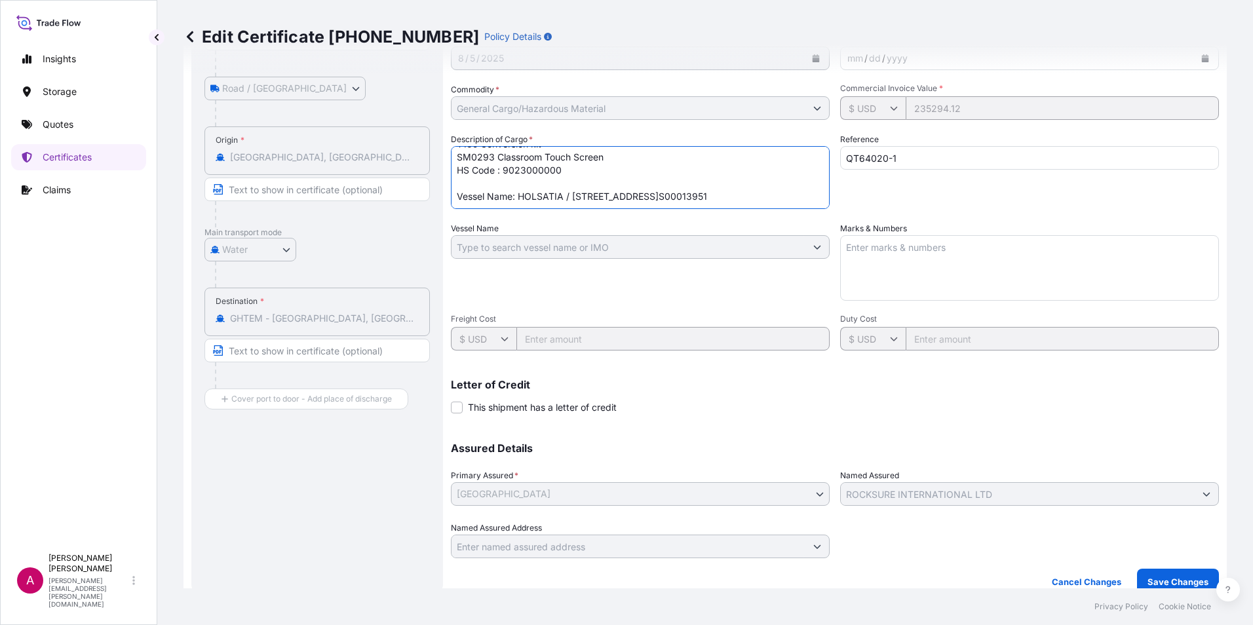
scroll to position [206, 0]
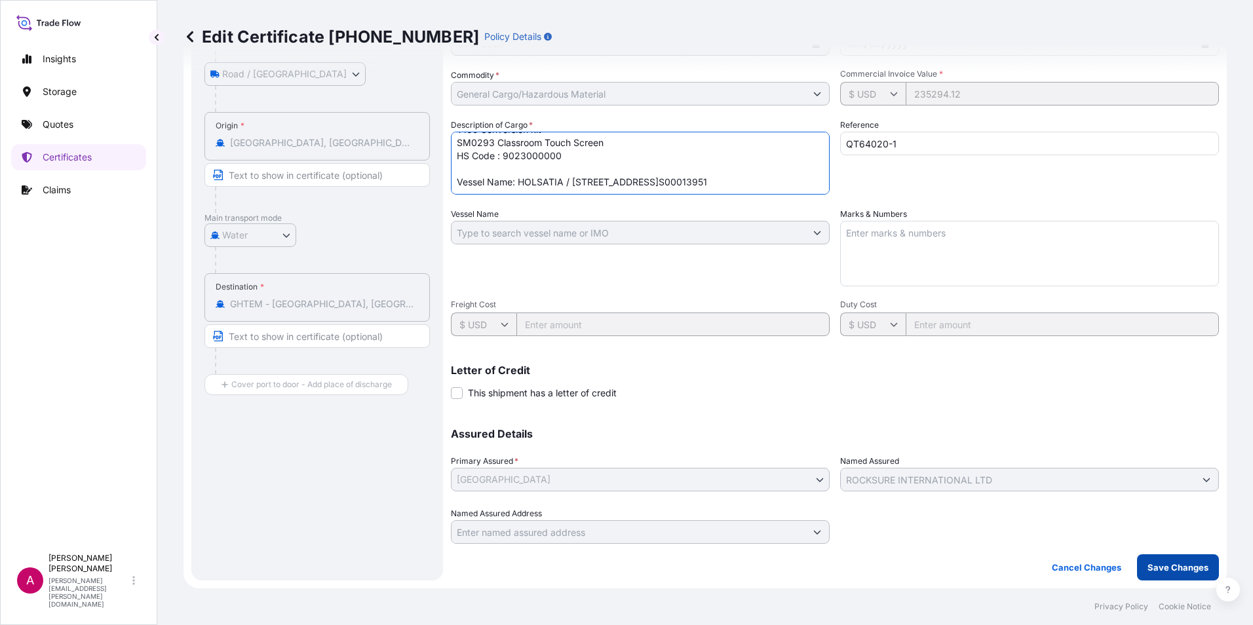
type textarea "1 UNIT KOMATSU HD785-TRUCK DEMONSTRATION , TRAINING & EDUCATION KIT) LX3 Simula…"
click at [1164, 576] on button "Save Changes" at bounding box center [1178, 567] width 82 height 26
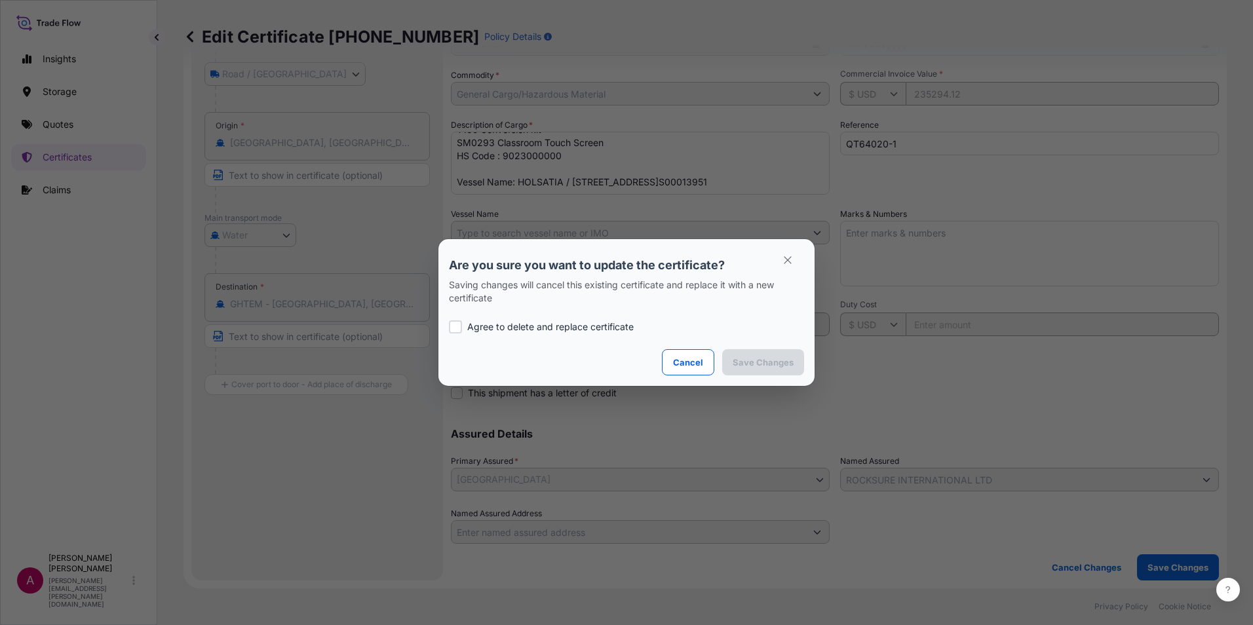
click at [452, 324] on div at bounding box center [455, 326] width 13 height 13
checkbox input "true"
click at [763, 364] on p "Save Changes" at bounding box center [763, 362] width 61 height 13
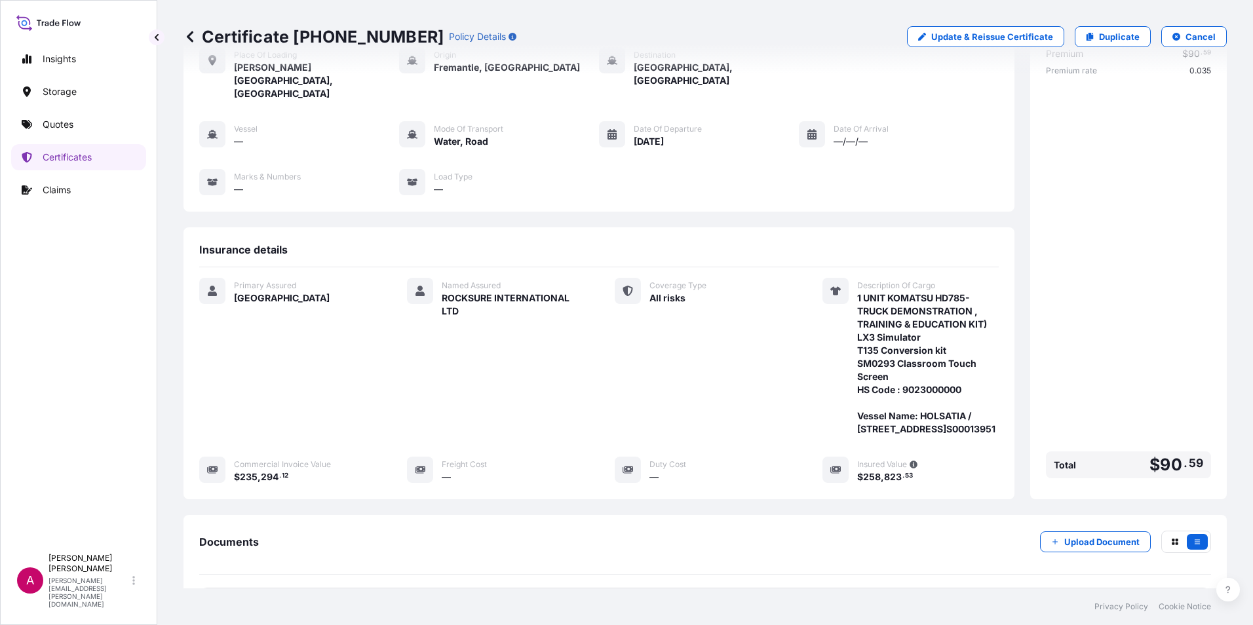
scroll to position [208, 0]
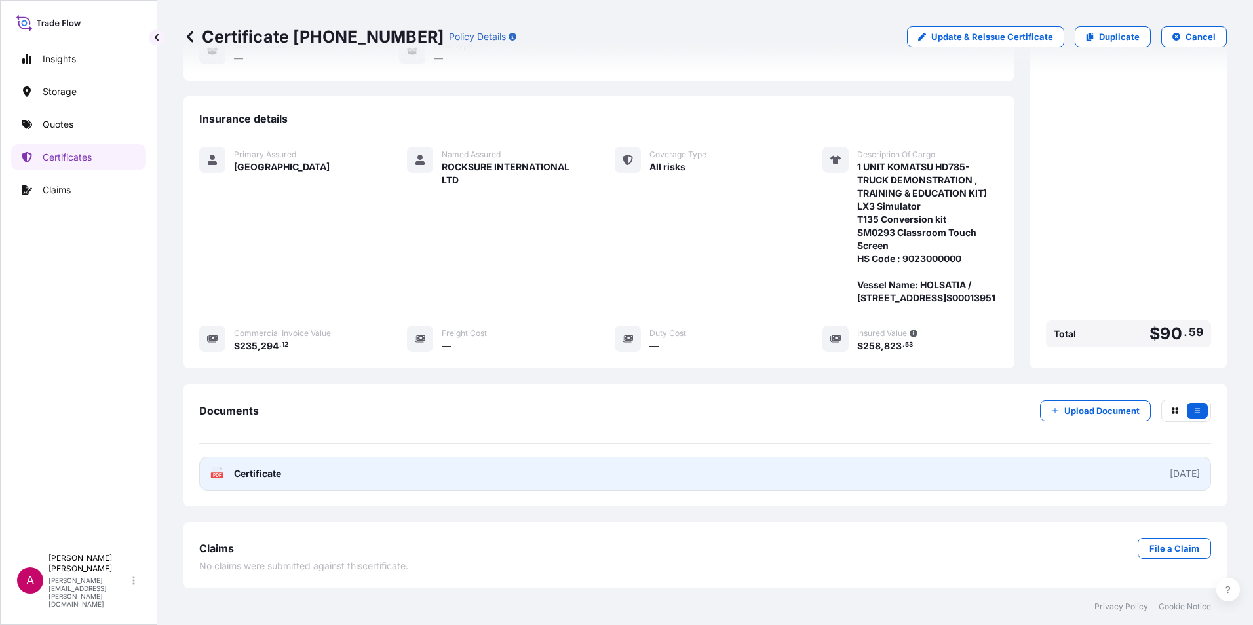
click at [245, 474] on span "Certificate" at bounding box center [257, 473] width 47 height 13
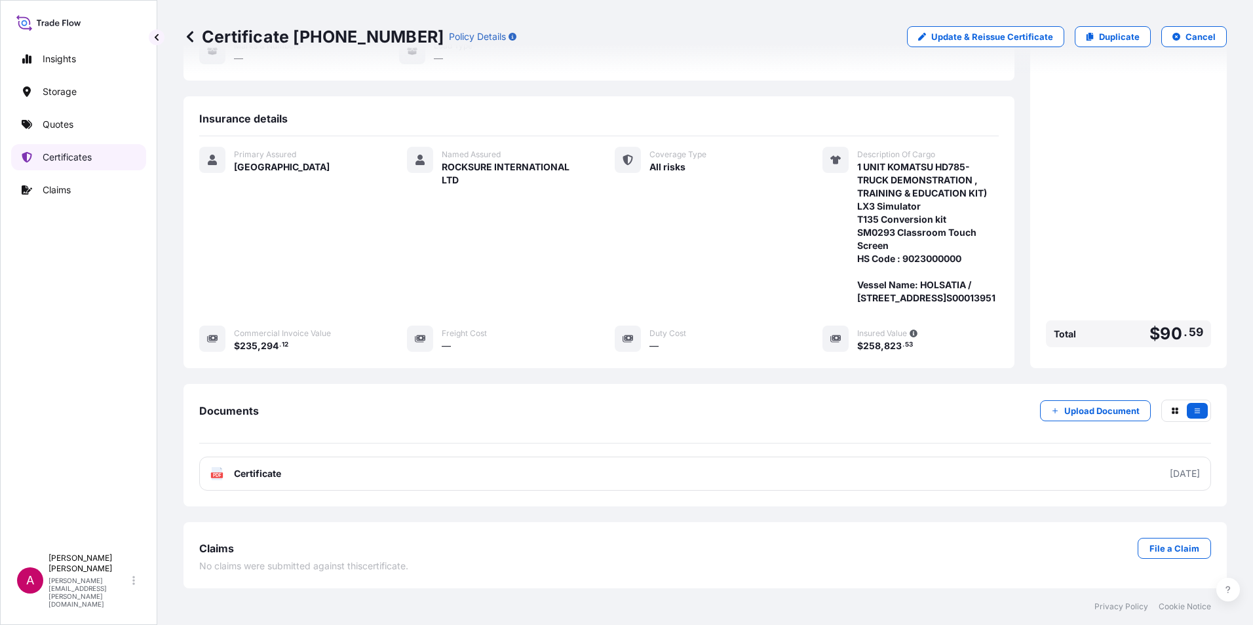
click at [61, 151] on p "Certificates" at bounding box center [67, 157] width 49 height 13
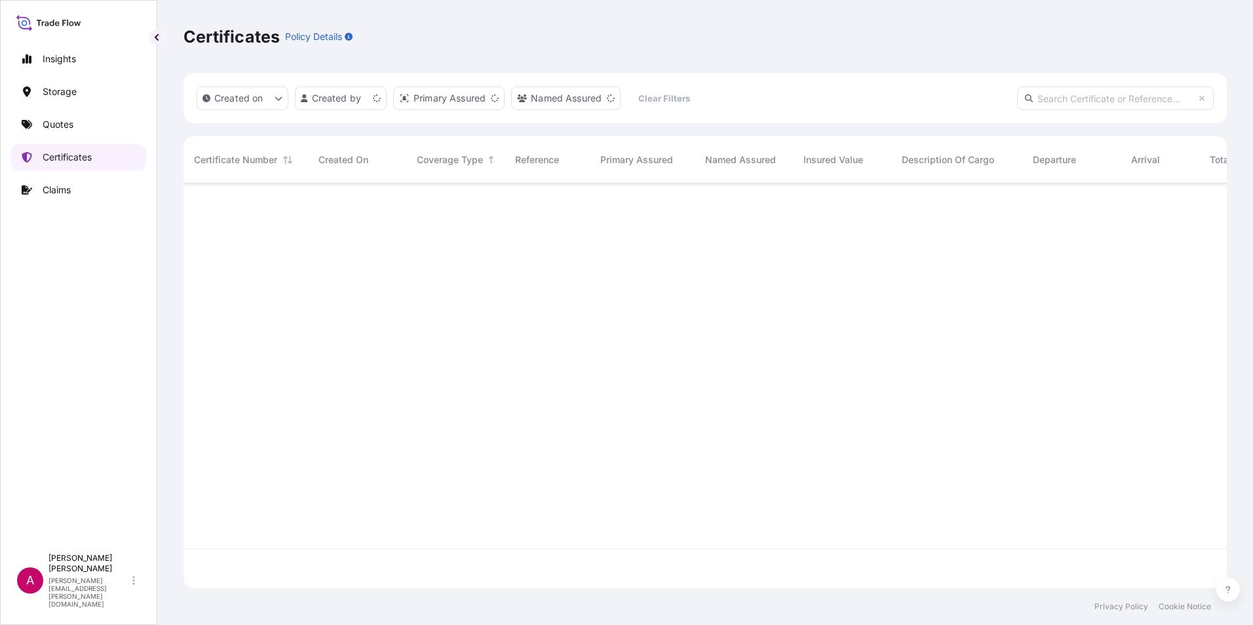
scroll to position [402, 1033]
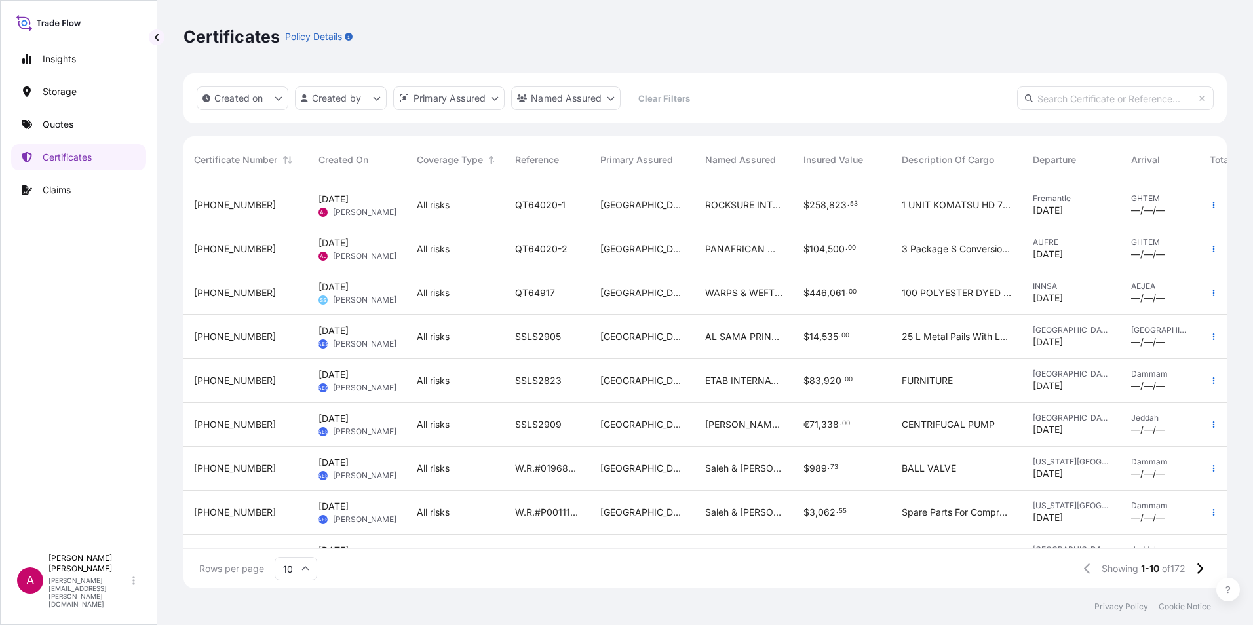
click at [334, 250] on span "[DATE] [PERSON_NAME] [PERSON_NAME]" at bounding box center [356, 249] width 77 height 25
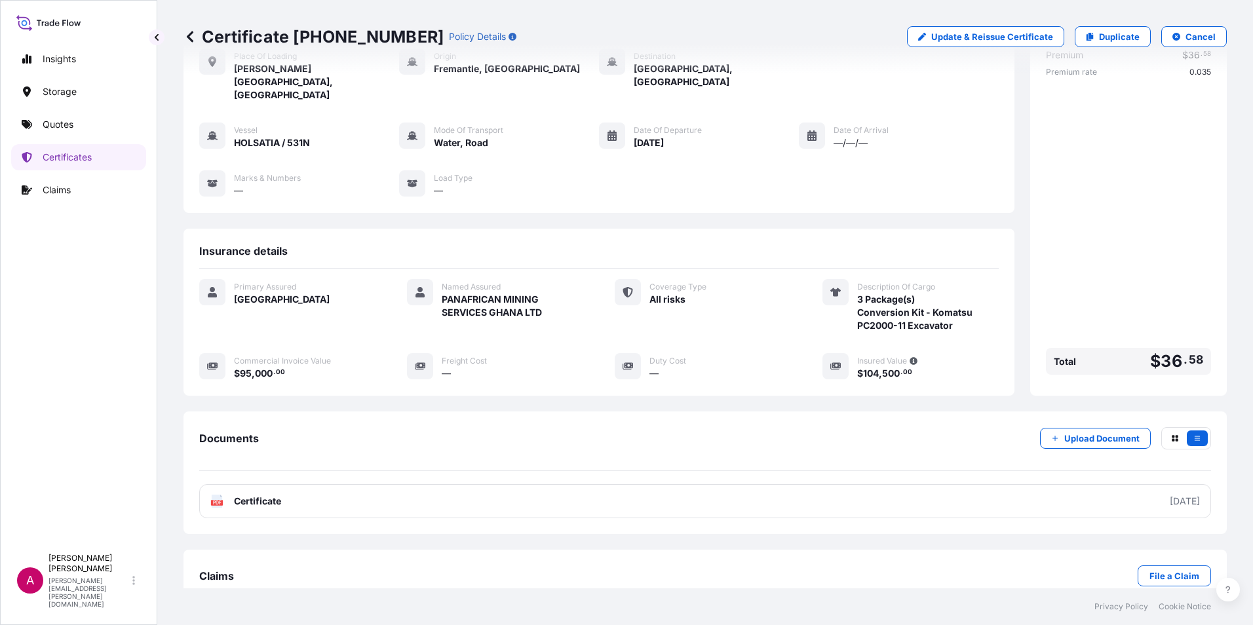
scroll to position [77, 0]
click at [946, 37] on p "Update & Reissue Certificate" at bounding box center [992, 36] width 122 height 13
select select "Road / [GEOGRAPHIC_DATA]"
select select "Water"
select select "31615"
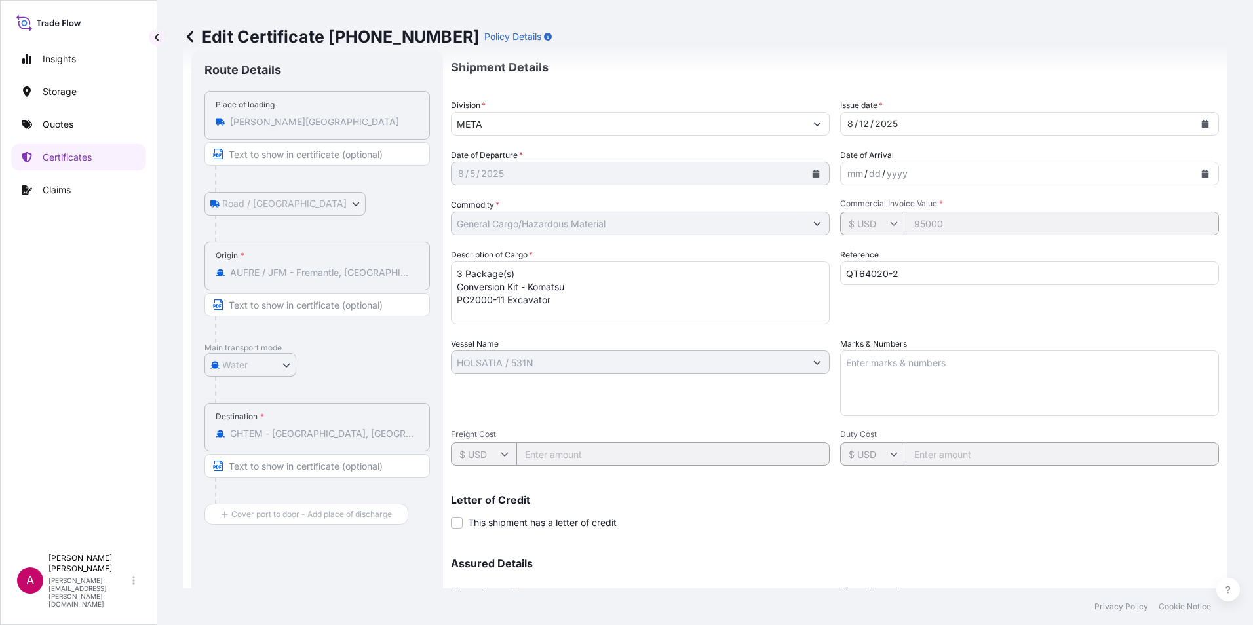
click at [463, 313] on textarea "3 Package(s) Conversion Kit - Komatsu PC2000-11 Excavator" at bounding box center [640, 292] width 379 height 63
click at [558, 299] on textarea "3 Package(s) Conversion Kit - Komatsu PC2000-11 Excavator" at bounding box center [640, 292] width 379 height 63
paste textarea "HOLSATIA / 531N"
click at [620, 313] on textarea "3 Package(s) Conversion Kit - Komatsu PC2000-11 Excavator" at bounding box center [640, 292] width 379 height 63
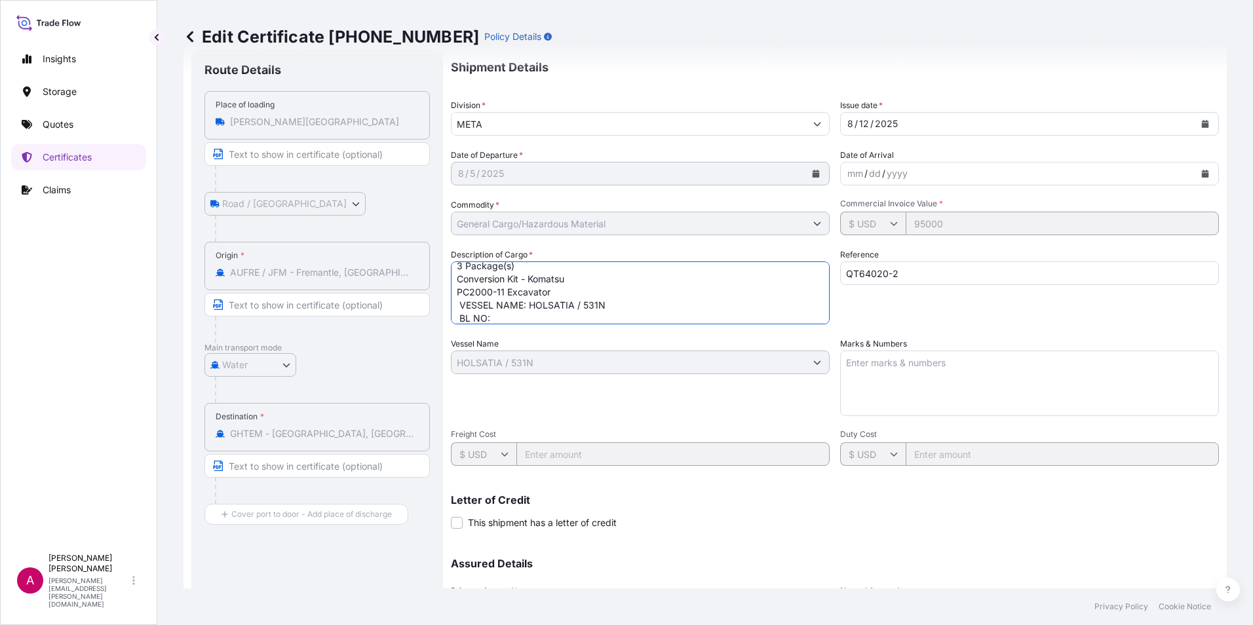
click at [497, 321] on textarea "3 Package(s) Conversion Kit - Komatsu PC2000-11 Excavator" at bounding box center [640, 292] width 379 height 63
paste textarea "S00013937"
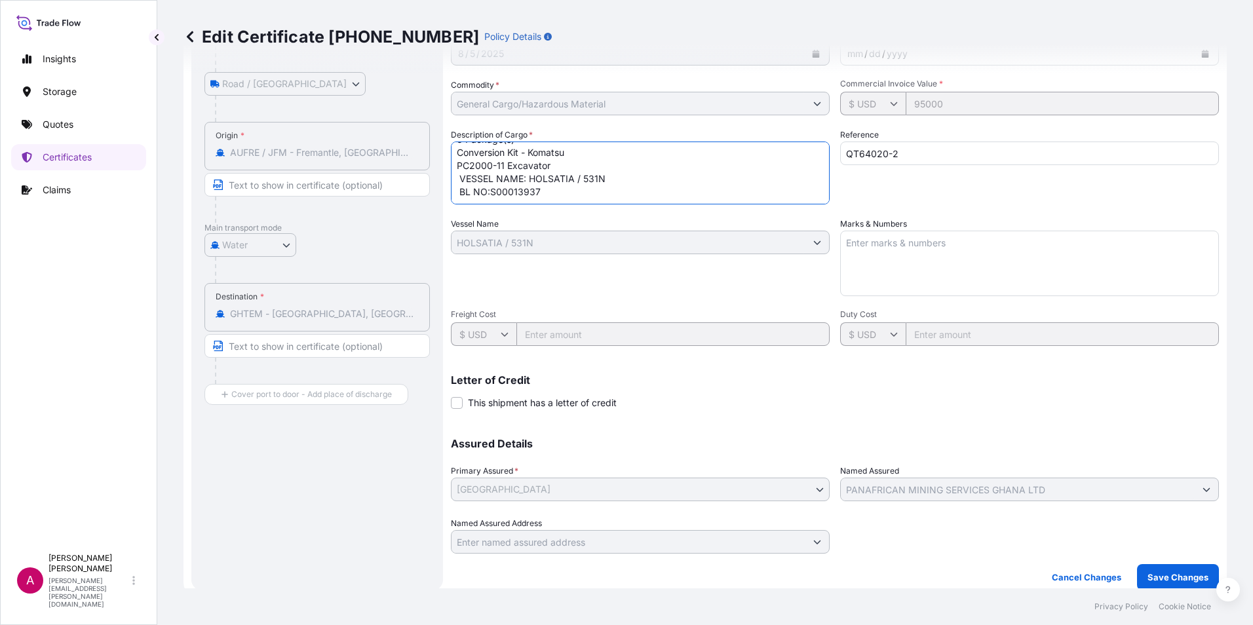
scroll to position [206, 0]
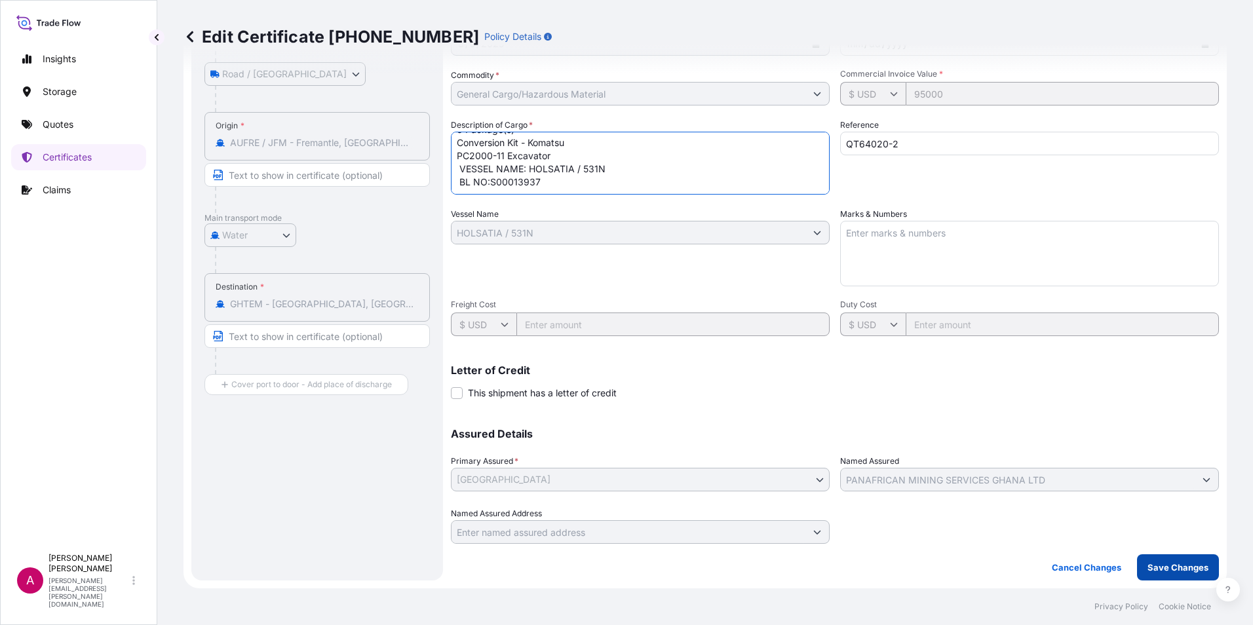
type textarea "3 Package(s) Conversion Kit - Komatsu PC2000-11 Excavator VESSEL NAME: HOLSATIA…"
click at [1159, 569] on p "Save Changes" at bounding box center [1177, 567] width 61 height 13
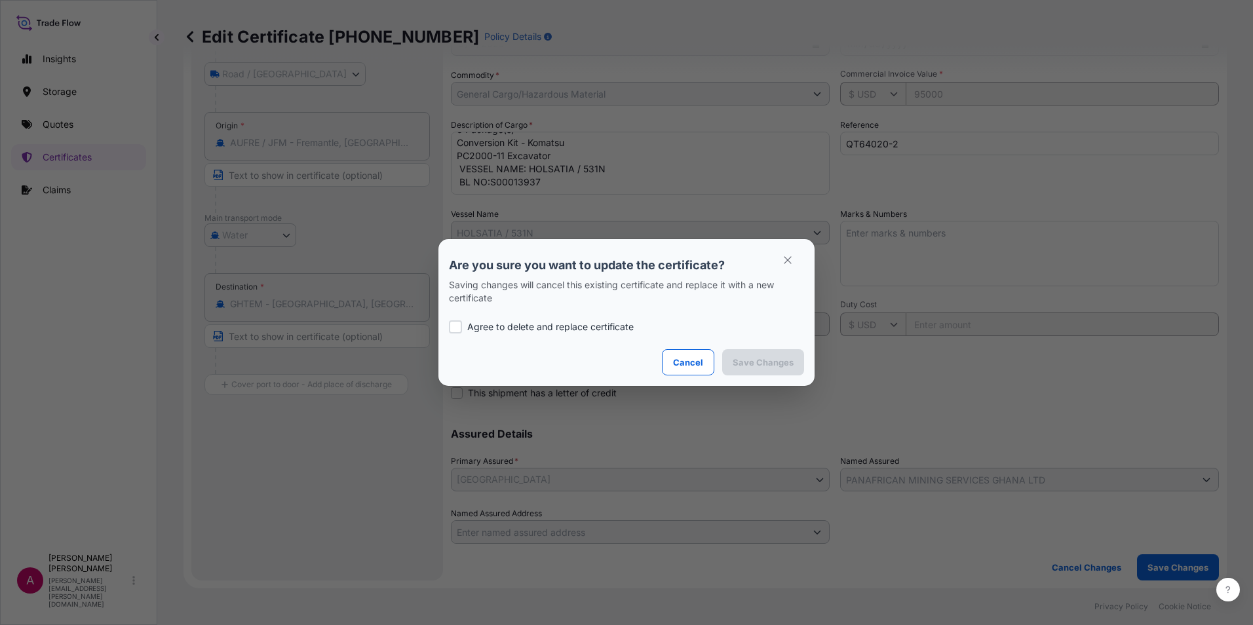
click at [455, 322] on div at bounding box center [455, 326] width 13 height 13
checkbox input "true"
click at [769, 365] on p "Save Changes" at bounding box center [763, 362] width 61 height 13
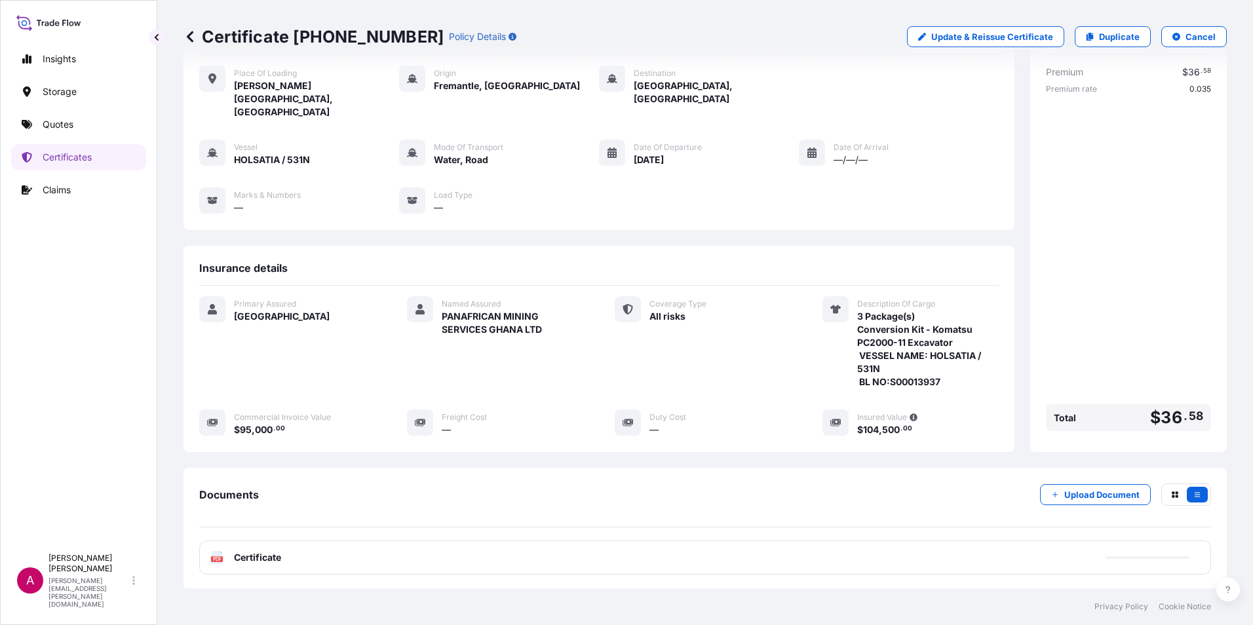
scroll to position [116, 0]
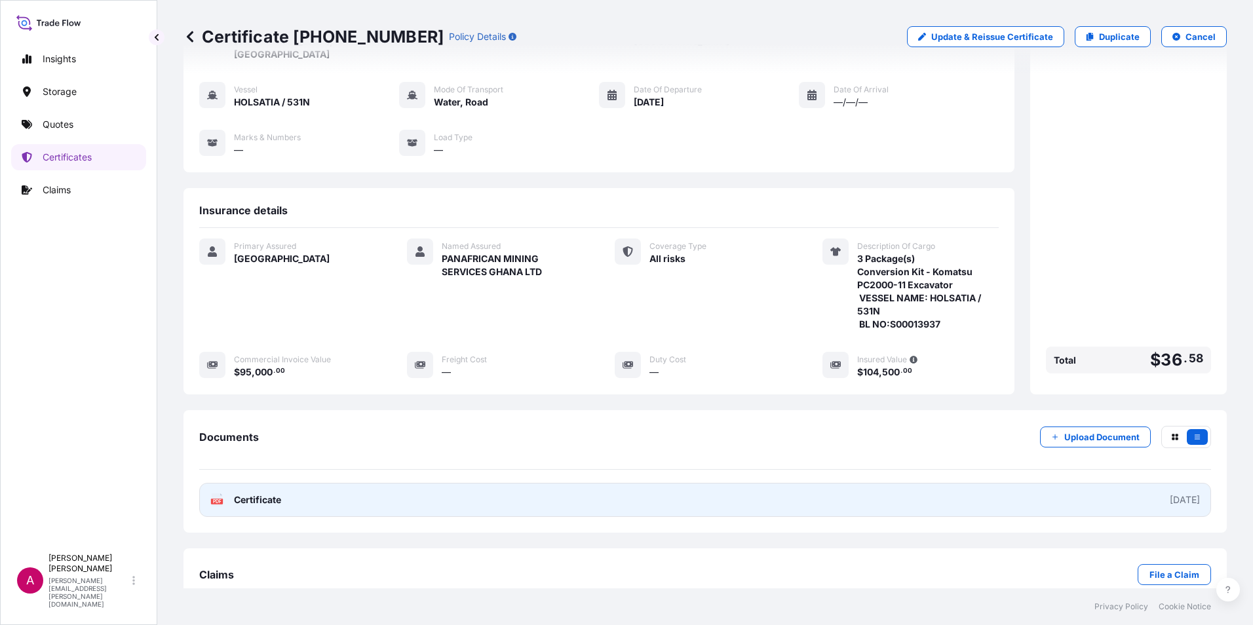
click at [254, 493] on span "Certificate" at bounding box center [257, 499] width 47 height 13
